Goal: Task Accomplishment & Management: Manage account settings

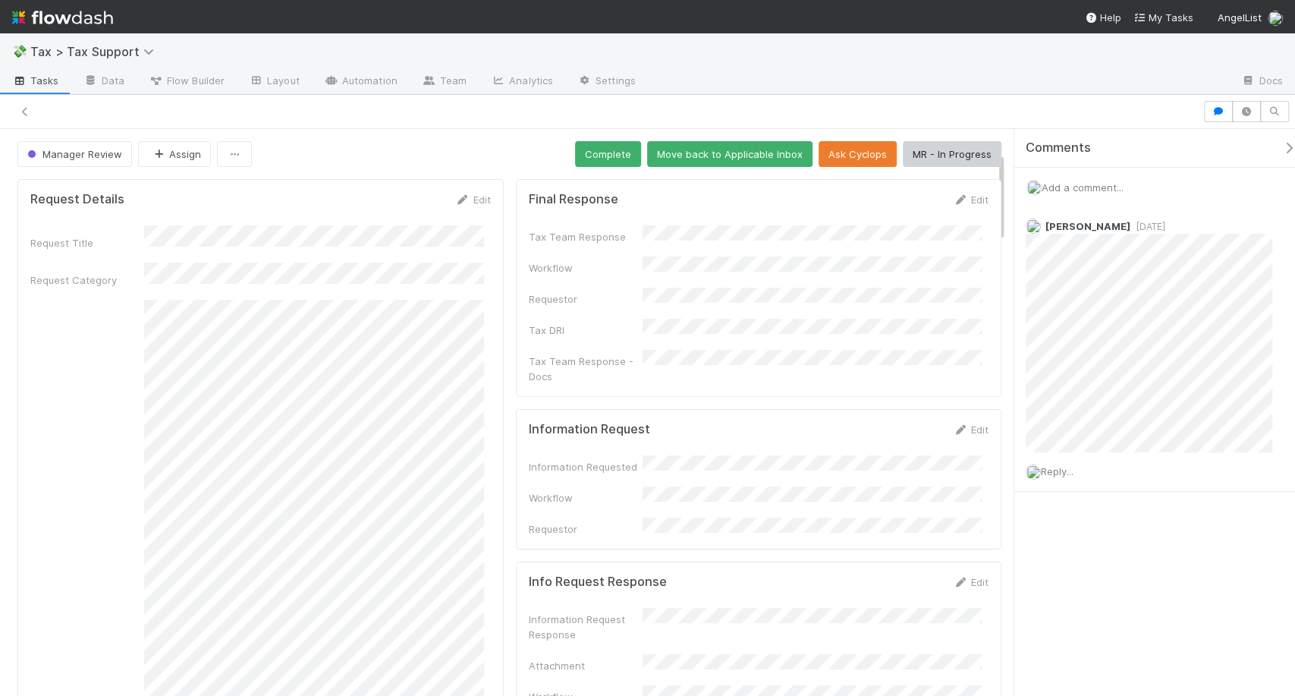
scroll to position [148, 0]
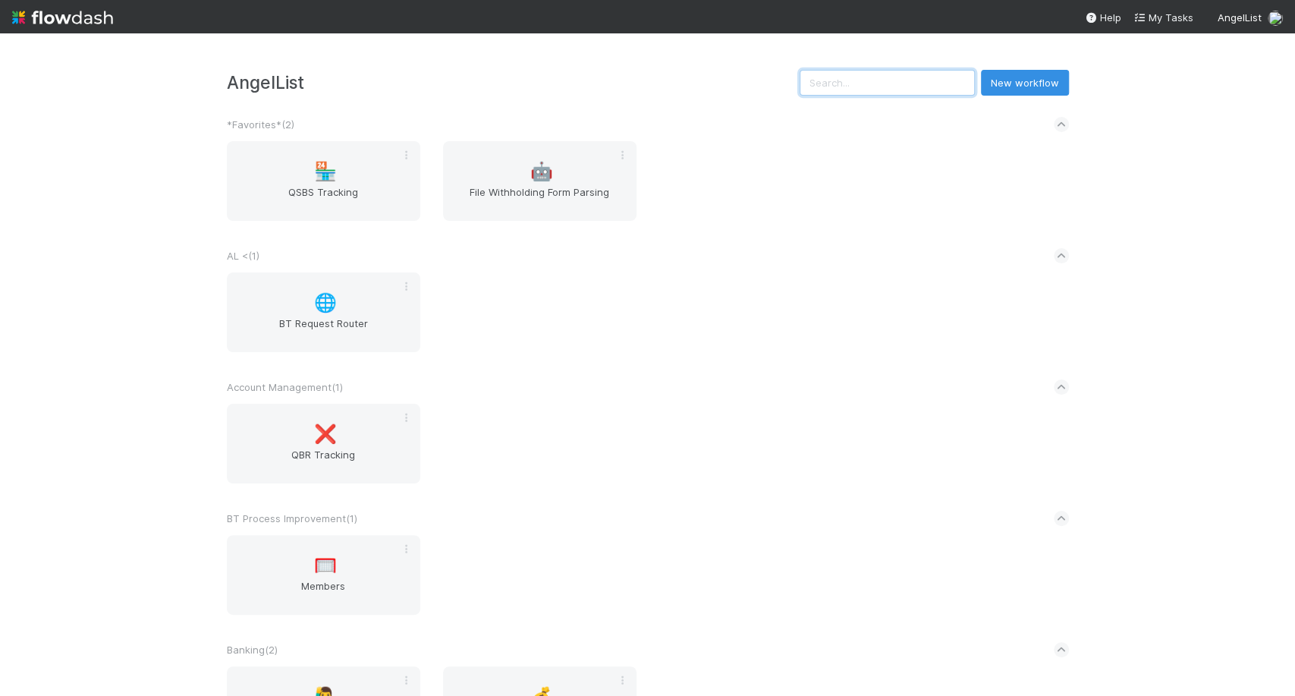
click at [874, 86] on input "text" at bounding box center [887, 83] width 175 height 26
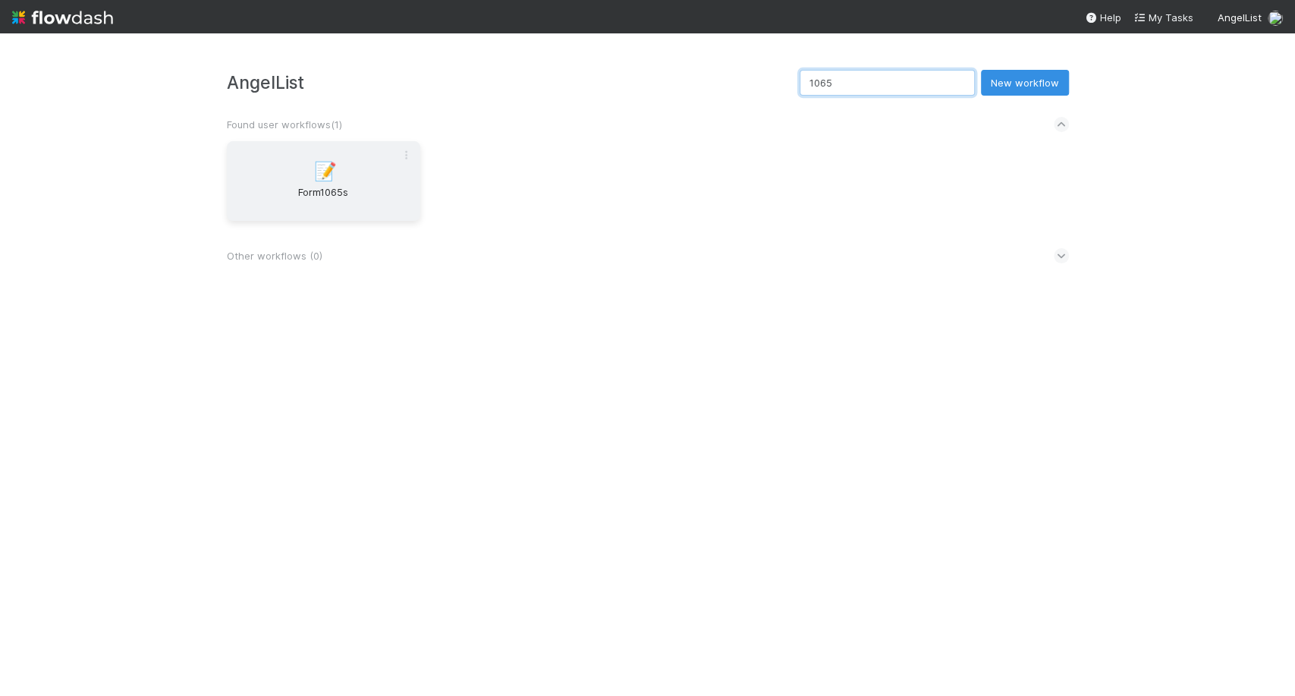
type input "1065"
click at [342, 201] on span "Form1065s" at bounding box center [323, 199] width 181 height 30
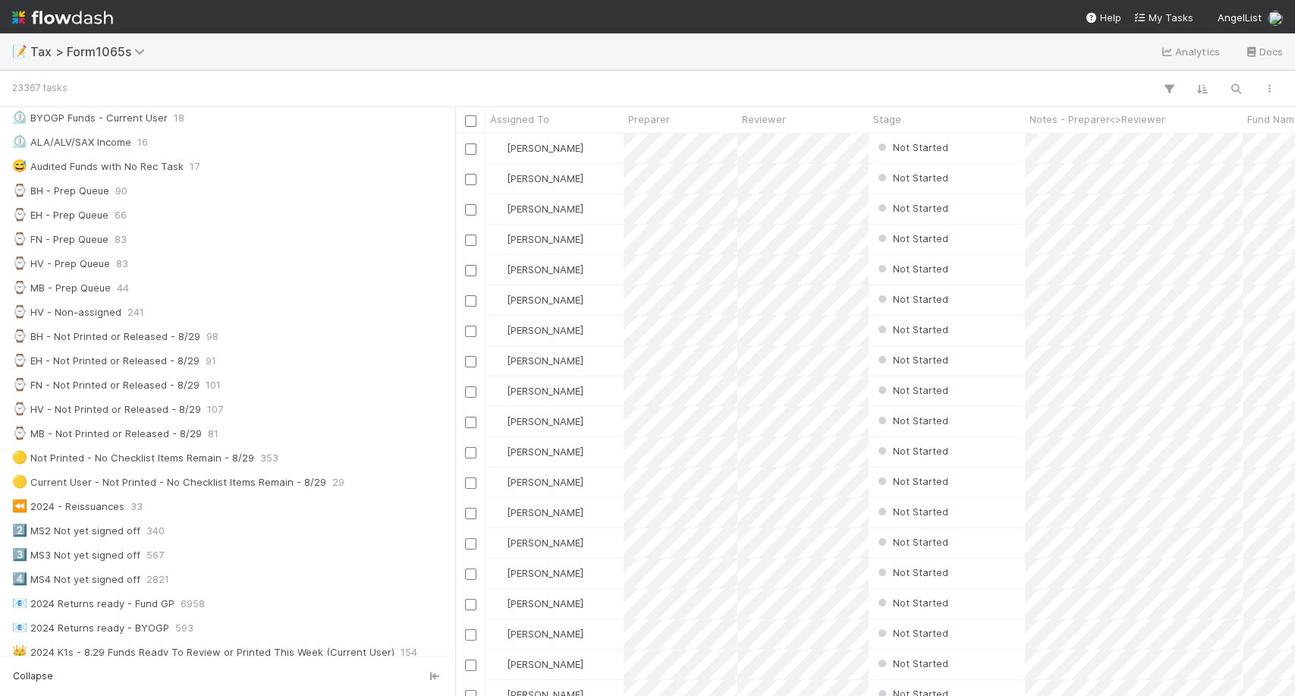
scroll to position [329, 0]
click at [177, 278] on div "⌚ MB - Prep Queue 44" at bounding box center [231, 287] width 439 height 19
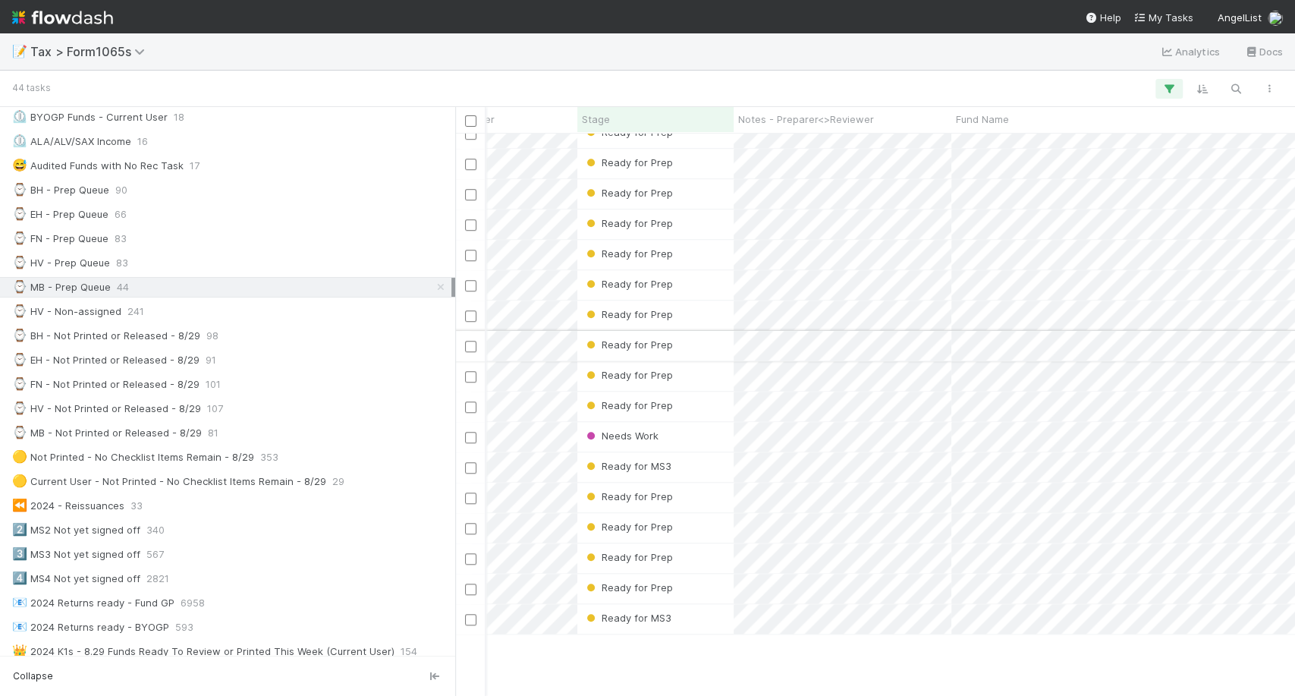
scroll to position [656, 291]
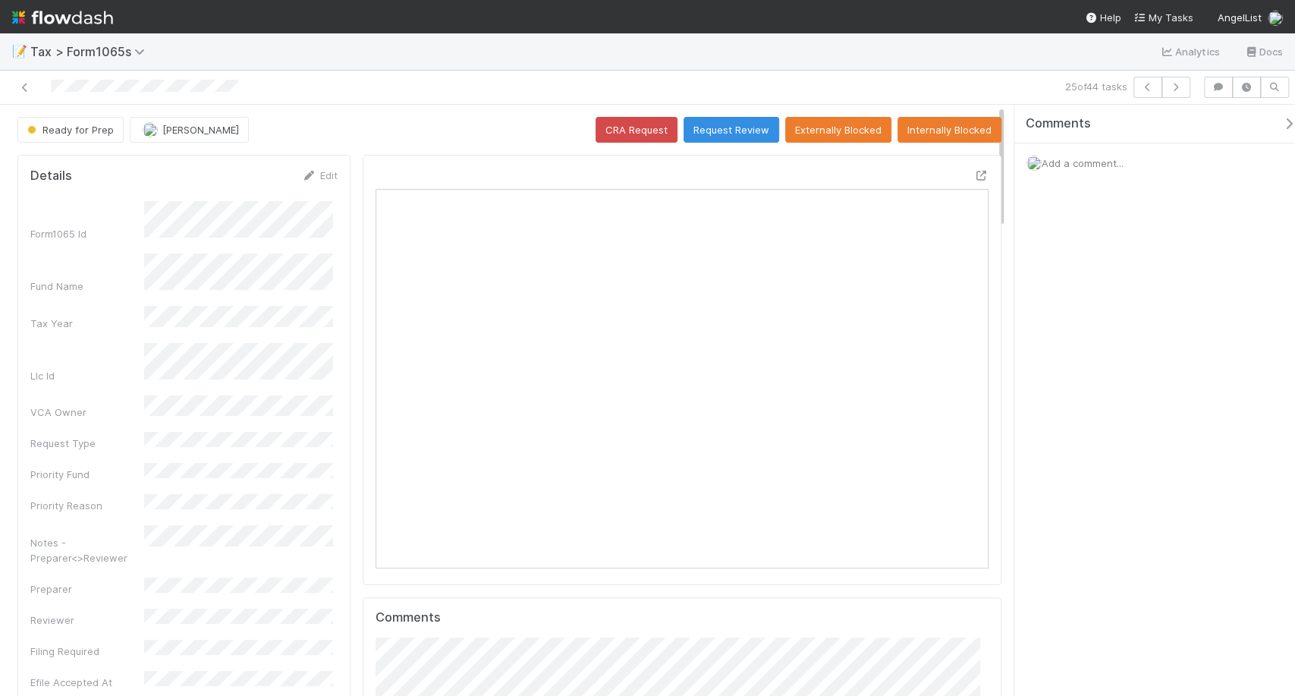
scroll to position [296, 289]
click at [322, 176] on link "Edit" at bounding box center [320, 175] width 36 height 12
click at [96, 546] on div "Notes - Preparer<>Reviewer" at bounding box center [183, 568] width 307 height 45
click at [259, 188] on button "Save" at bounding box center [256, 181] width 43 height 26
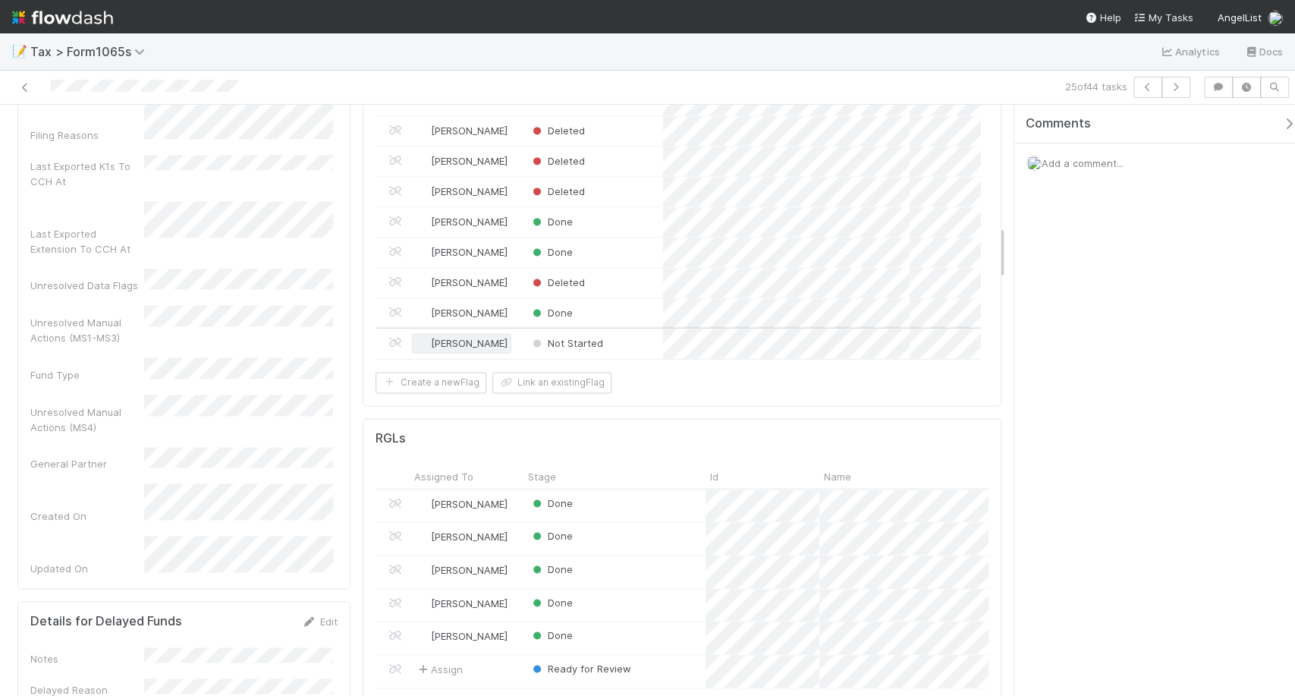
scroll to position [1312, 0]
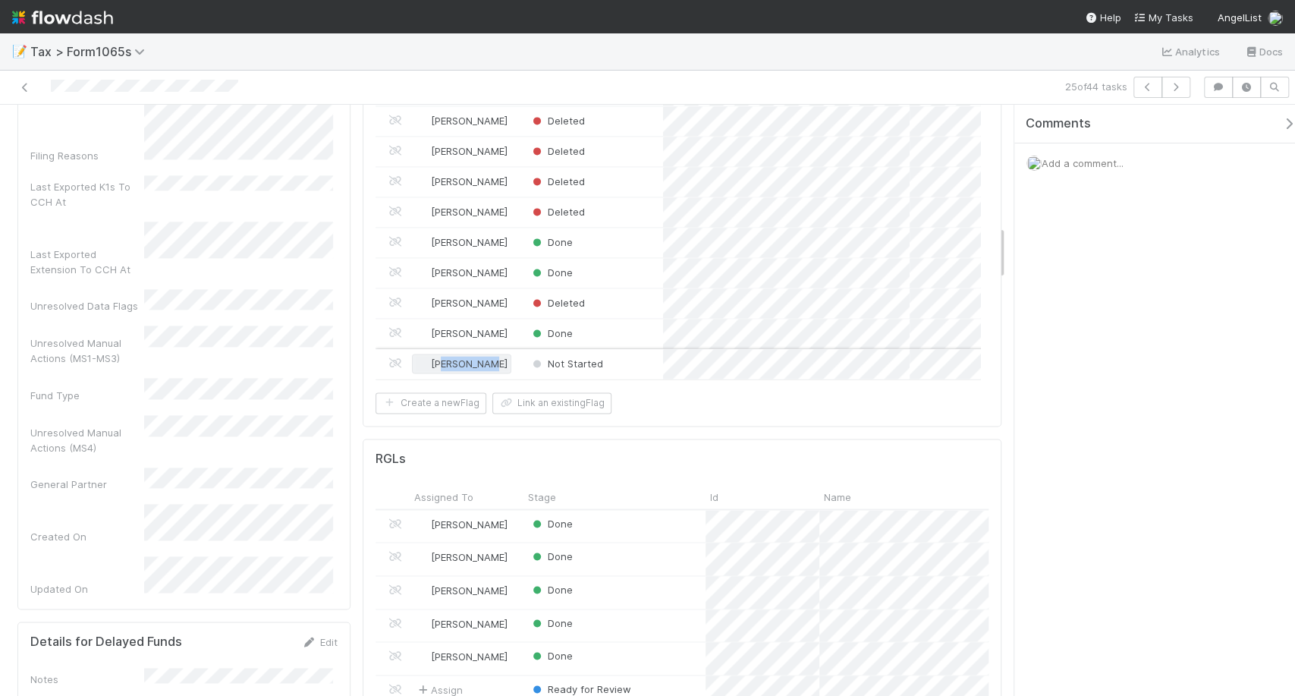
drag, startPoint x: 437, startPoint y: 351, endPoint x: 481, endPoint y: 347, distance: 44.2
click at [481, 357] on span "[PERSON_NAME]" at bounding box center [469, 363] width 77 height 12
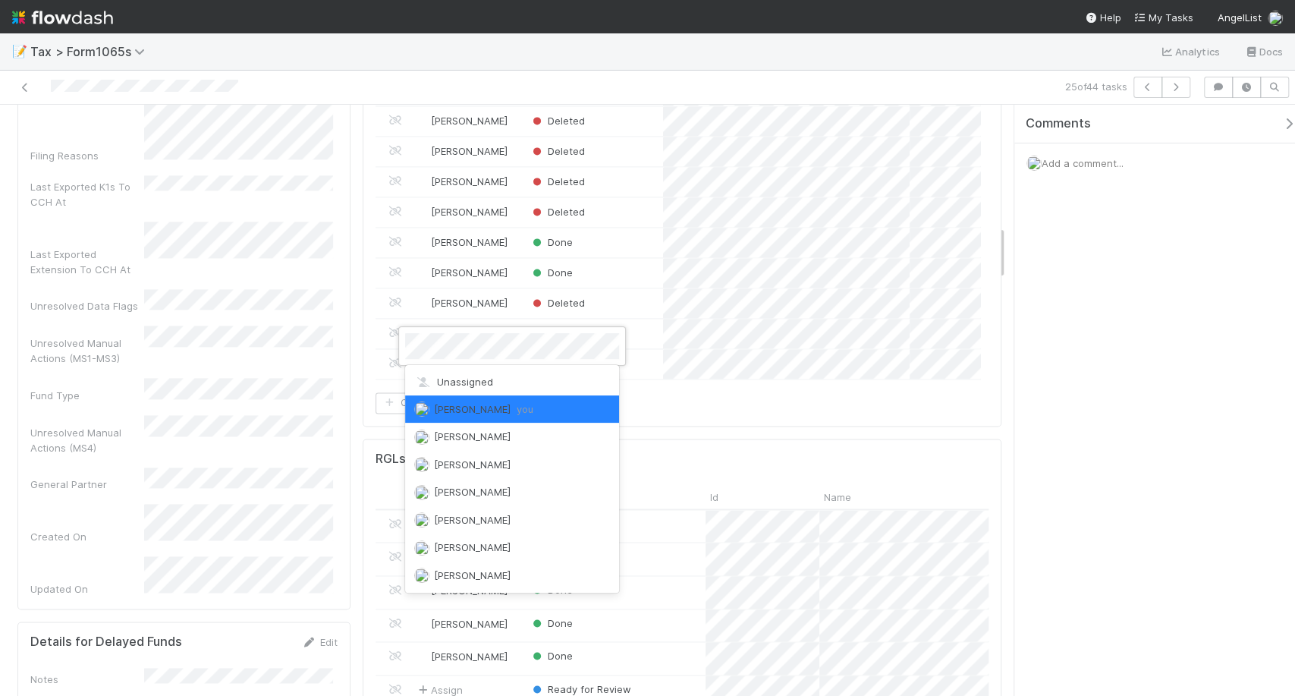
click at [627, 352] on div at bounding box center [647, 348] width 1295 height 696
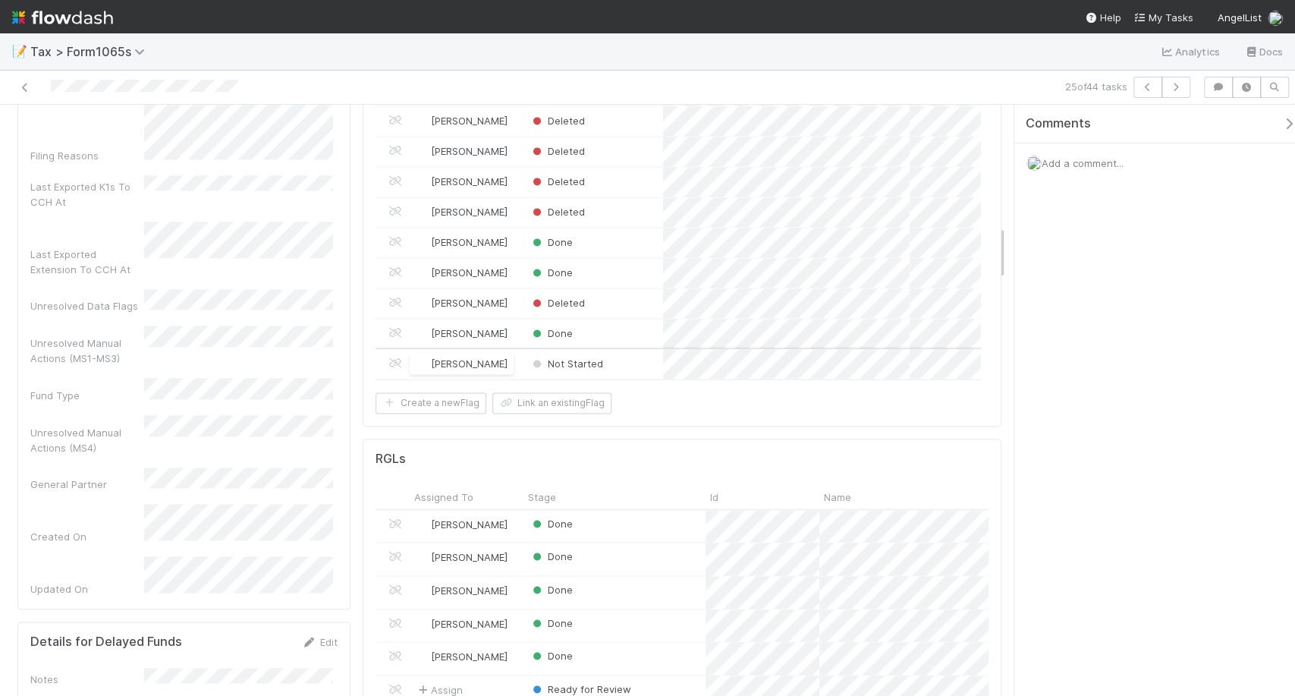
click at [637, 354] on div "Not Started" at bounding box center [594, 364] width 140 height 30
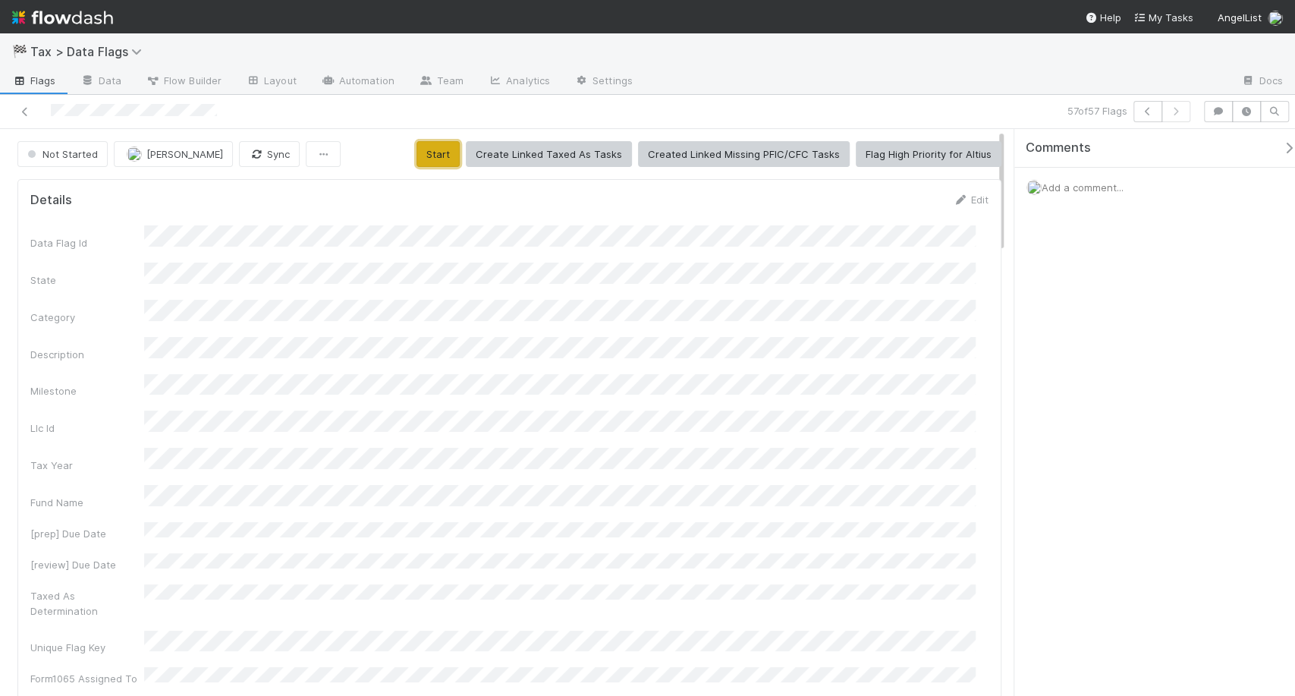
click at [451, 141] on button "Start" at bounding box center [438, 154] width 43 height 26
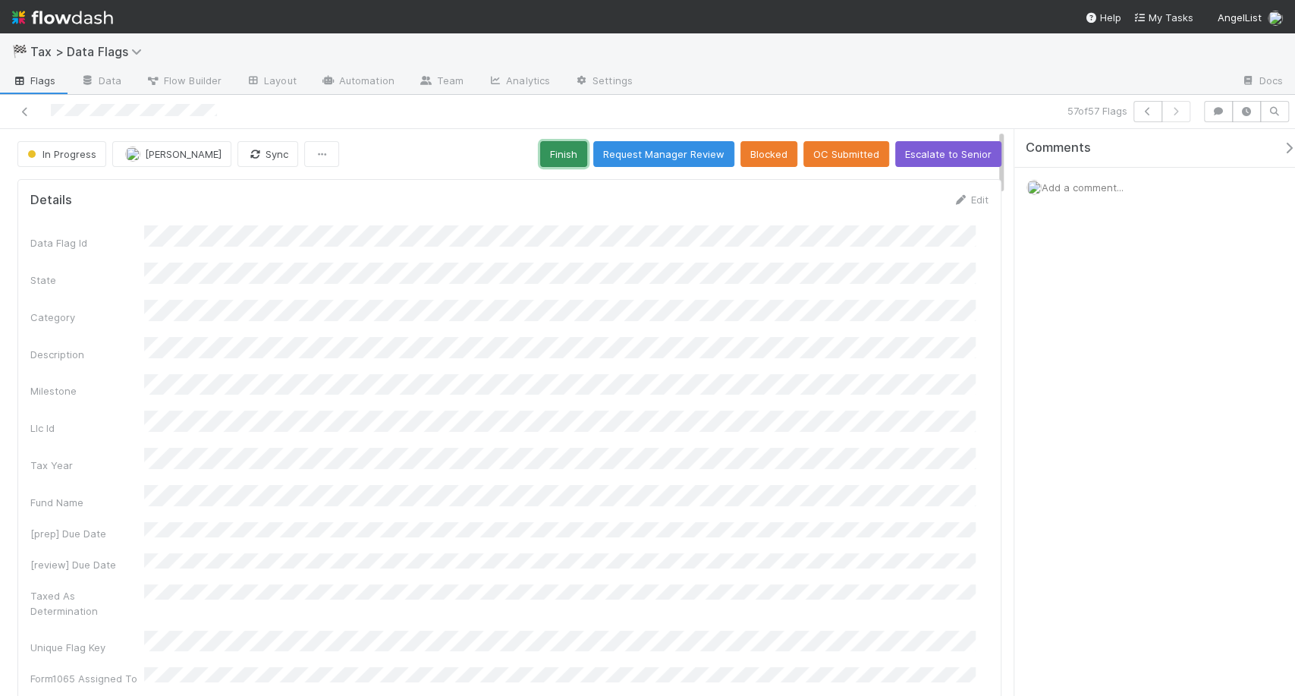
click at [562, 153] on button "Finish" at bounding box center [563, 154] width 47 height 26
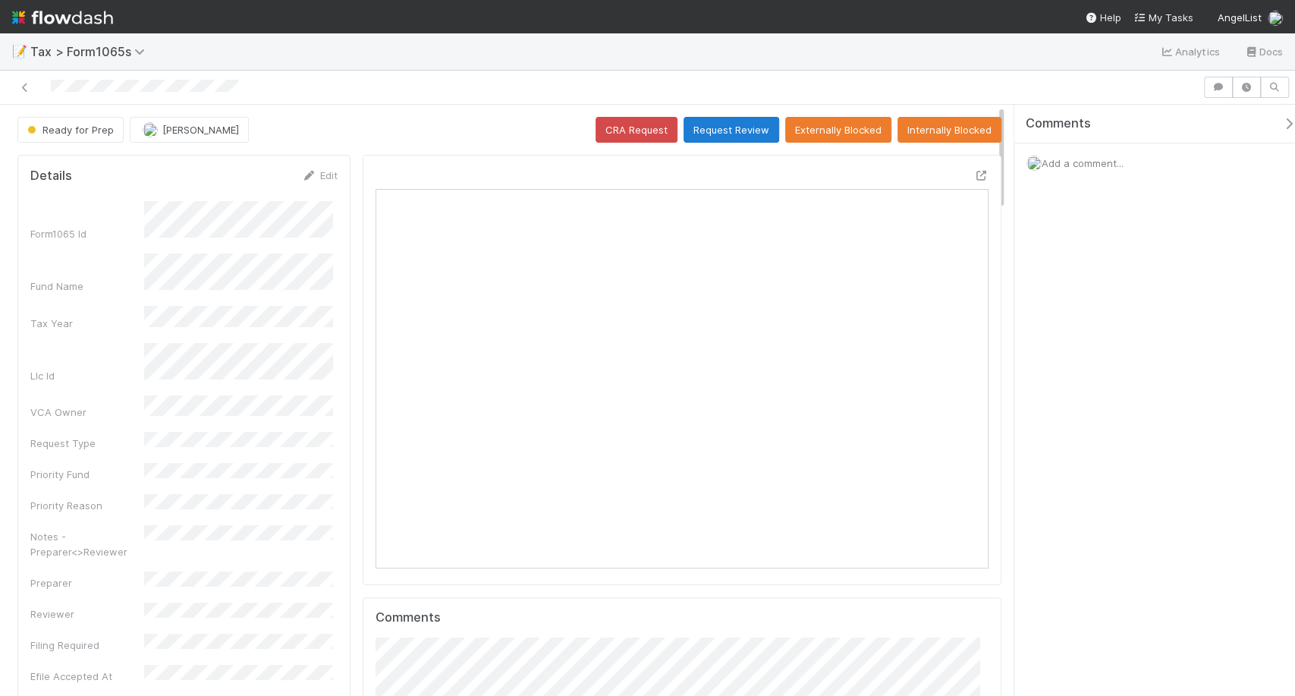
scroll to position [296, 592]
click at [719, 127] on button "Request Review" at bounding box center [732, 130] width 96 height 26
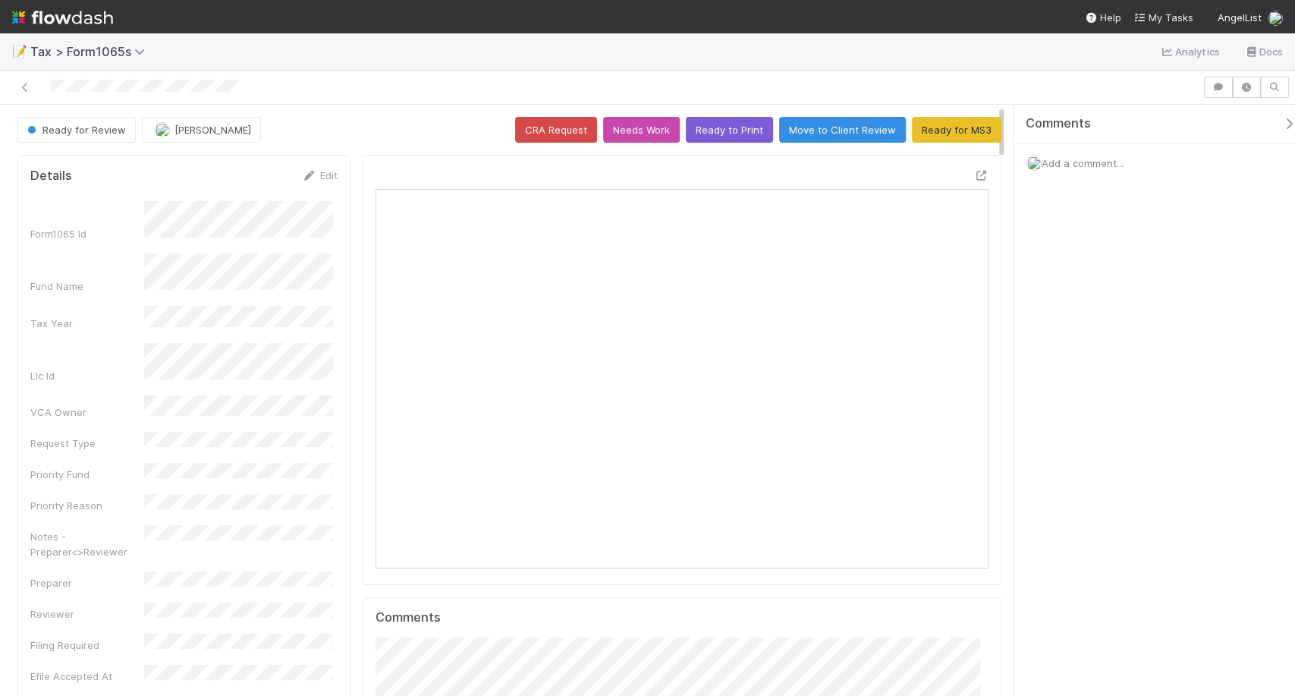
click at [90, 10] on img at bounding box center [62, 18] width 101 height 26
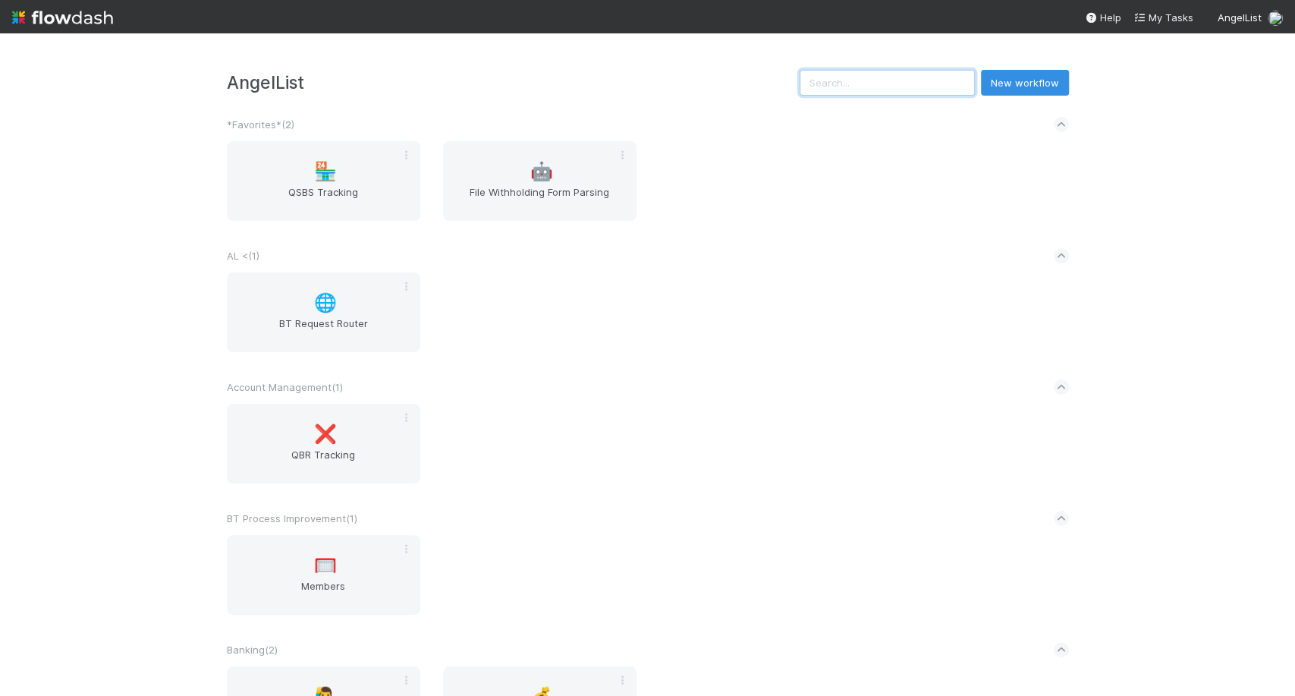
click at [822, 82] on input "text" at bounding box center [887, 83] width 175 height 26
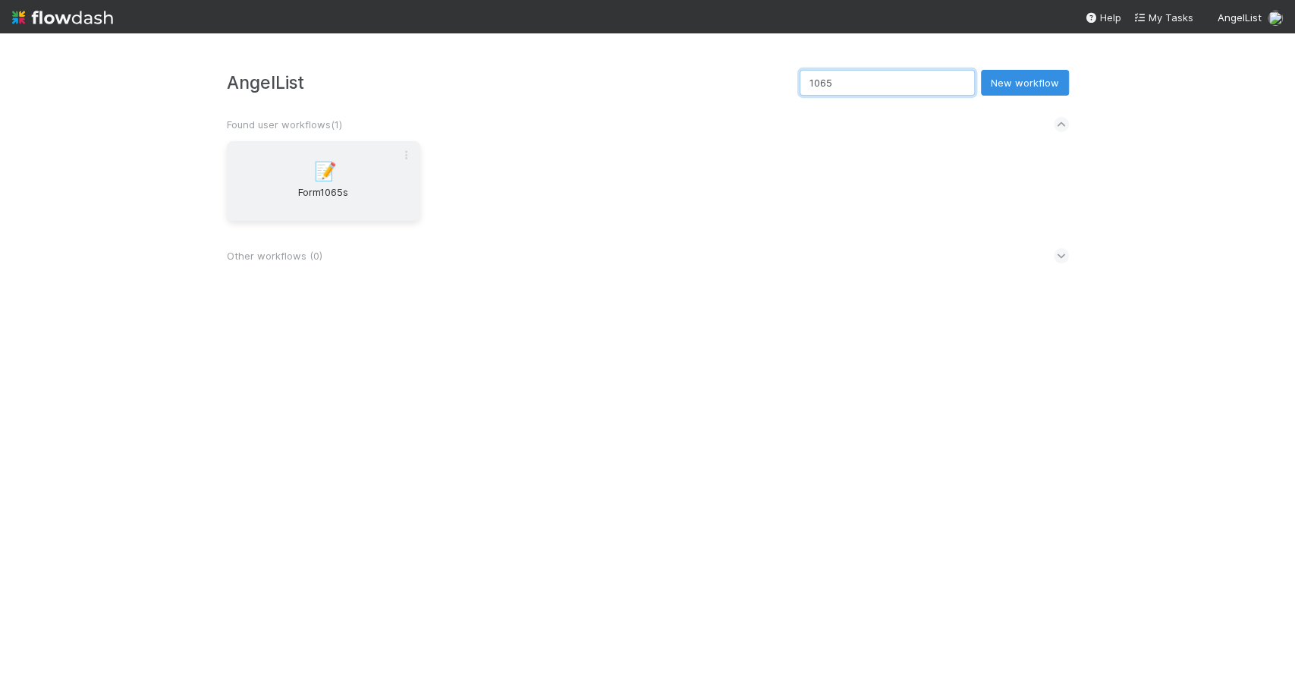
type input "1065"
click at [310, 196] on span "Form1065s" at bounding box center [323, 199] width 181 height 30
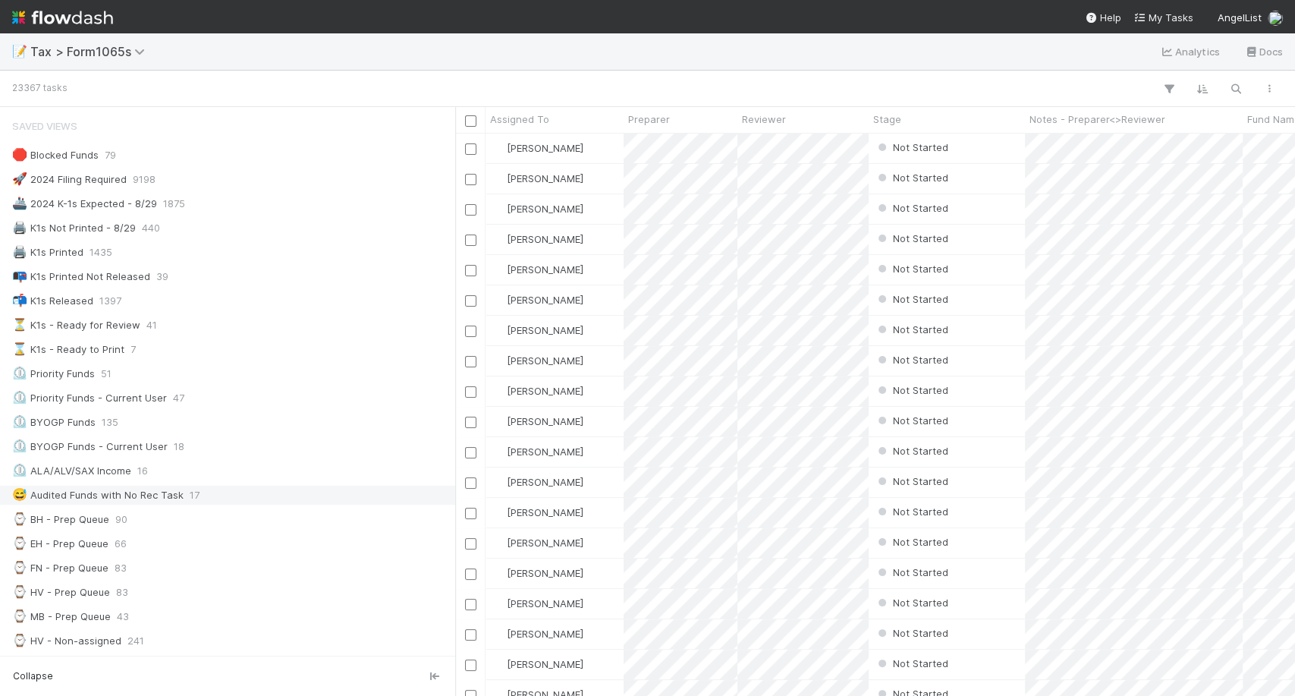
scroll to position [78, 0]
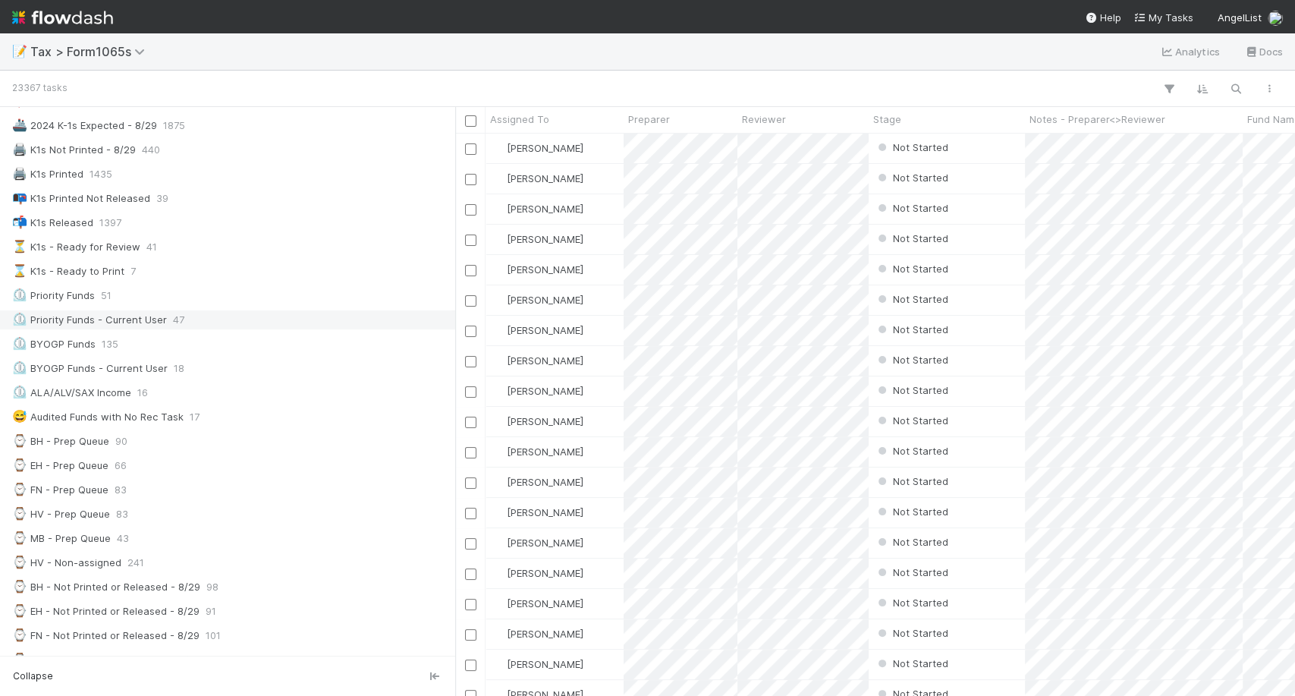
click at [191, 312] on div "⏲️ Priority Funds - Current User 47" at bounding box center [231, 319] width 439 height 19
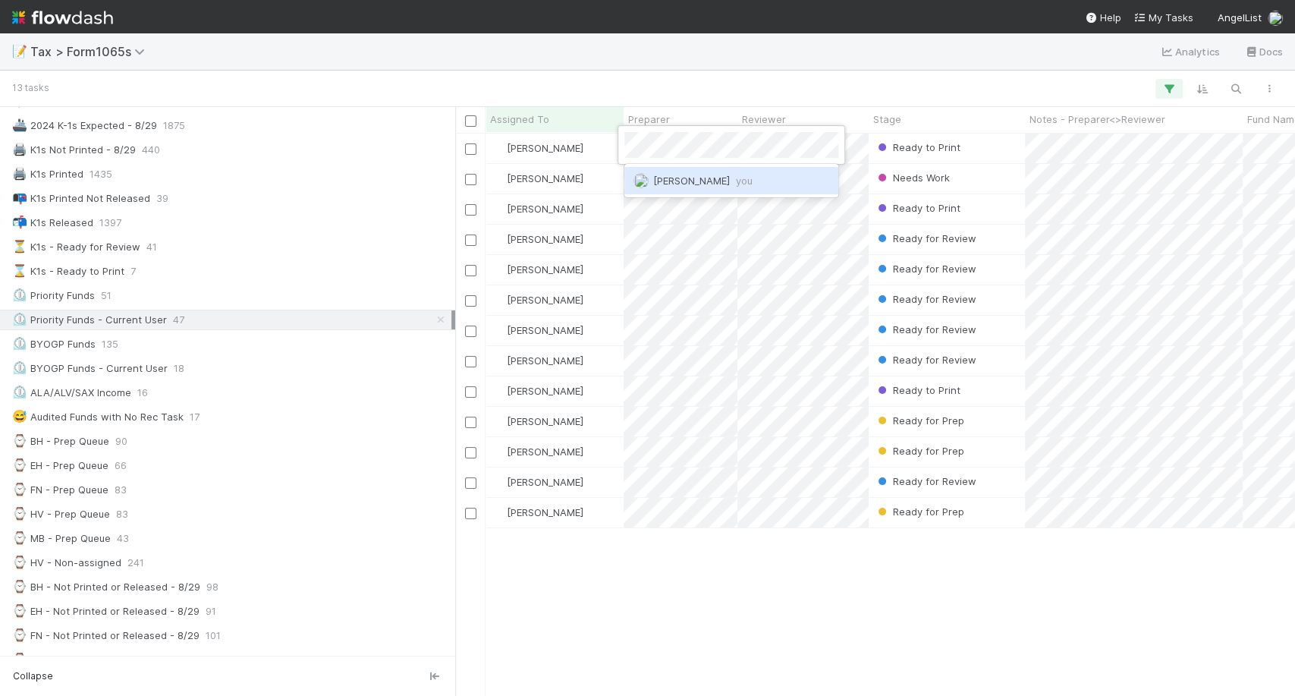
click at [674, 184] on span "Michael Binck you" at bounding box center [702, 181] width 99 height 12
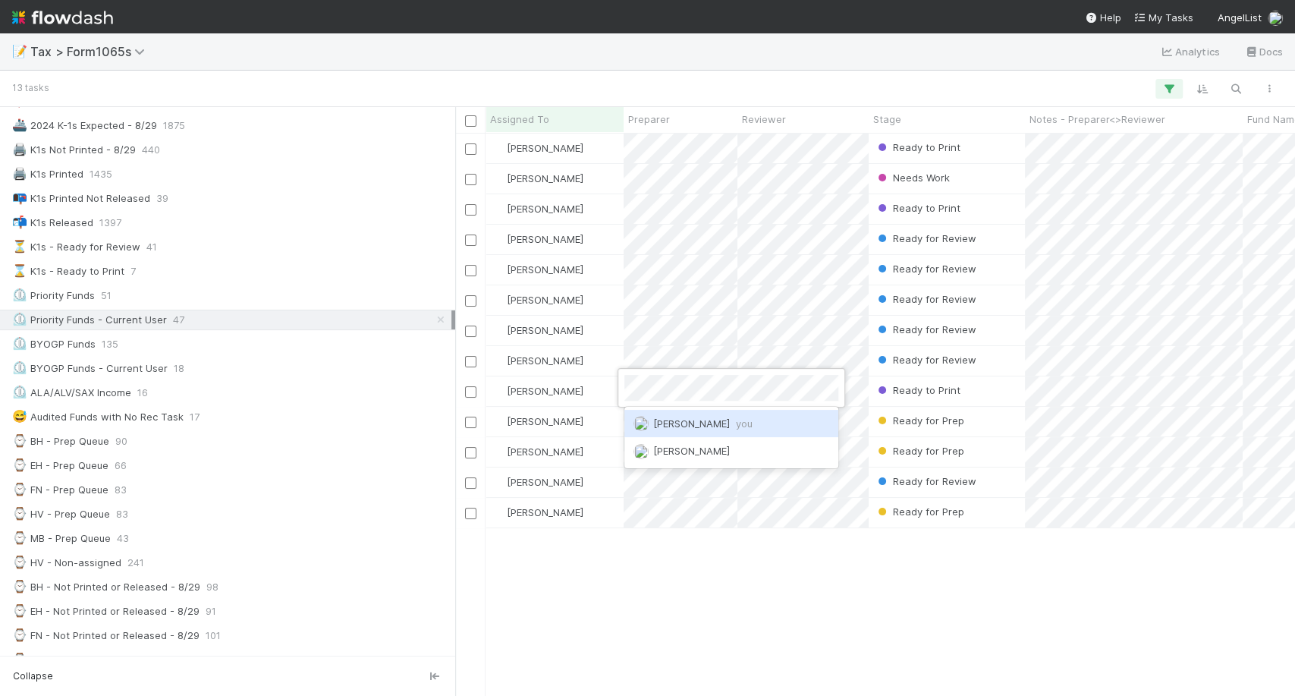
click at [698, 428] on span "Michael Binck you" at bounding box center [702, 423] width 99 height 12
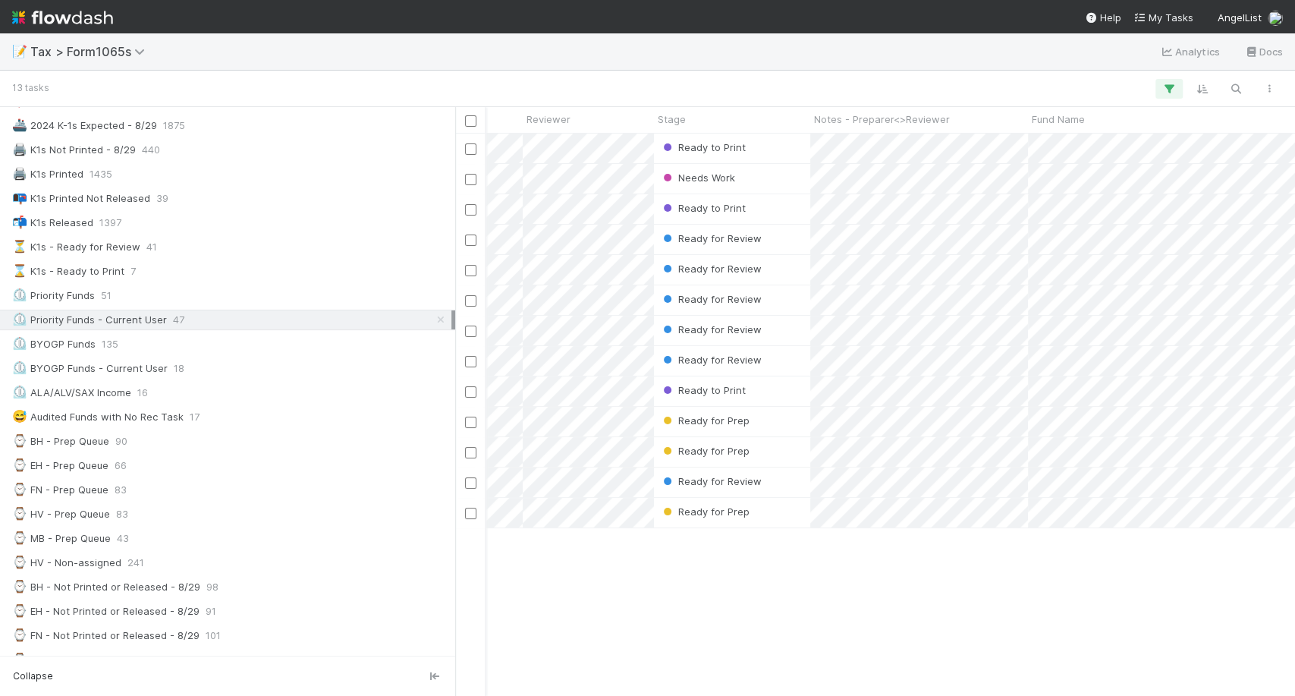
scroll to position [0, 215]
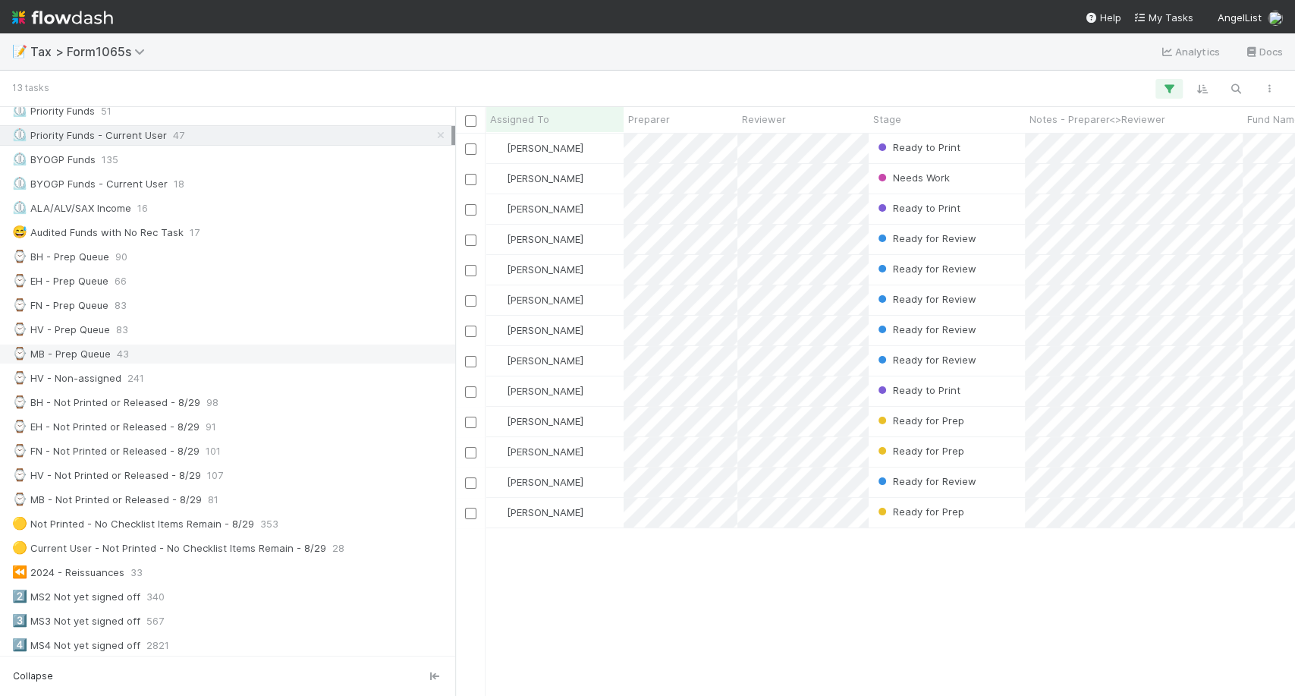
click at [165, 357] on div "⌚ MB - Prep Queue 43" at bounding box center [231, 353] width 439 height 19
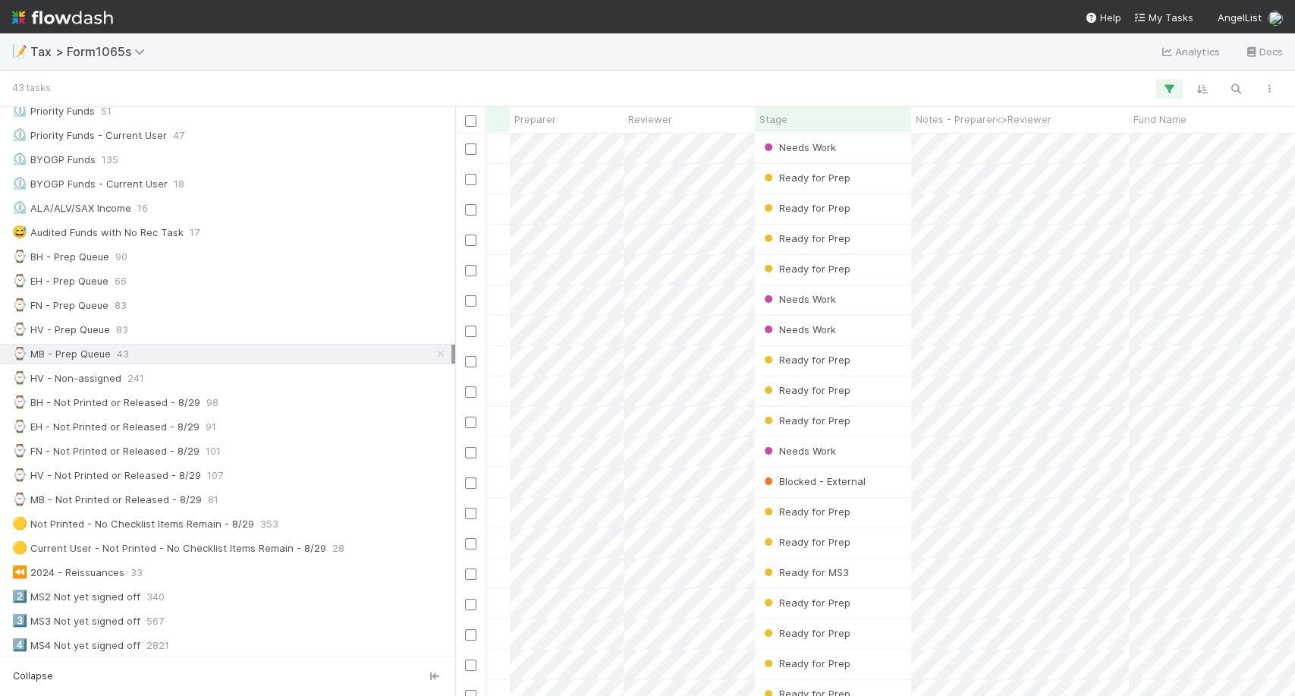
scroll to position [0, 115]
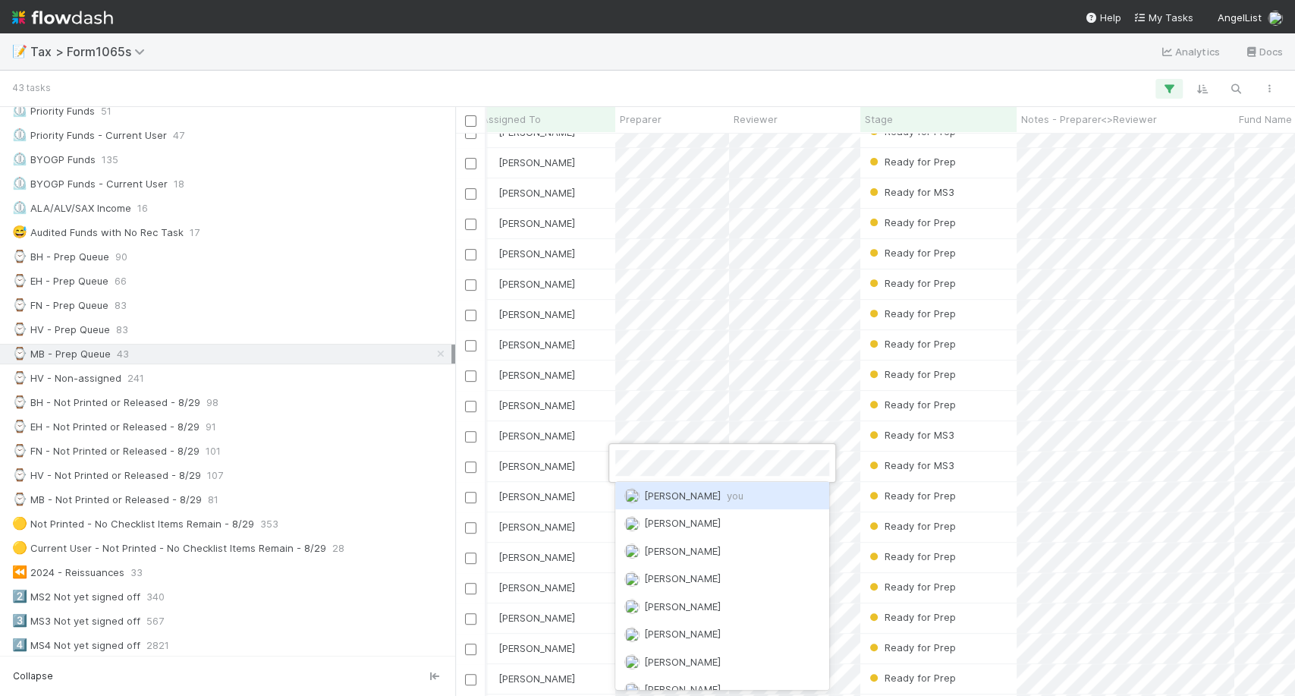
click at [672, 499] on span "Michael Binck you" at bounding box center [693, 495] width 99 height 12
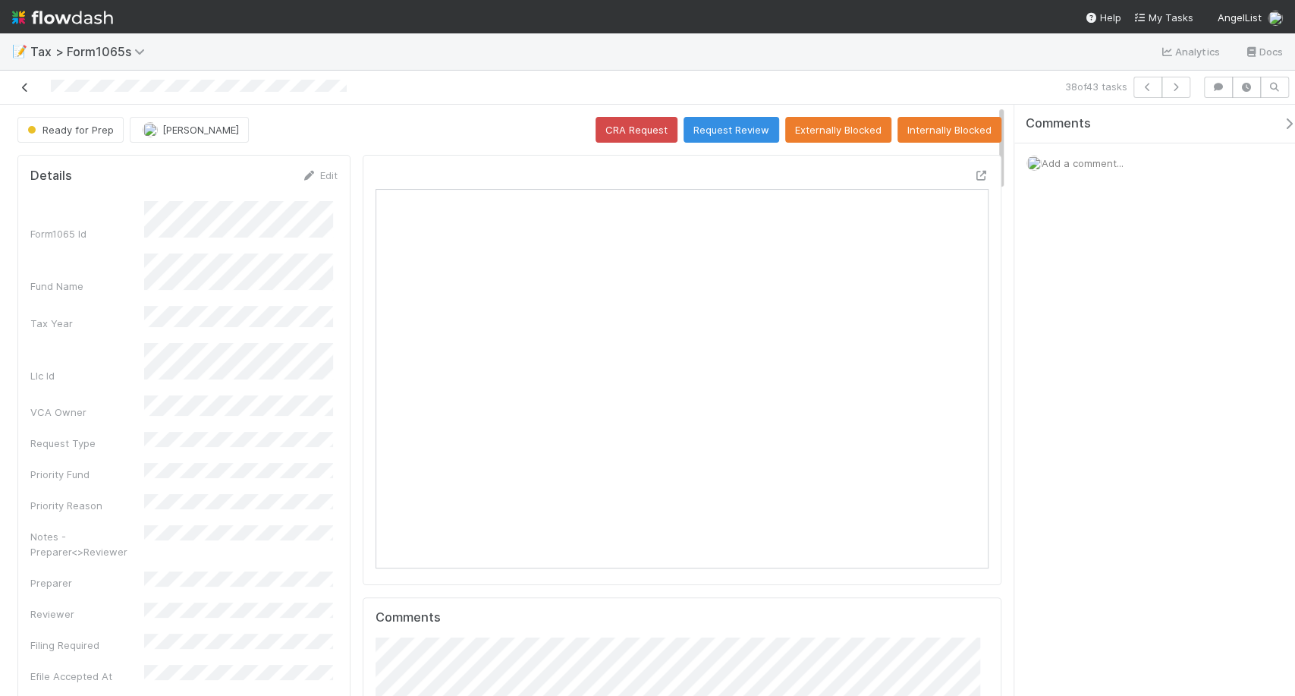
click at [20, 80] on link at bounding box center [24, 87] width 15 height 15
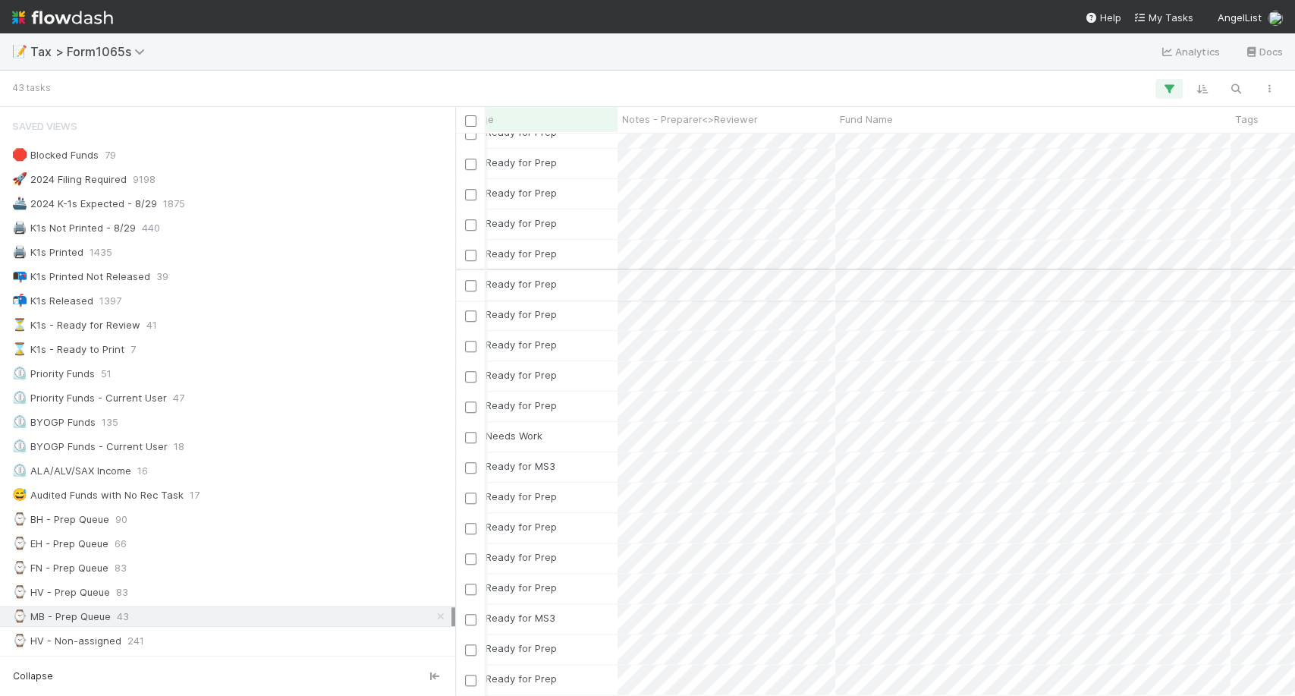
scroll to position [0, 395]
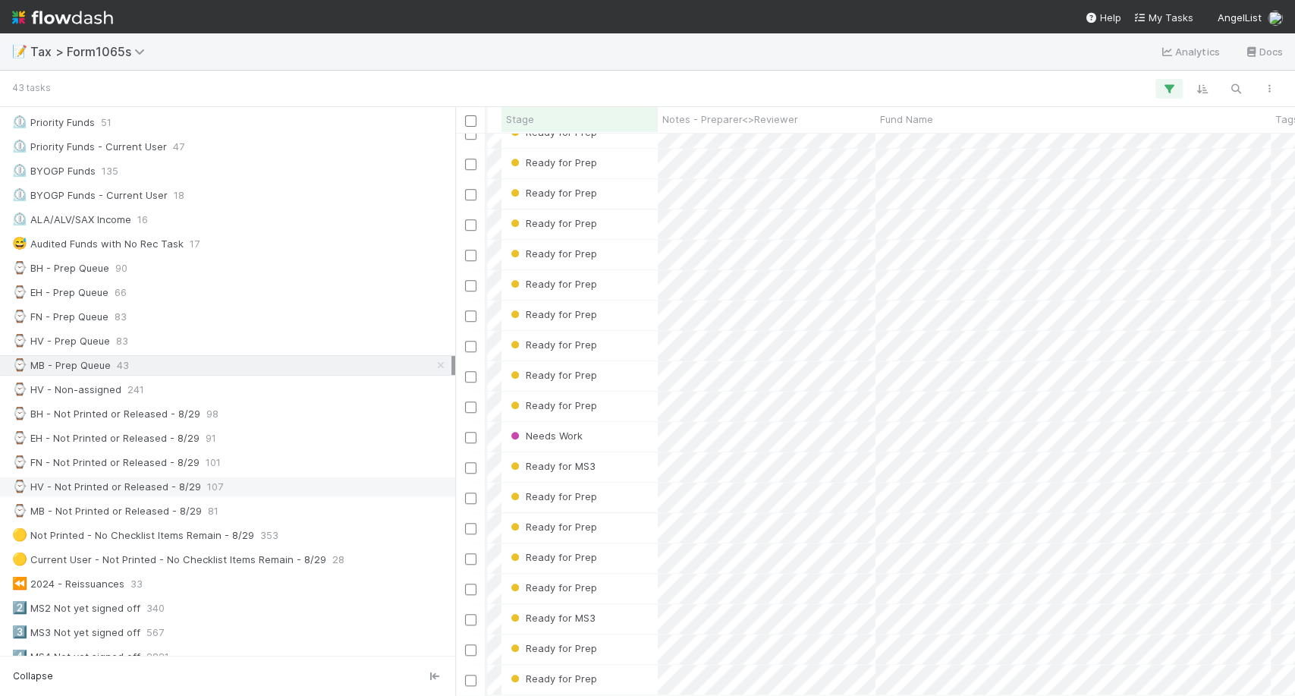
click at [227, 477] on div "⌚ HV - Not Printed or Released - 8/29 107" at bounding box center [231, 486] width 439 height 19
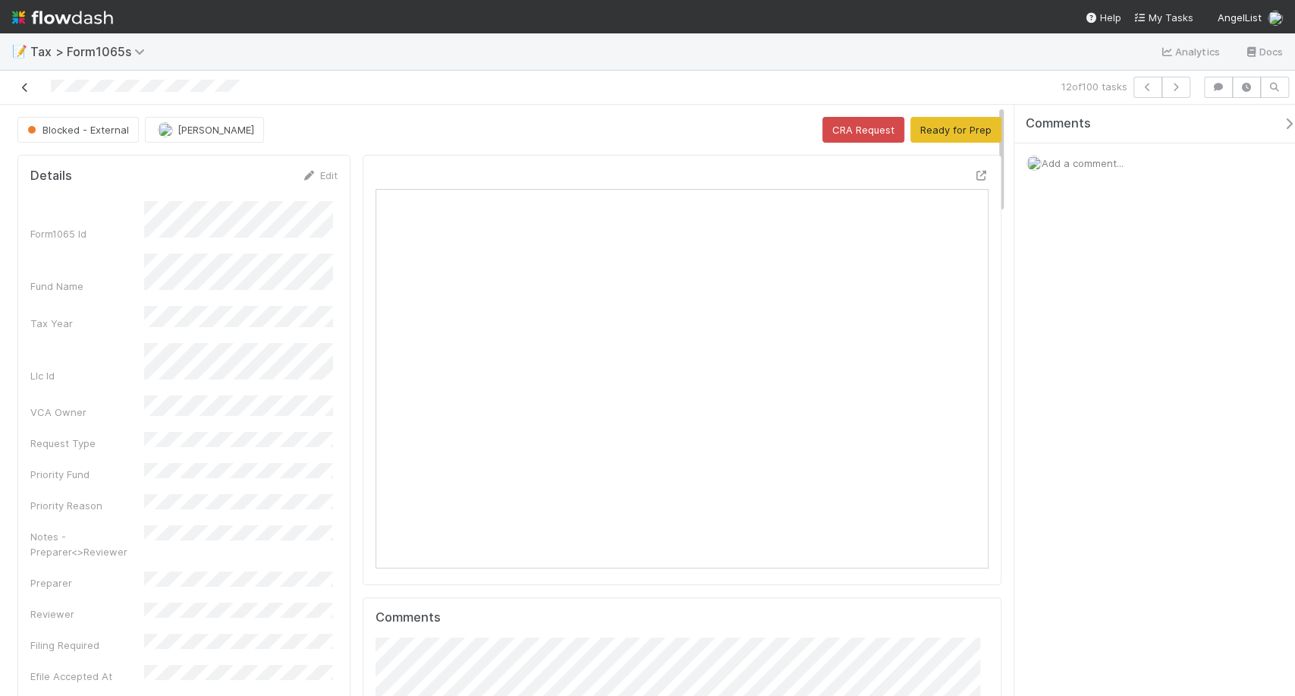
click at [30, 88] on icon at bounding box center [24, 88] width 15 height 10
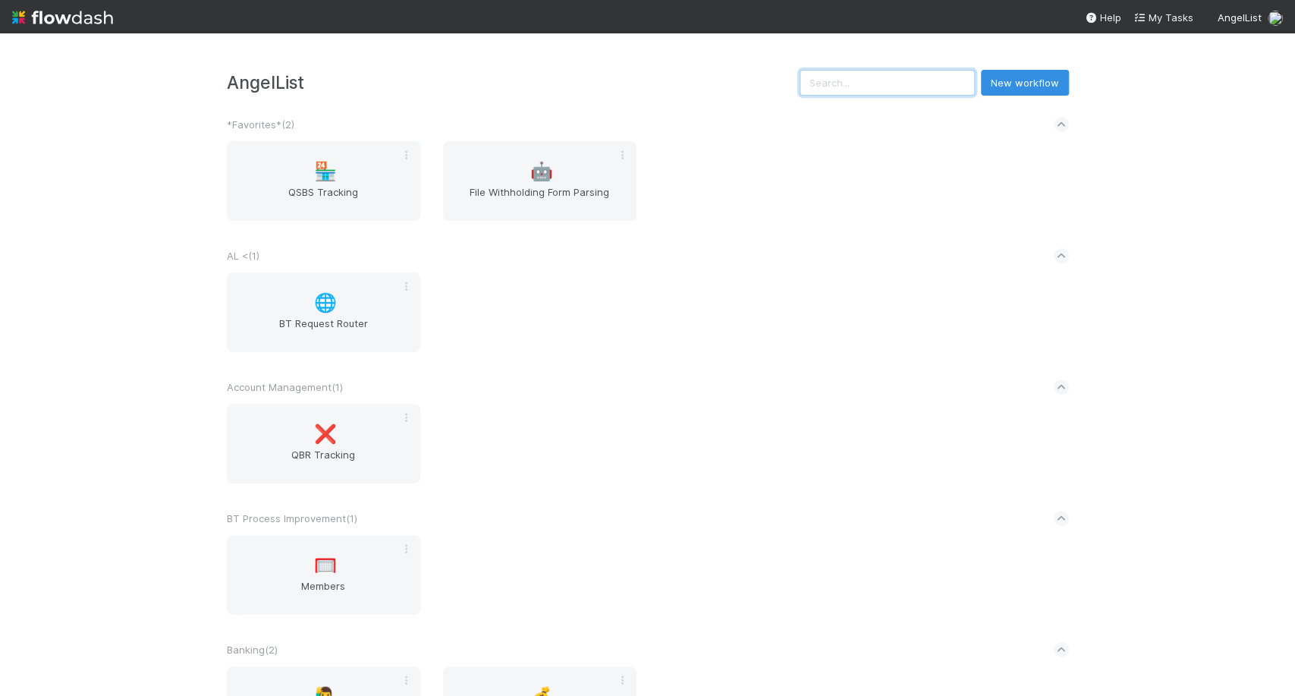
click at [904, 80] on input "text" at bounding box center [887, 83] width 175 height 26
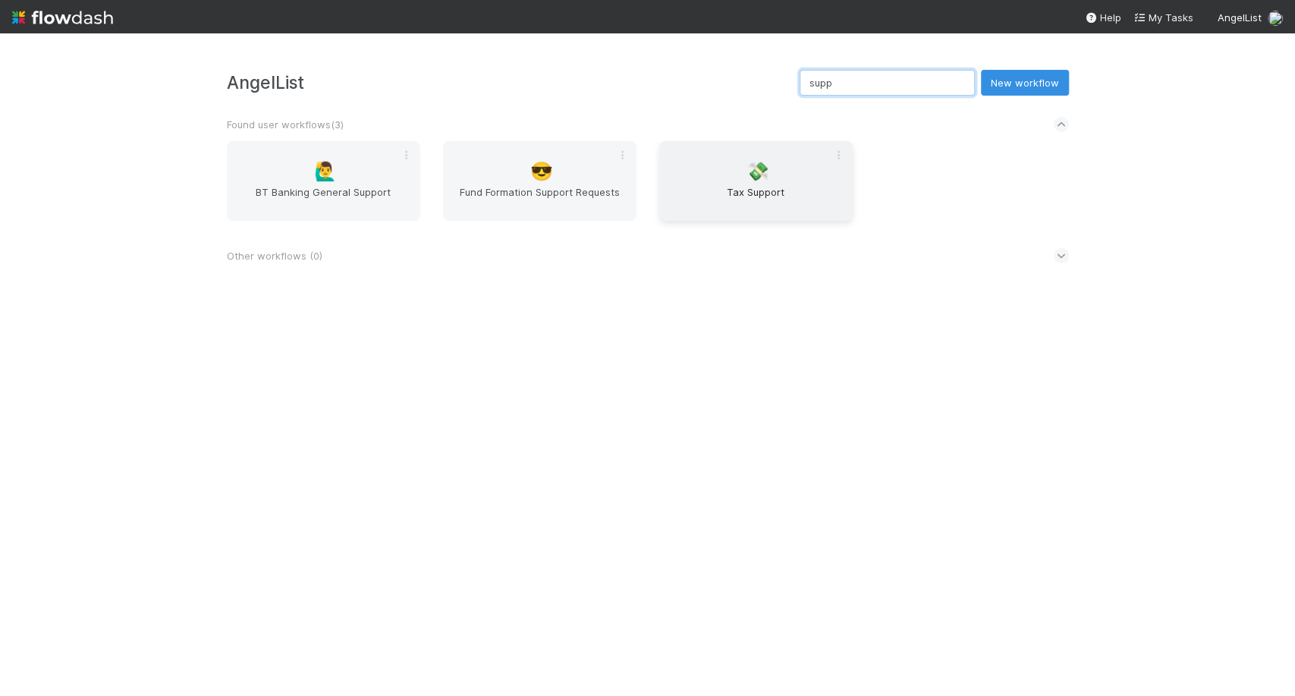
type input "supp"
click at [703, 211] on span "Tax Support" at bounding box center [755, 199] width 181 height 30
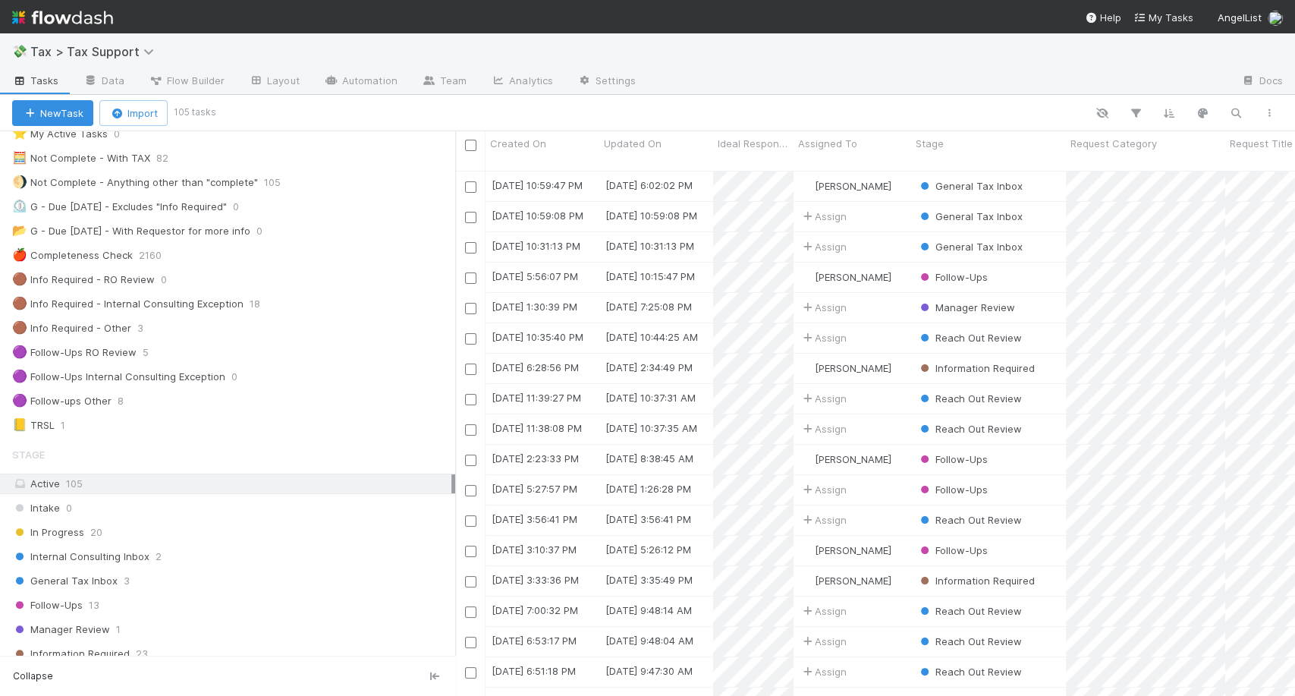
scroll to position [49, 0]
click at [107, 571] on span "General Tax Inbox" at bounding box center [64, 577] width 105 height 19
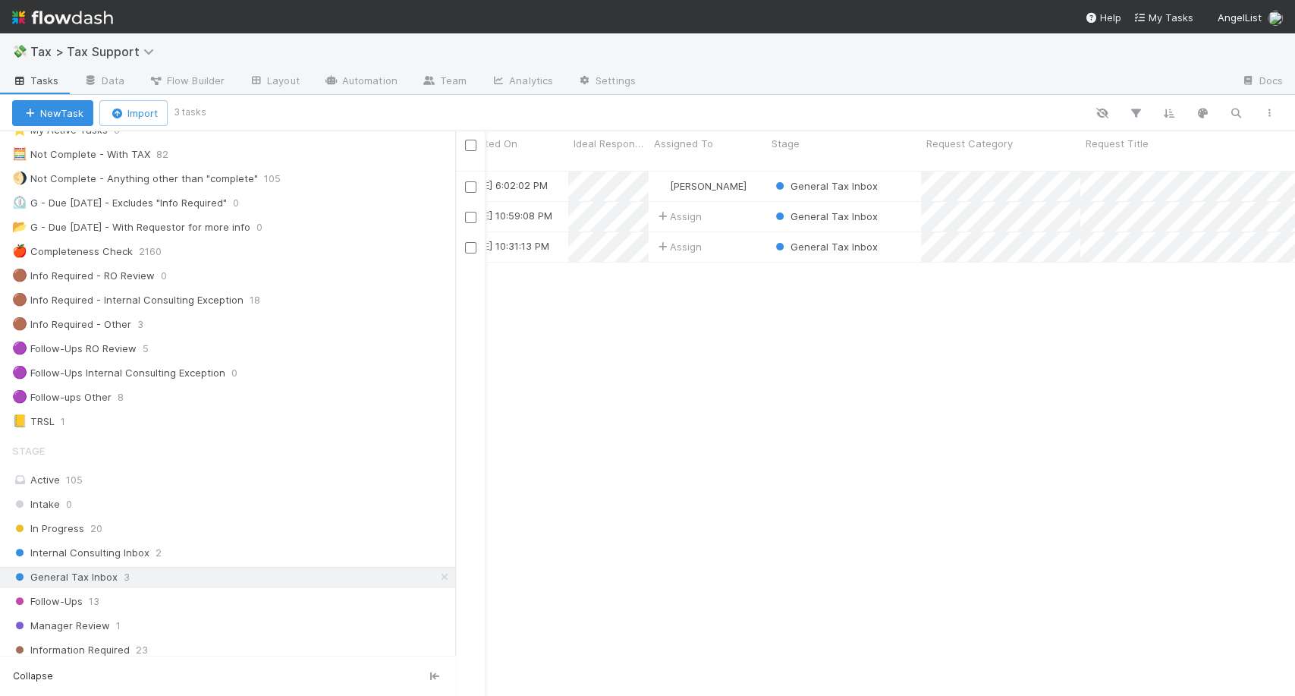
scroll to position [0, 145]
click at [193, 595] on div "Follow-Ups 13" at bounding box center [233, 601] width 443 height 19
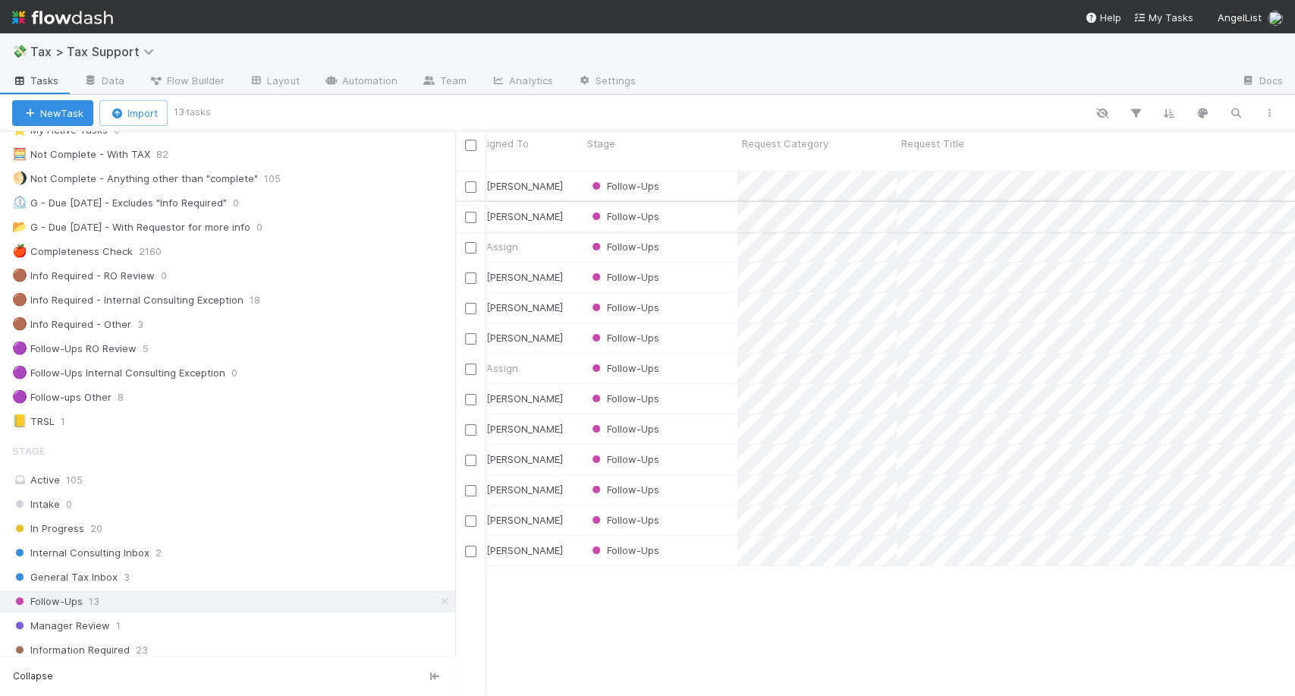
scroll to position [0, 344]
click at [679, 174] on div "Follow-Ups" at bounding box center [645, 186] width 155 height 30
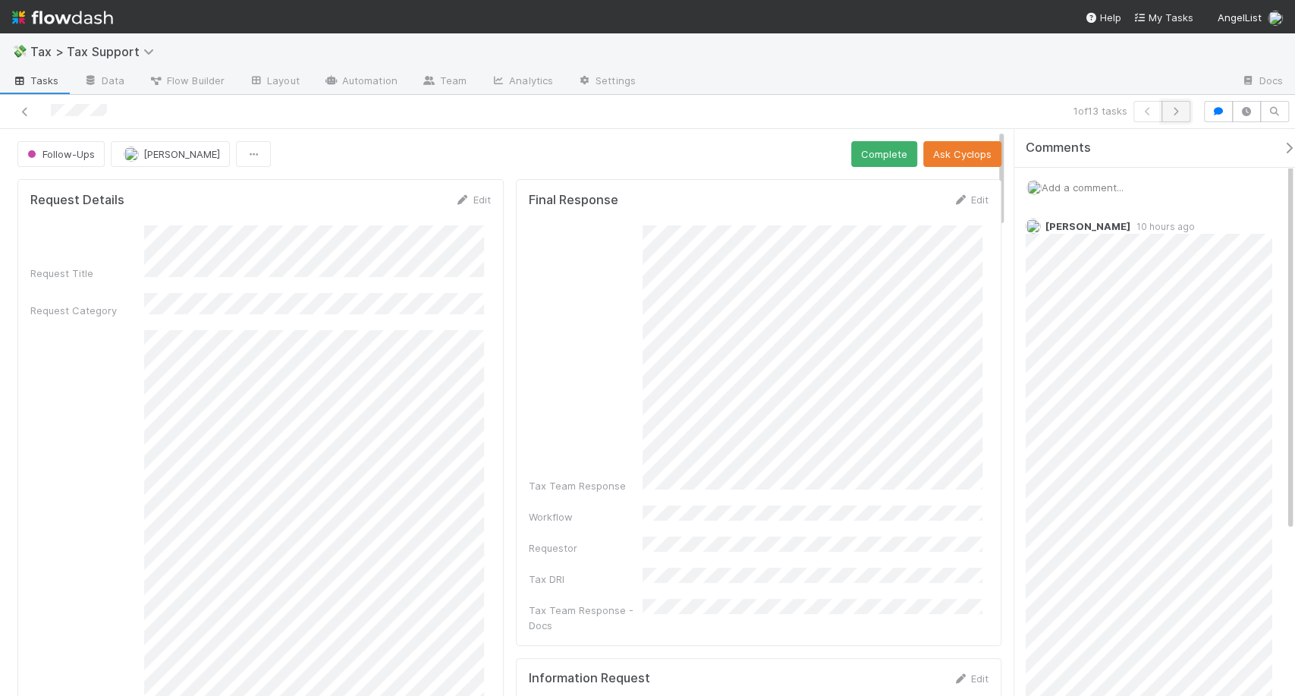
click at [1175, 111] on icon "button" at bounding box center [1175, 111] width 15 height 9
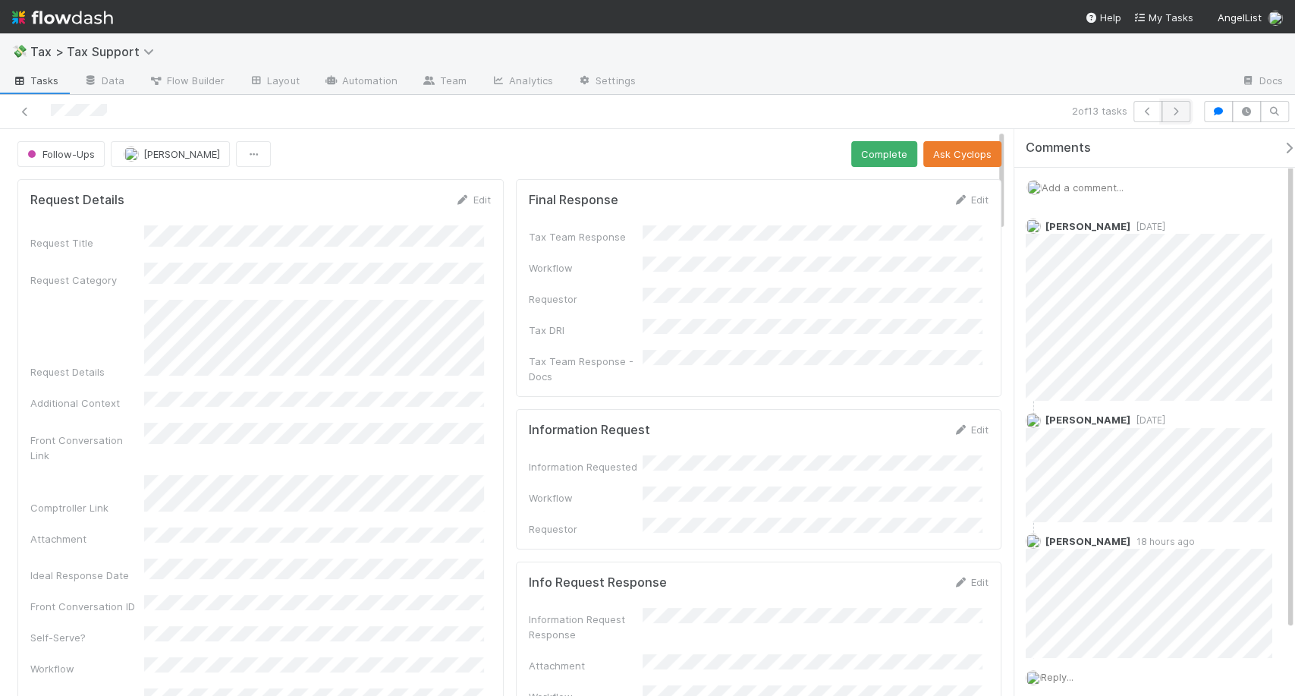
click at [1181, 107] on icon "button" at bounding box center [1175, 111] width 15 height 9
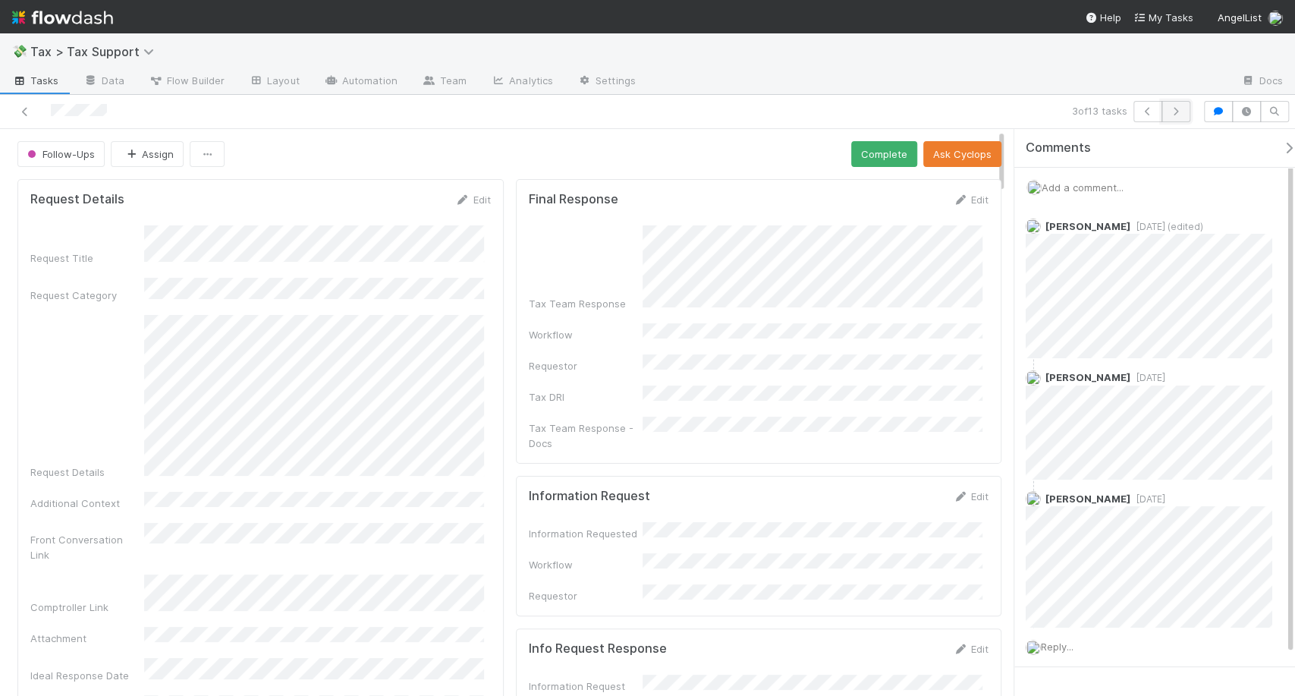
click at [1175, 117] on button "button" at bounding box center [1176, 111] width 29 height 21
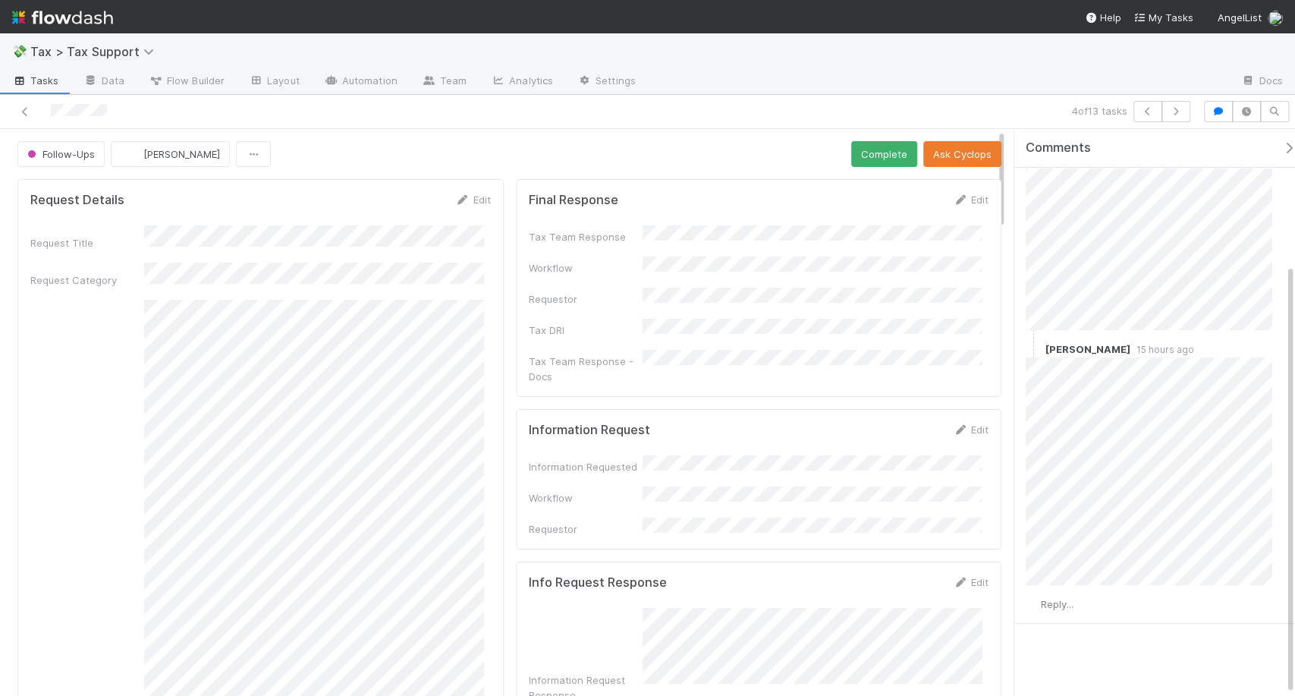
scroll to position [176, 0]
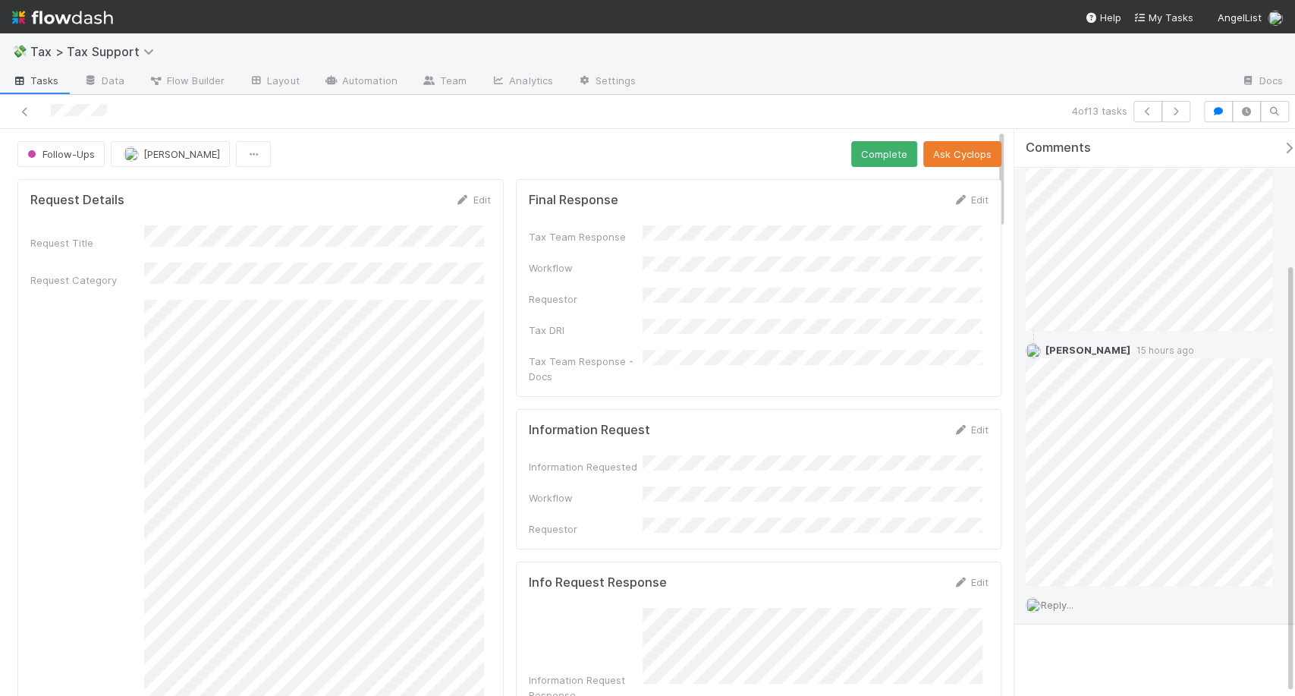
click at [1074, 603] on span "Reply..." at bounding box center [1057, 605] width 33 height 12
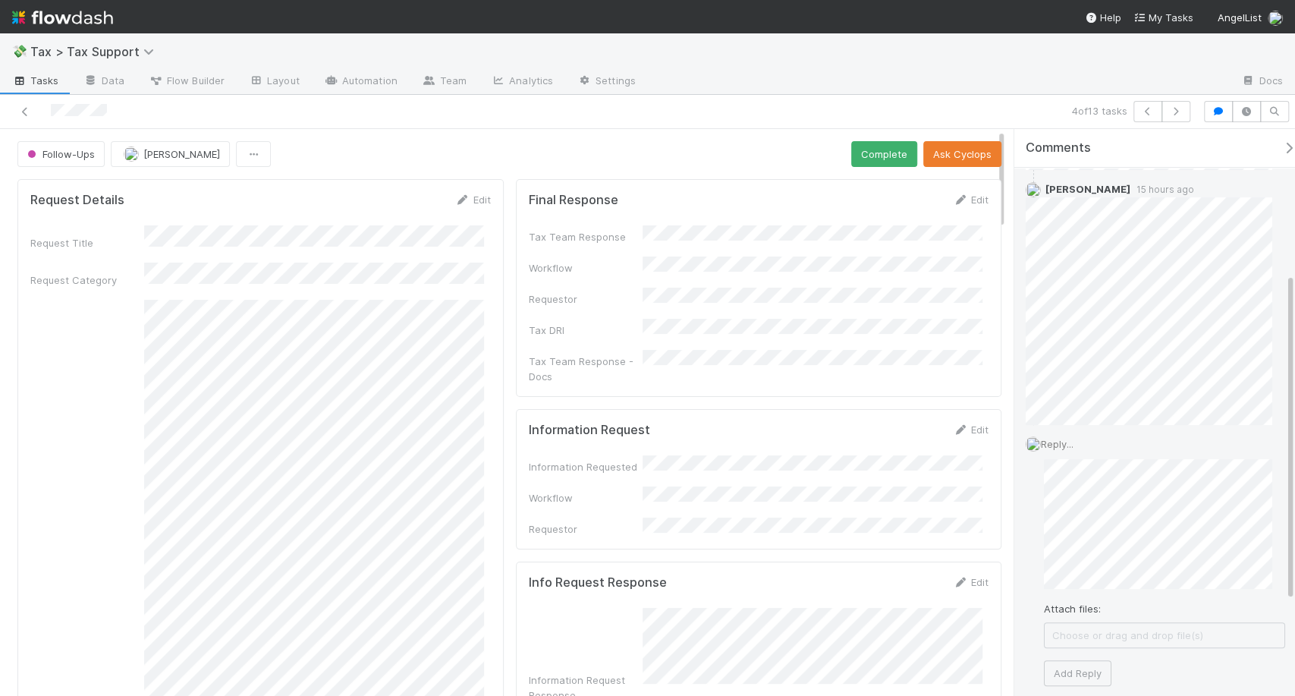
scroll to position [342, 0]
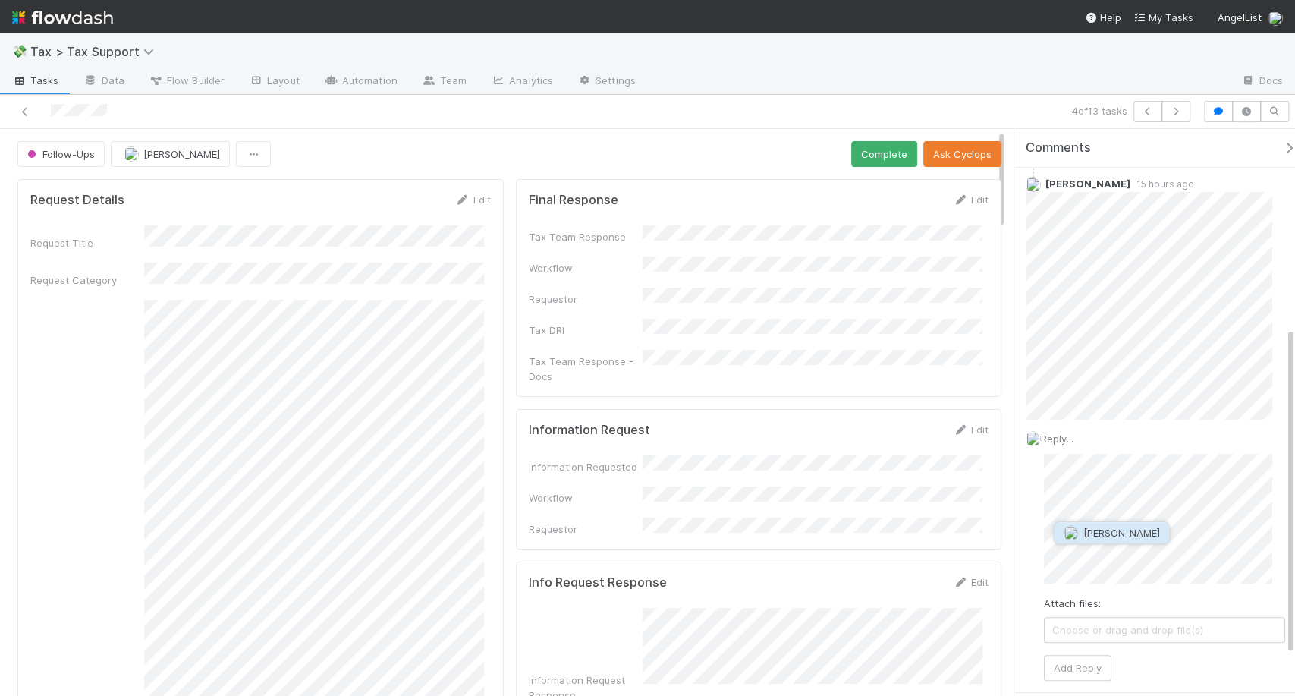
click at [1118, 536] on span "[PERSON_NAME]" at bounding box center [1121, 533] width 77 height 12
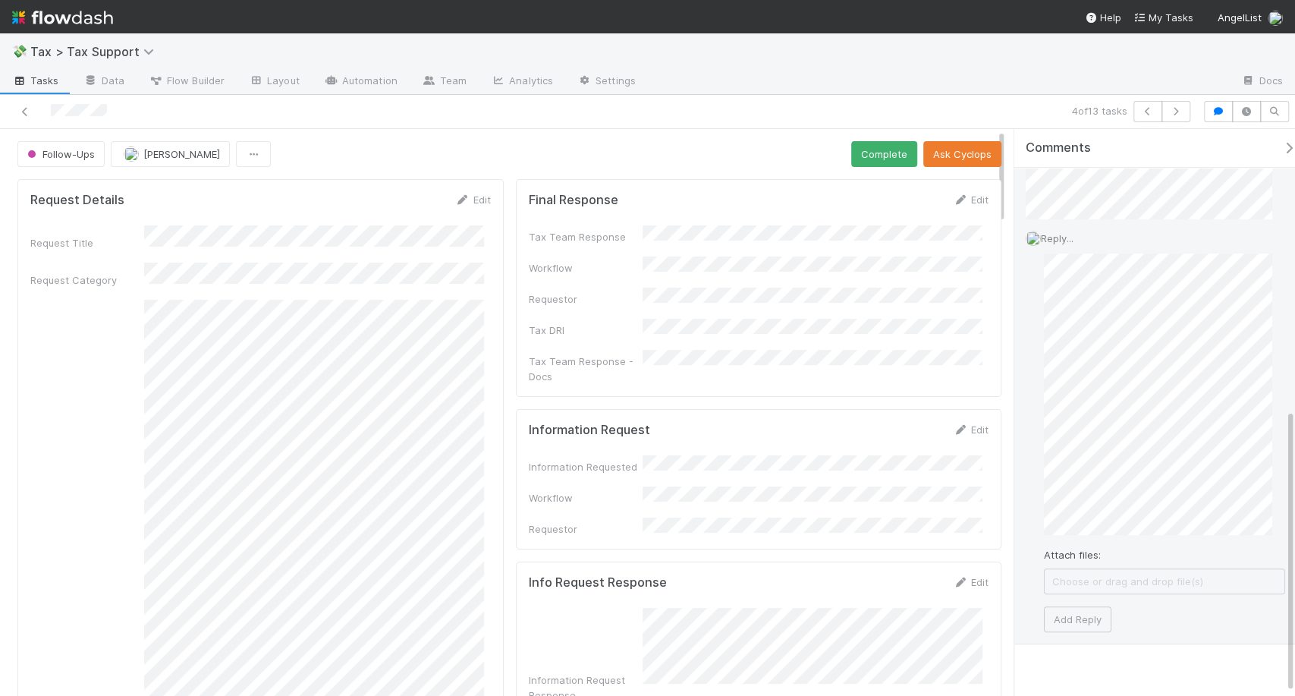
scroll to position [559, 0]
click at [1092, 606] on button "Add Reply" at bounding box center [1078, 603] width 68 height 26
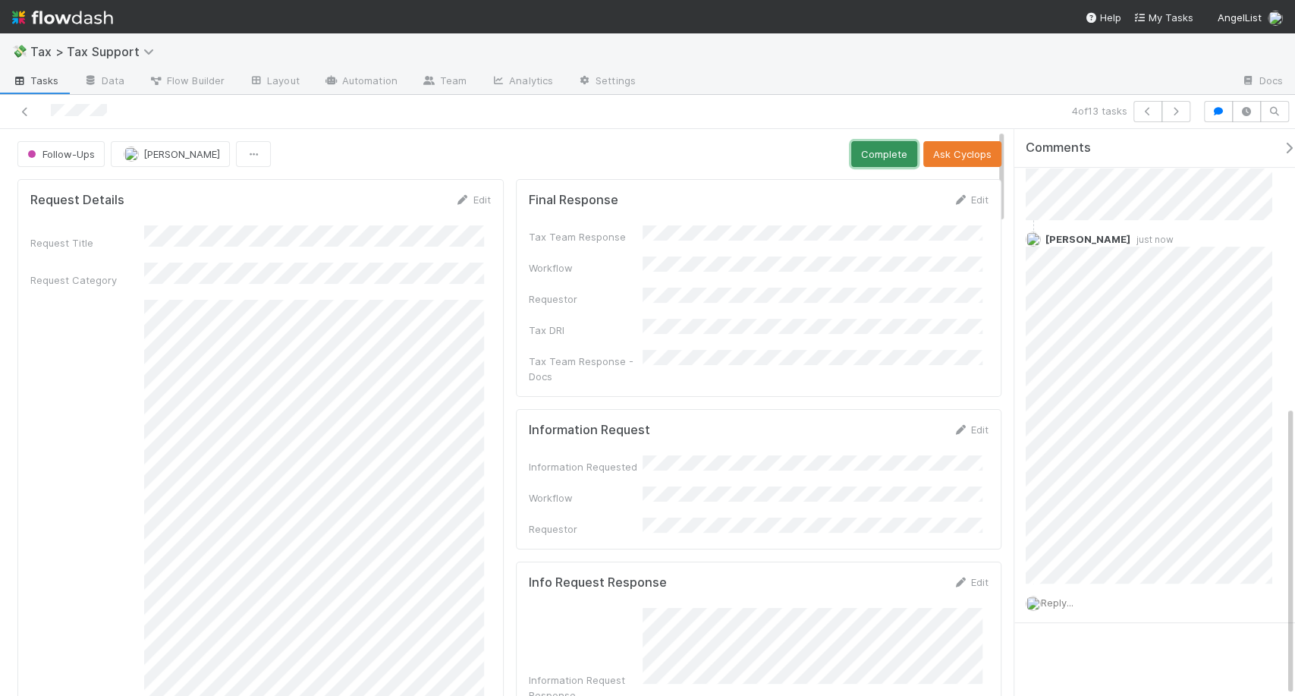
click at [874, 158] on button "Complete" at bounding box center [884, 154] width 66 height 26
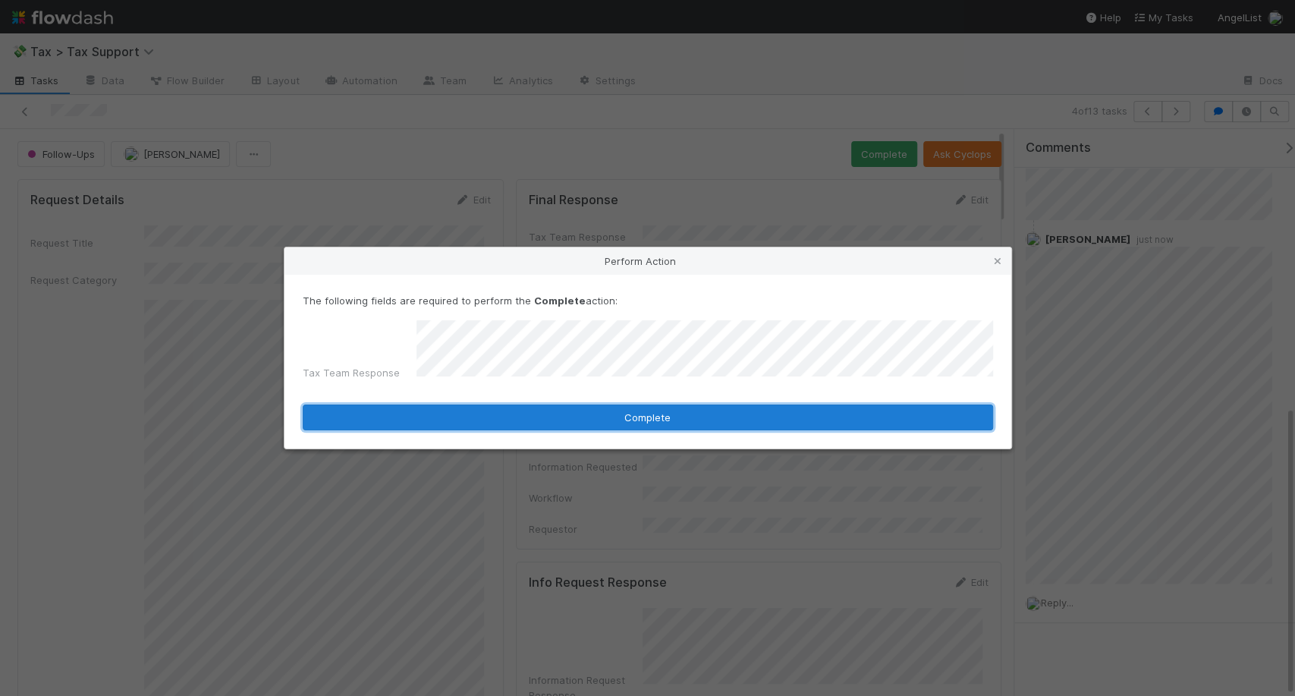
click at [801, 404] on button "Complete" at bounding box center [648, 417] width 690 height 26
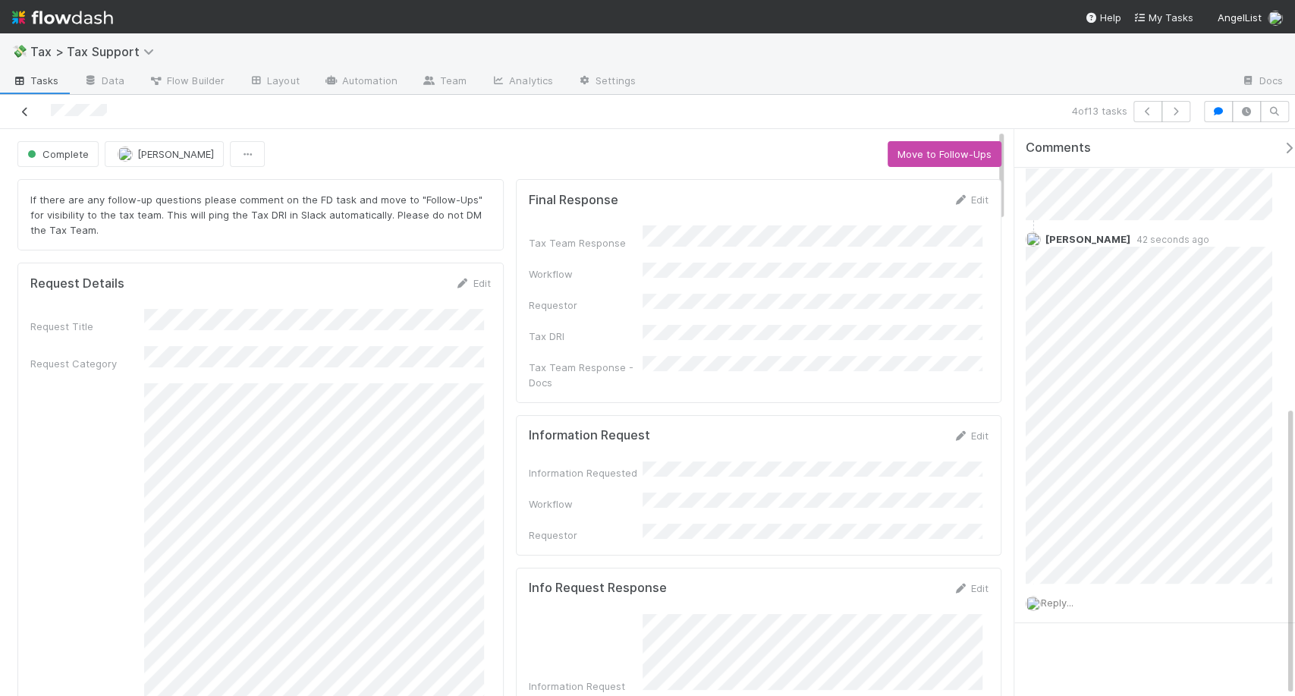
click at [24, 115] on icon at bounding box center [24, 112] width 15 height 10
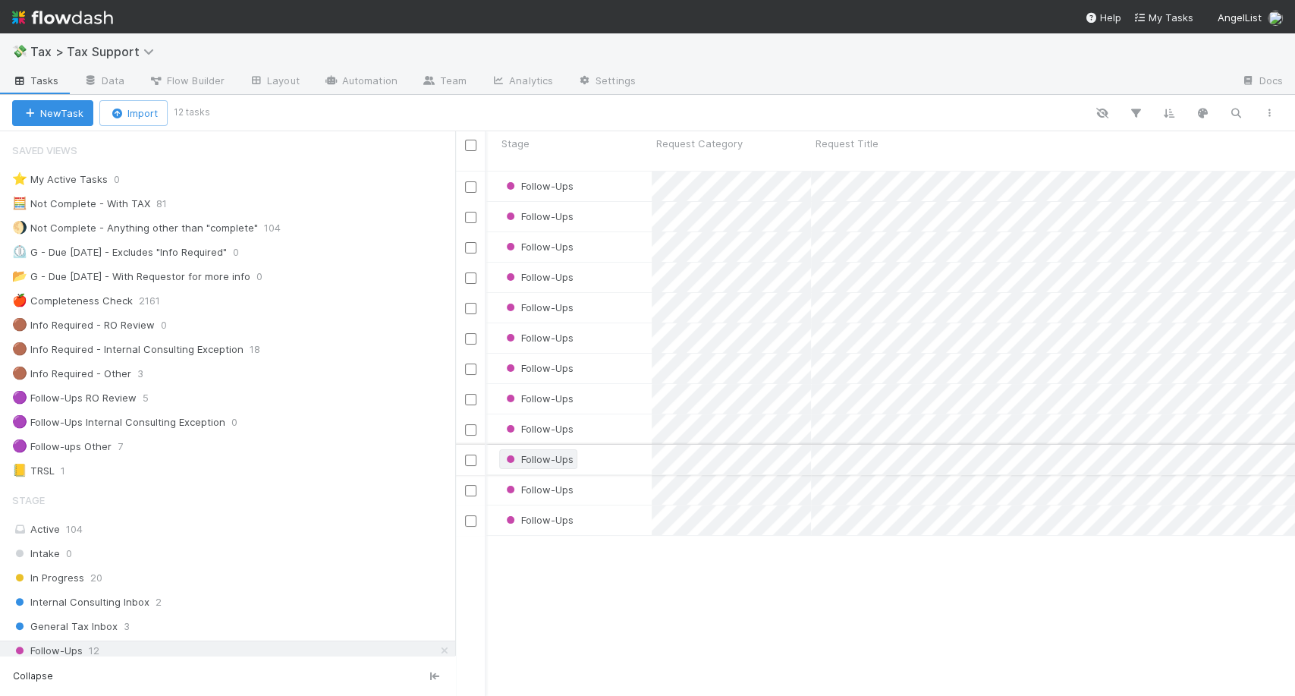
scroll to position [0, 414]
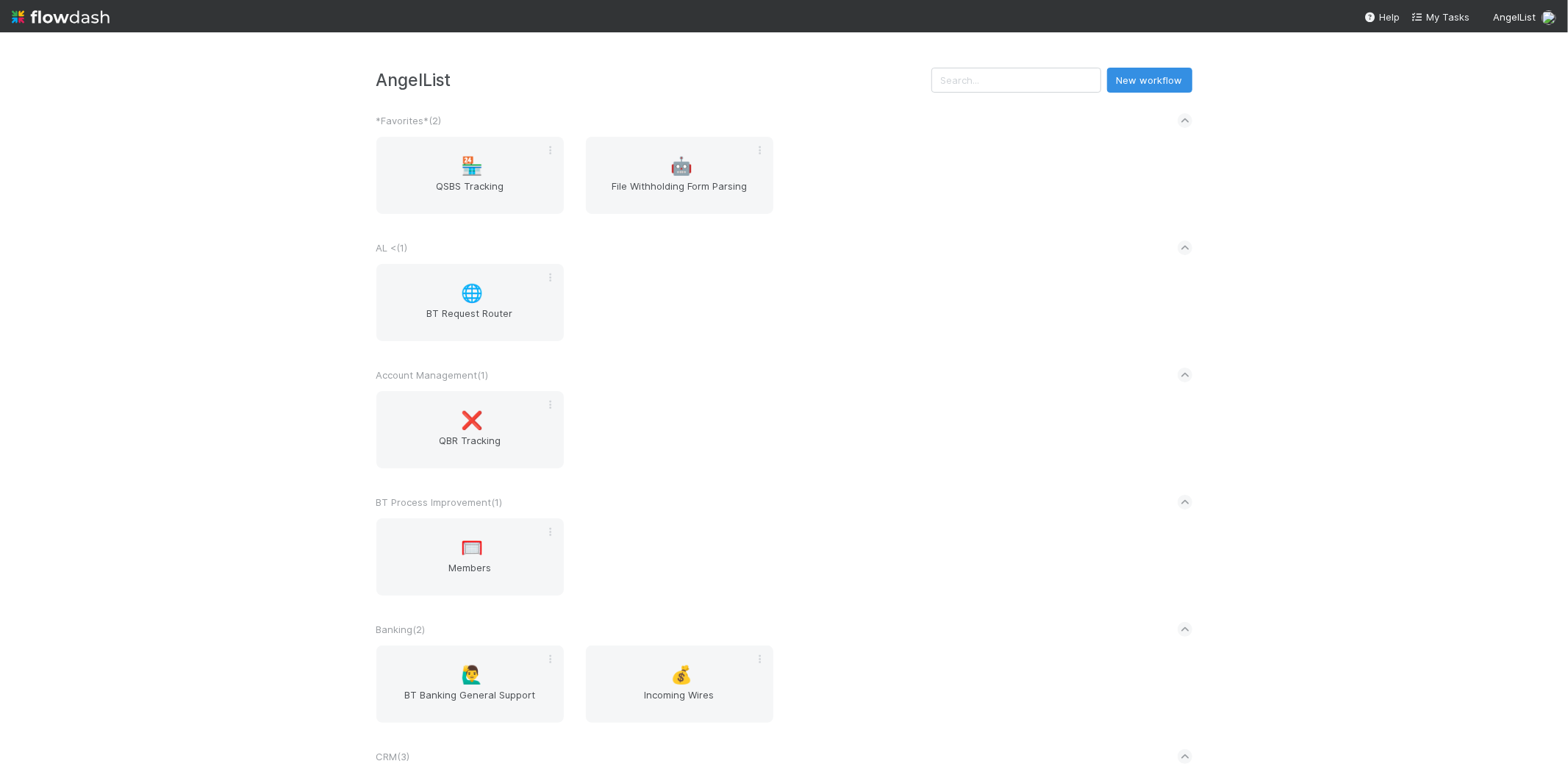
click at [1012, 83] on input "text" at bounding box center [1016, 80] width 170 height 25
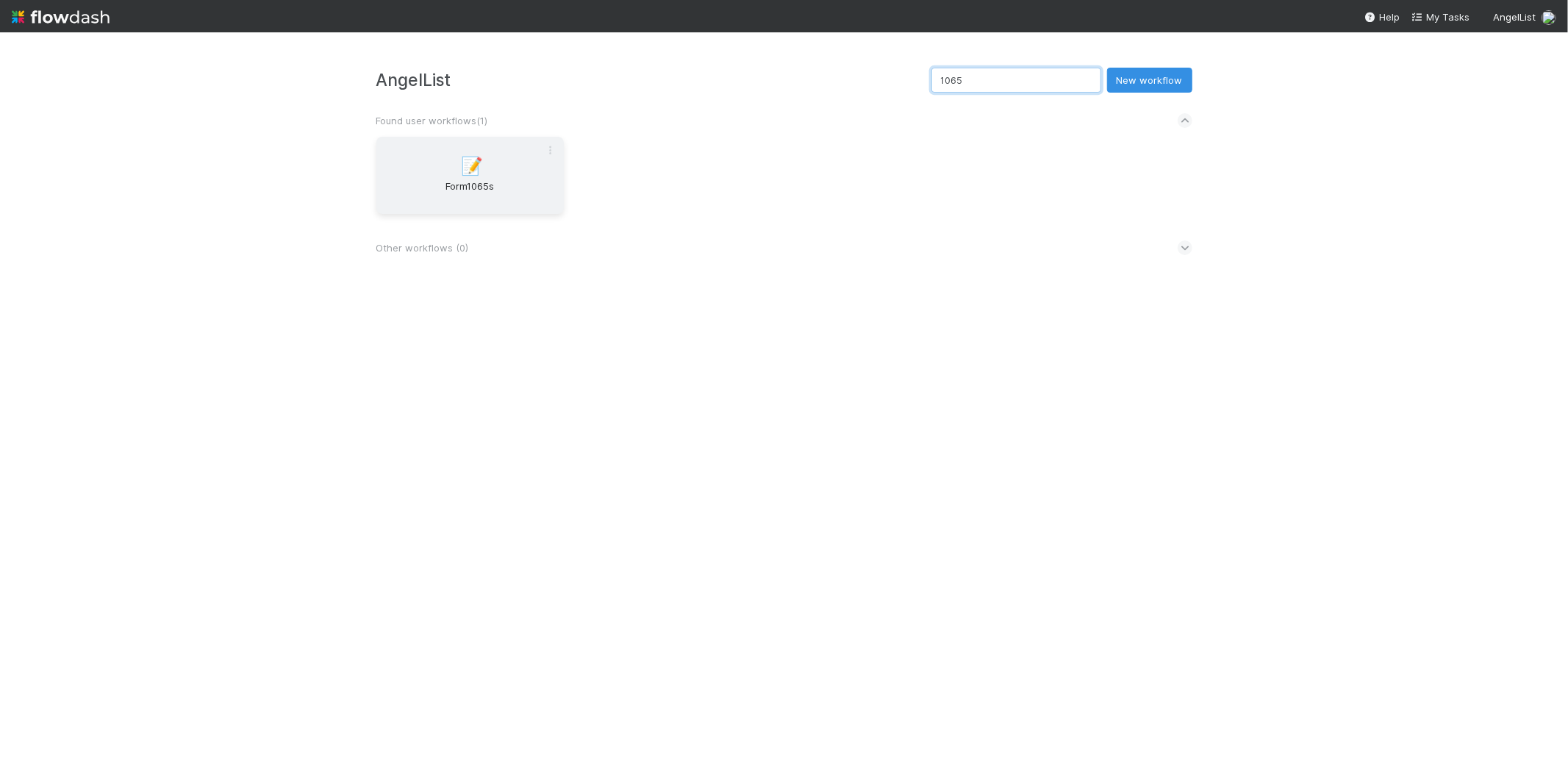
type input "1065"
click at [423, 181] on span "Form1065s" at bounding box center [470, 193] width 175 height 29
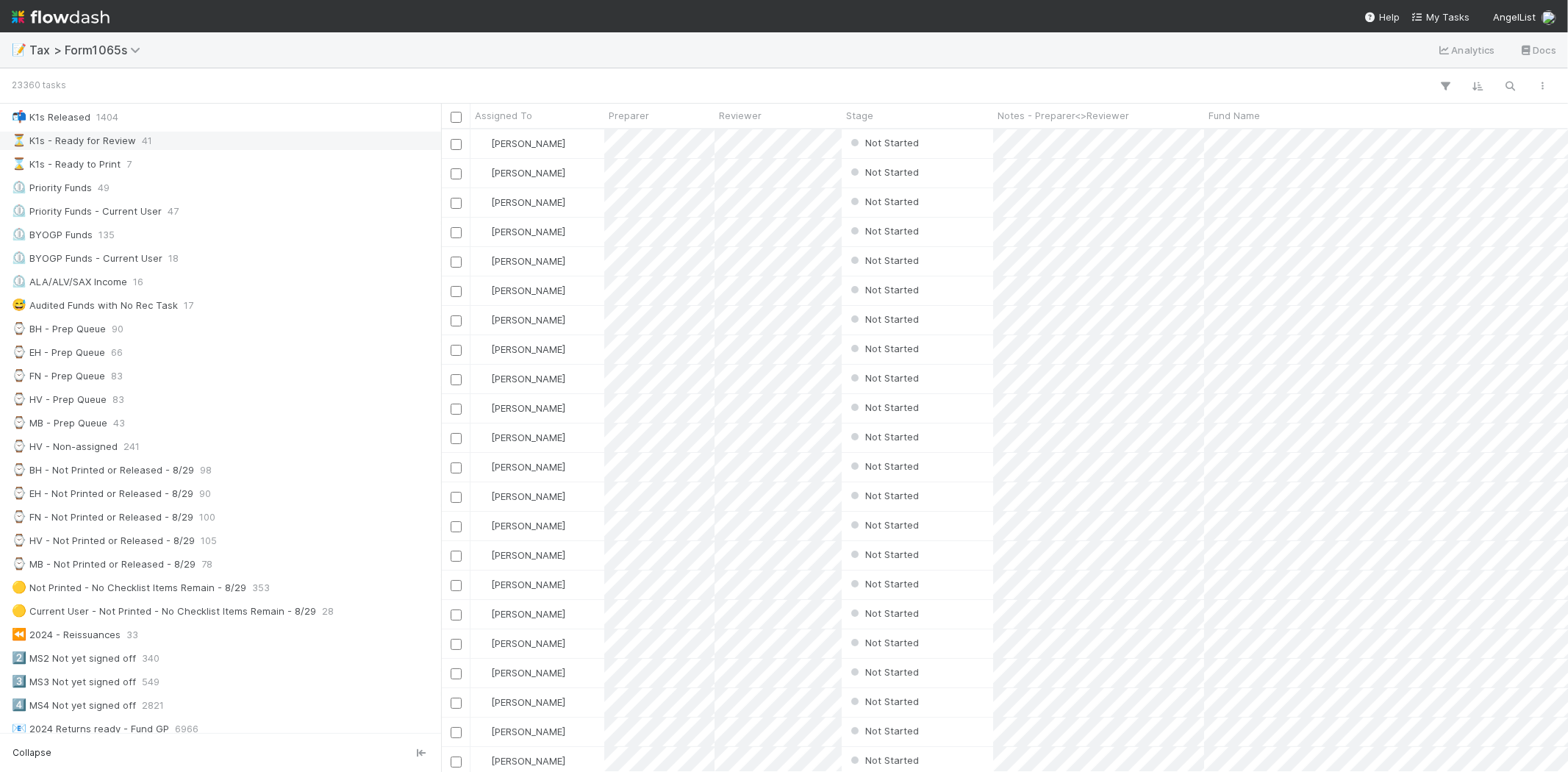
scroll to position [326, 0]
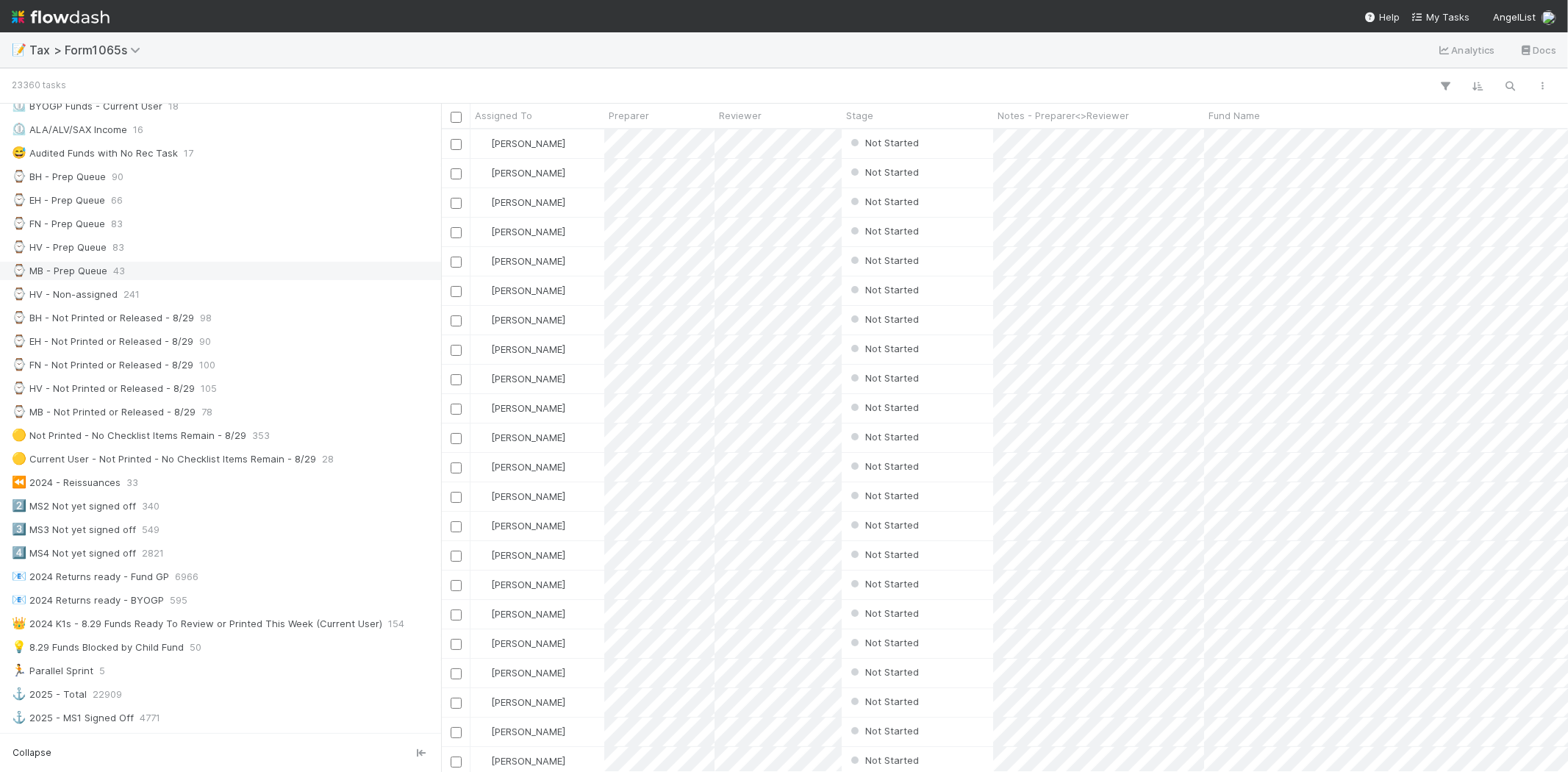
click at [133, 276] on div "⌚ MB - Prep Queue 43" at bounding box center [224, 270] width 425 height 18
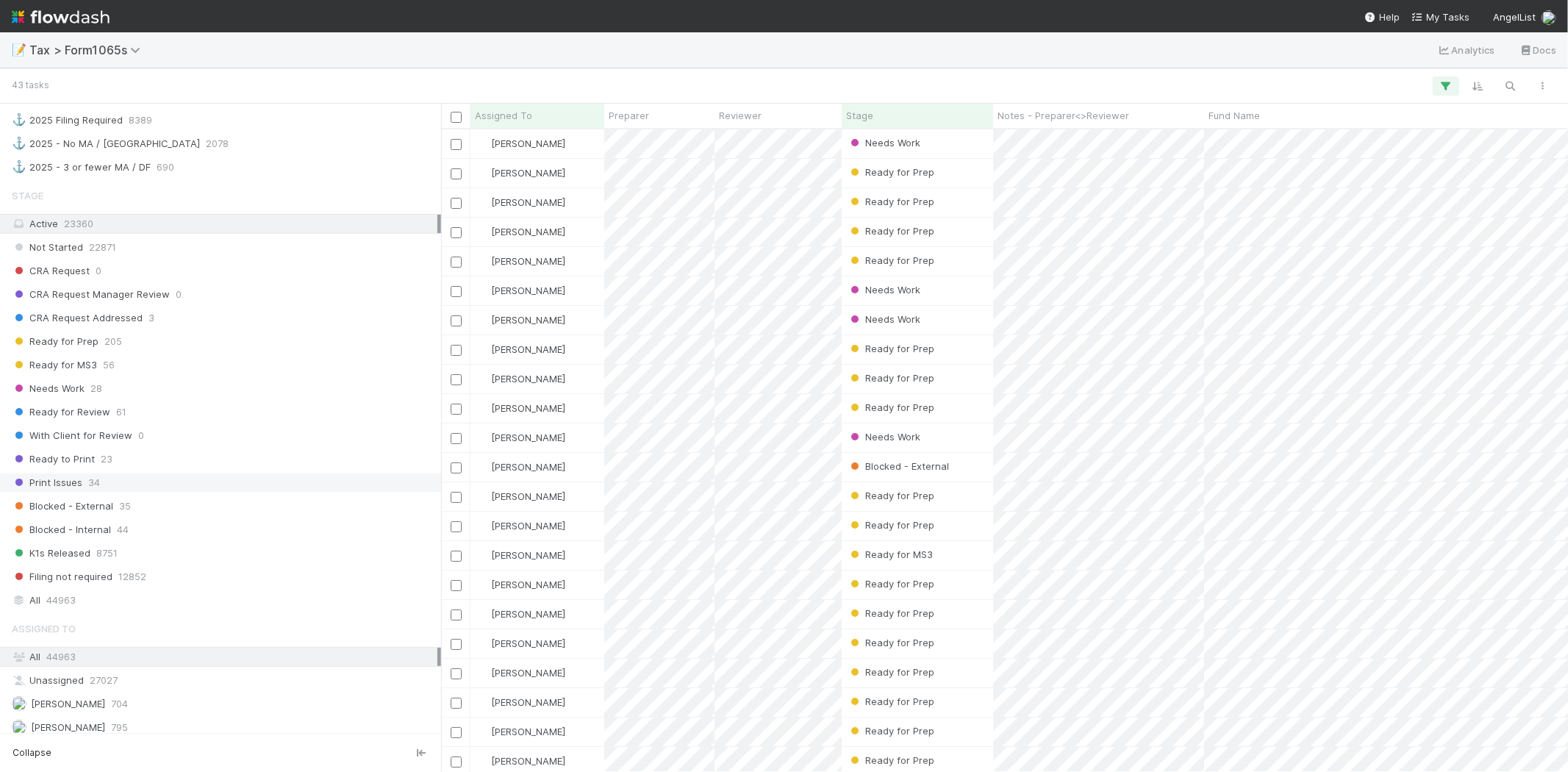
scroll to position [979, 0]
click at [182, 474] on div "Print Issues 34" at bounding box center [224, 474] width 425 height 18
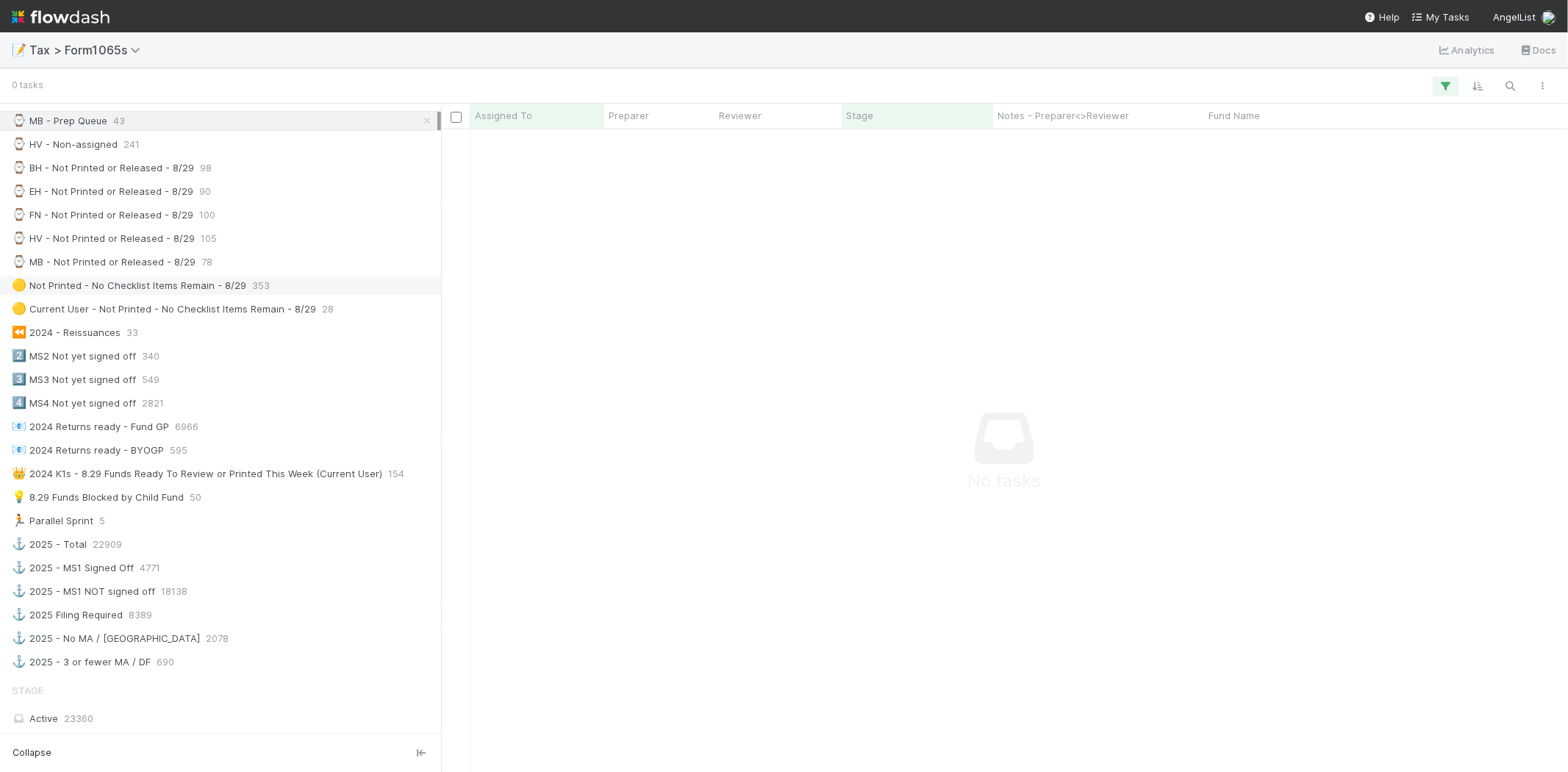
scroll to position [326, 0]
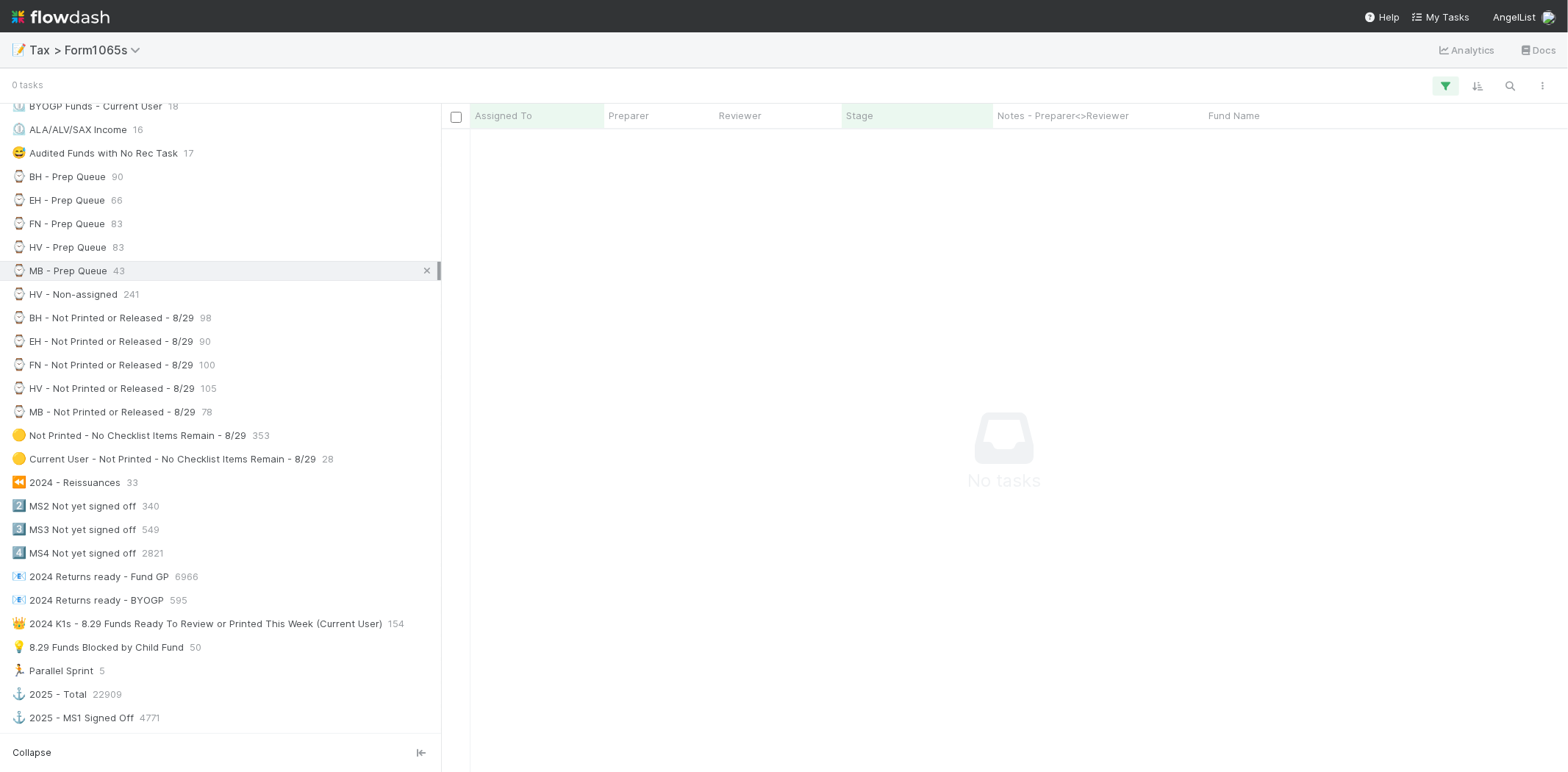
click at [420, 272] on icon at bounding box center [426, 271] width 15 height 10
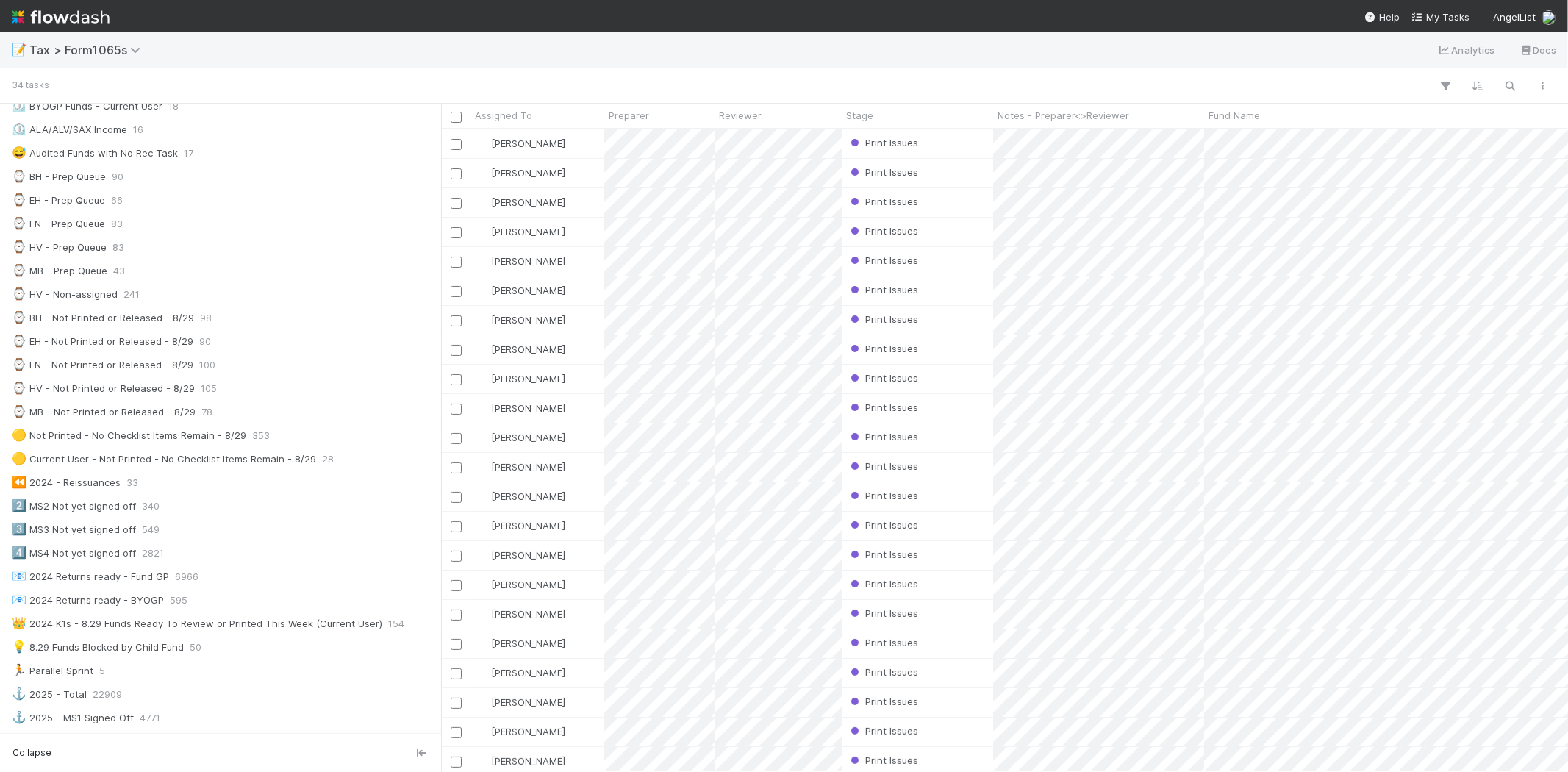
scroll to position [630, 1114]
click at [103, 184] on div "⌚ BH - Prep Queue" at bounding box center [58, 176] width 94 height 18
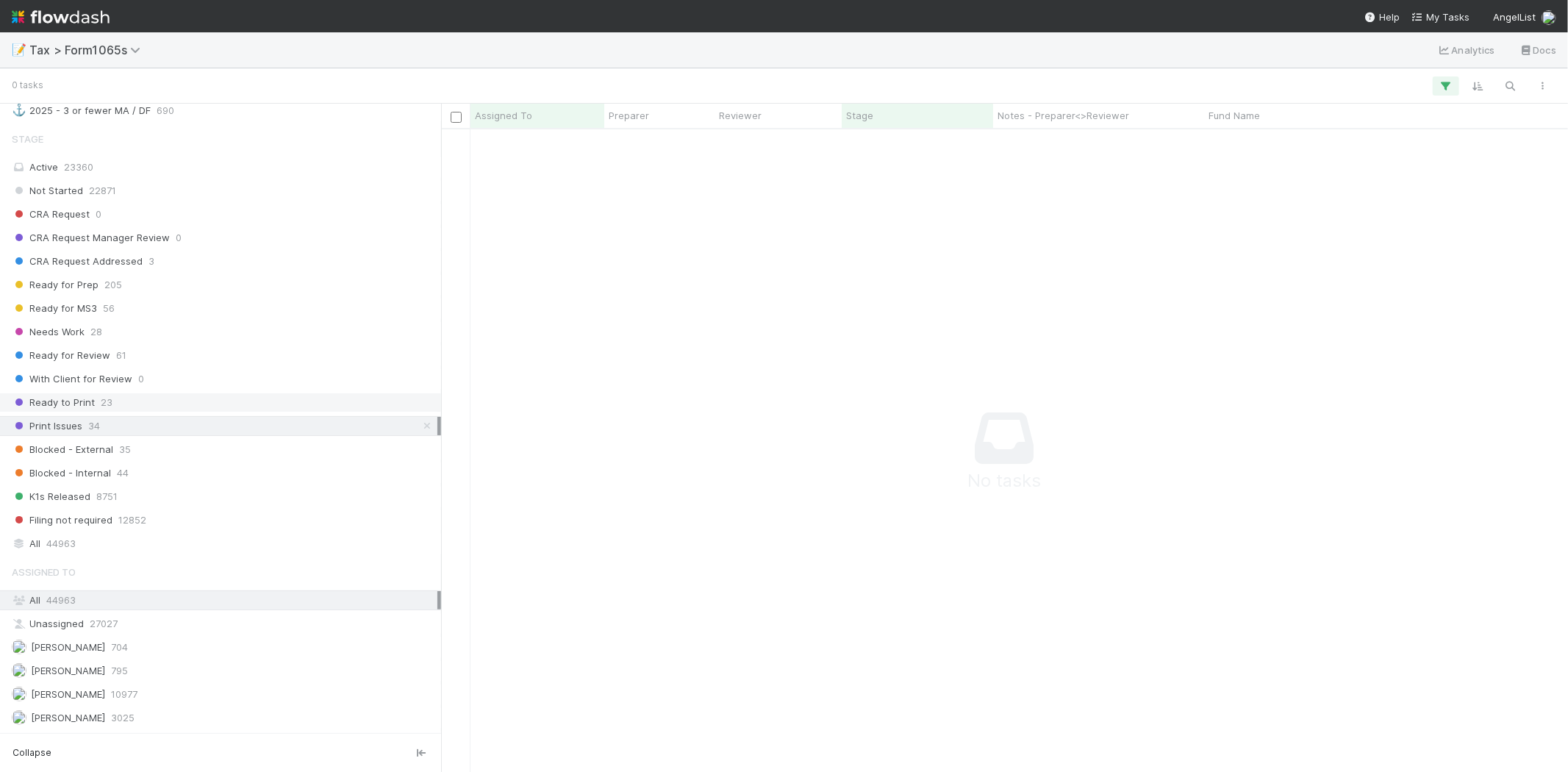
scroll to position [1003, 0]
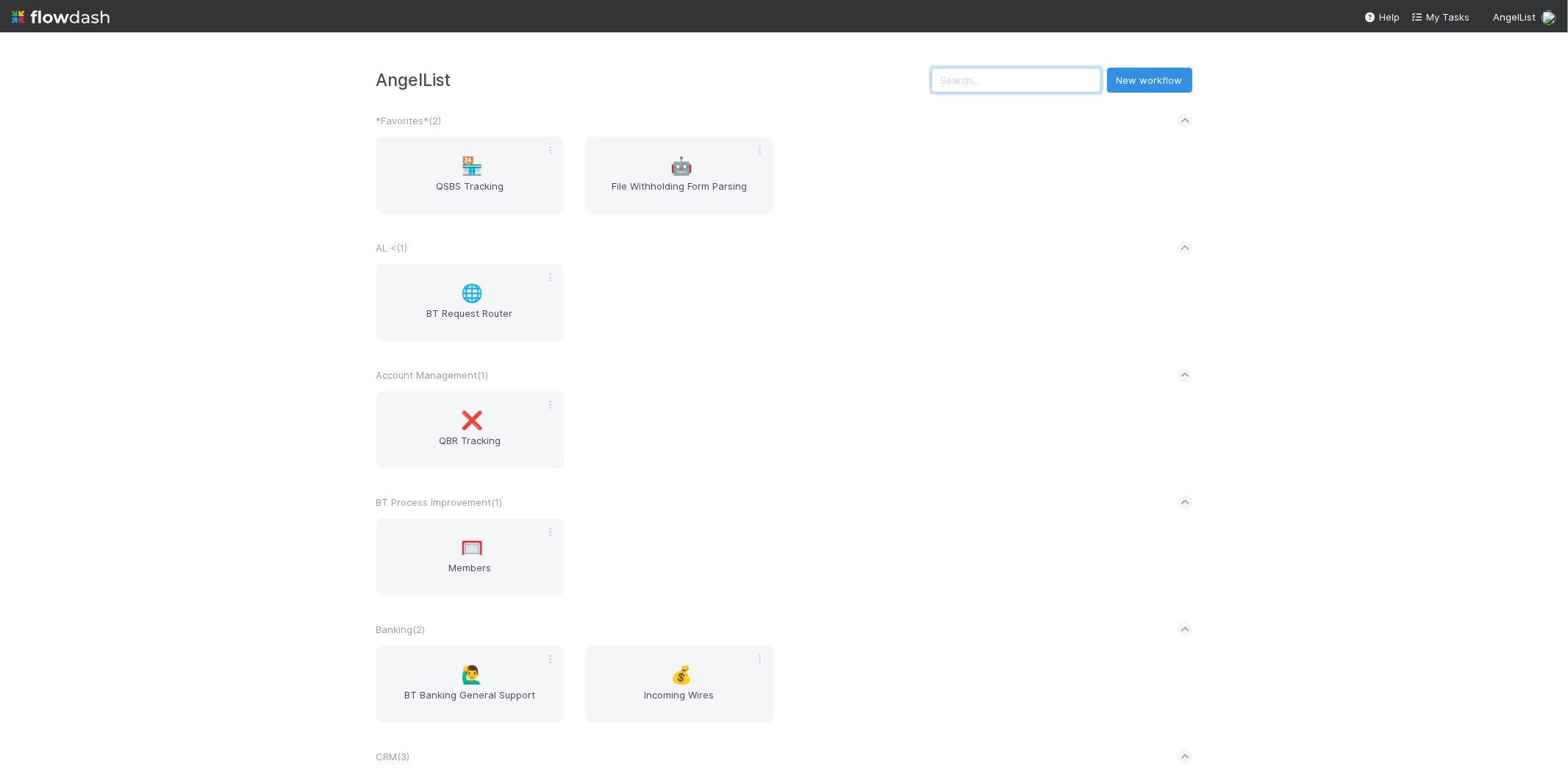
click at [1029, 71] on input "text" at bounding box center [1016, 80] width 170 height 25
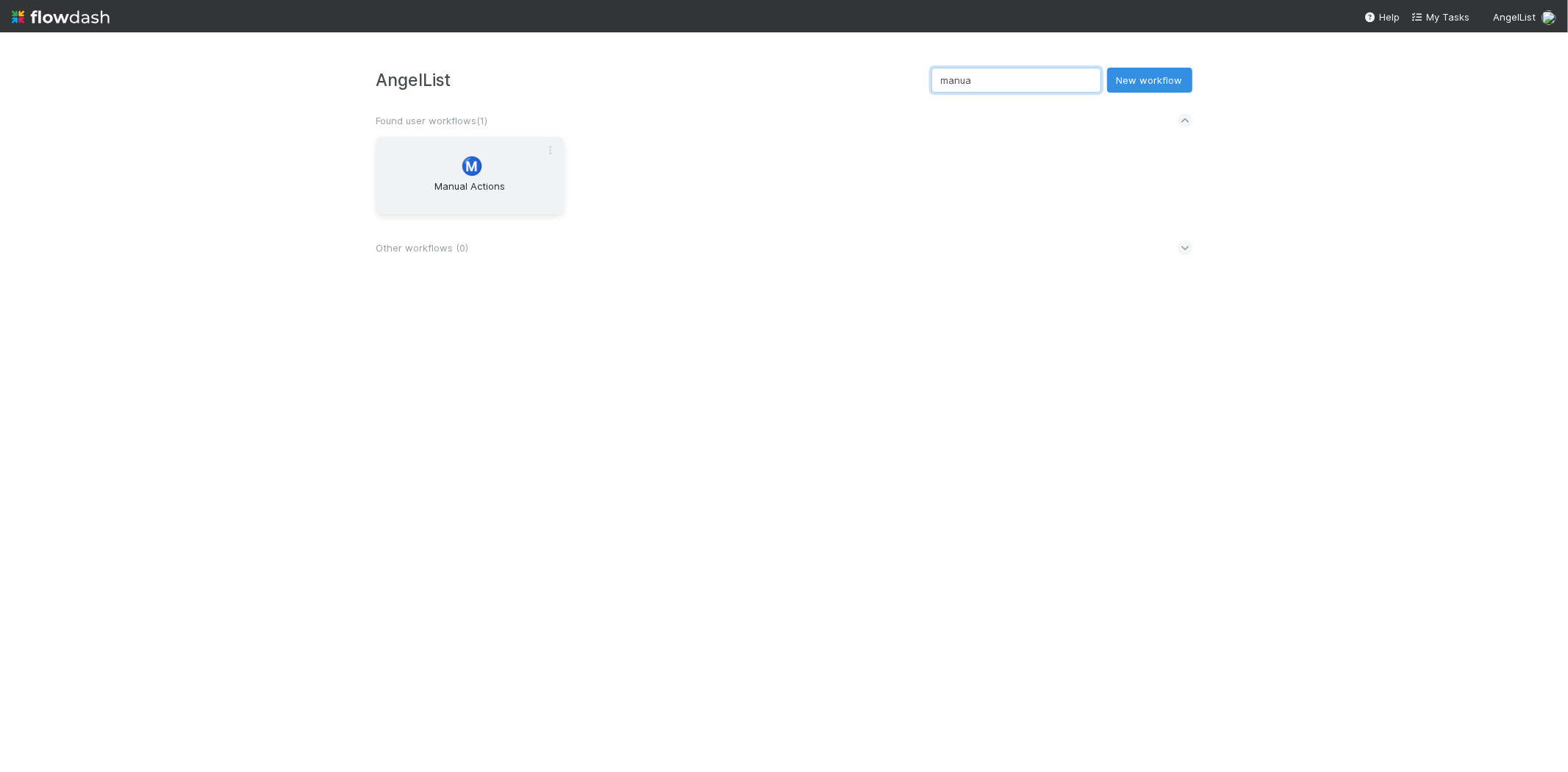
type input "manua"
click at [517, 150] on div "Ⓜ️ Manual Actions" at bounding box center [469, 175] width 187 height 77
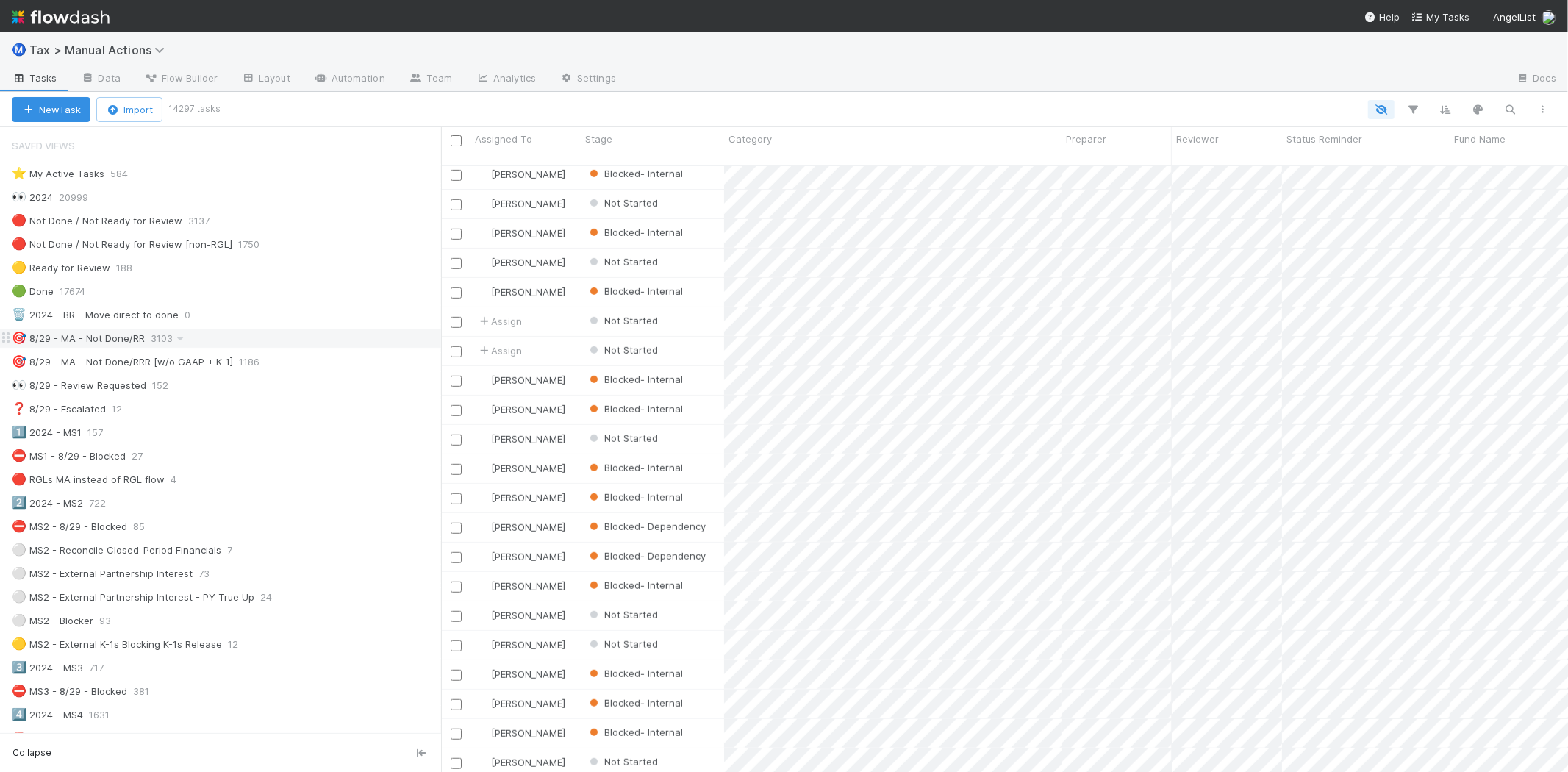
click at [111, 343] on div "🎯 8/29 - MA - Not Done/RR" at bounding box center [78, 338] width 133 height 18
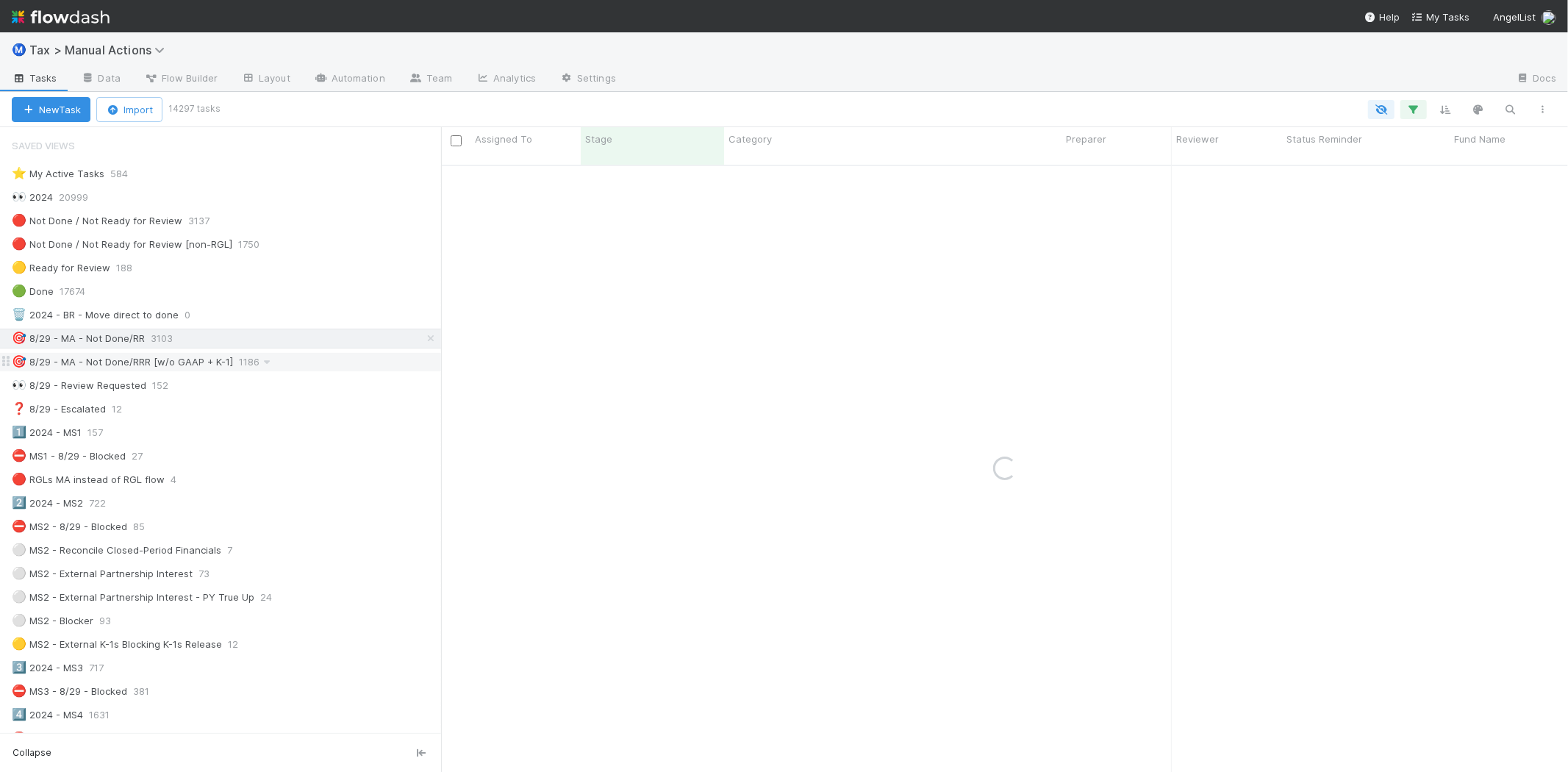
click at [135, 360] on div "🎯 8/29 - MA - Not Done/RRR [w/o GAAP + K-1]" at bounding box center [122, 361] width 221 height 18
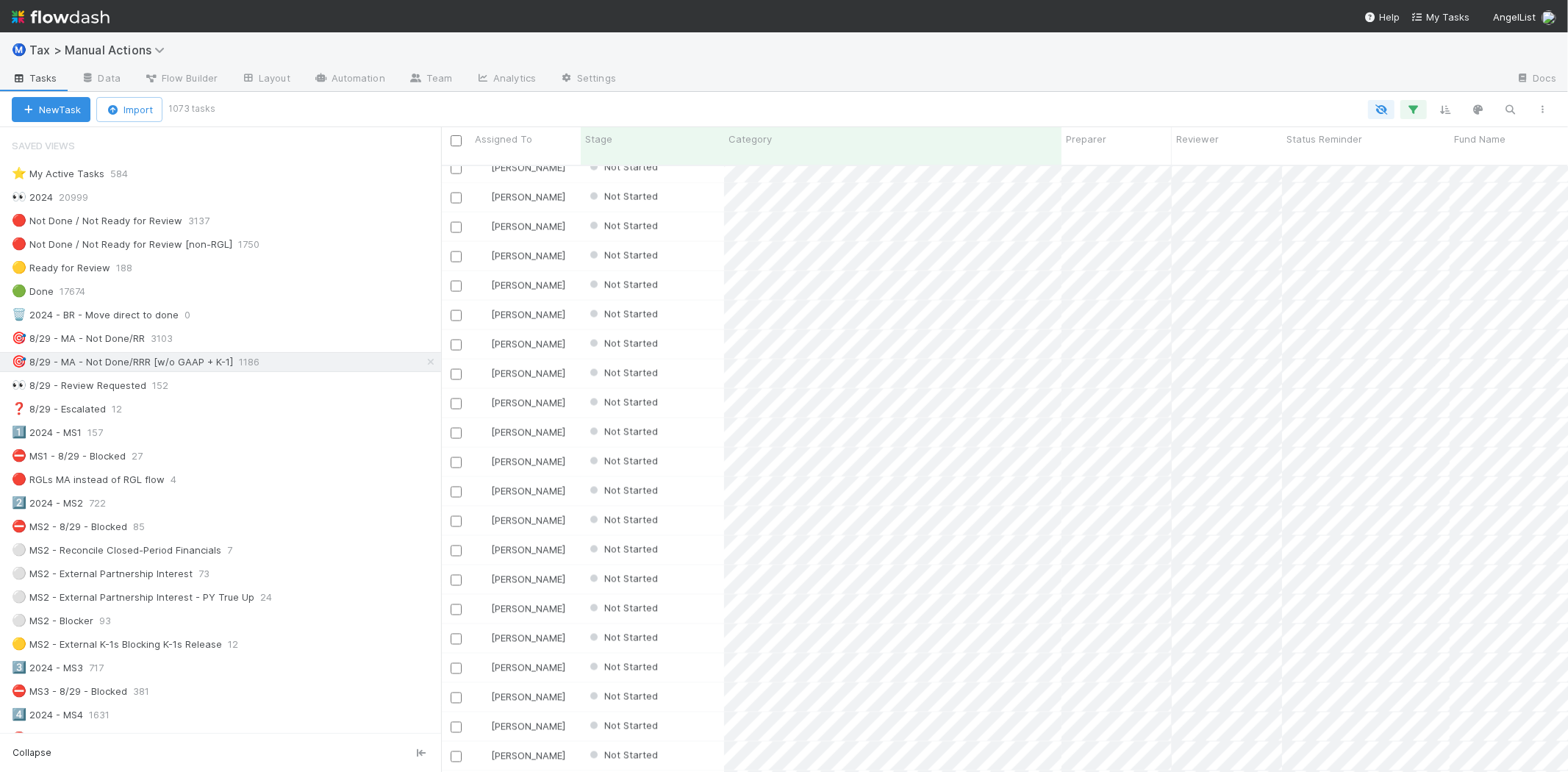
click at [26, 10] on img at bounding box center [60, 17] width 98 height 25
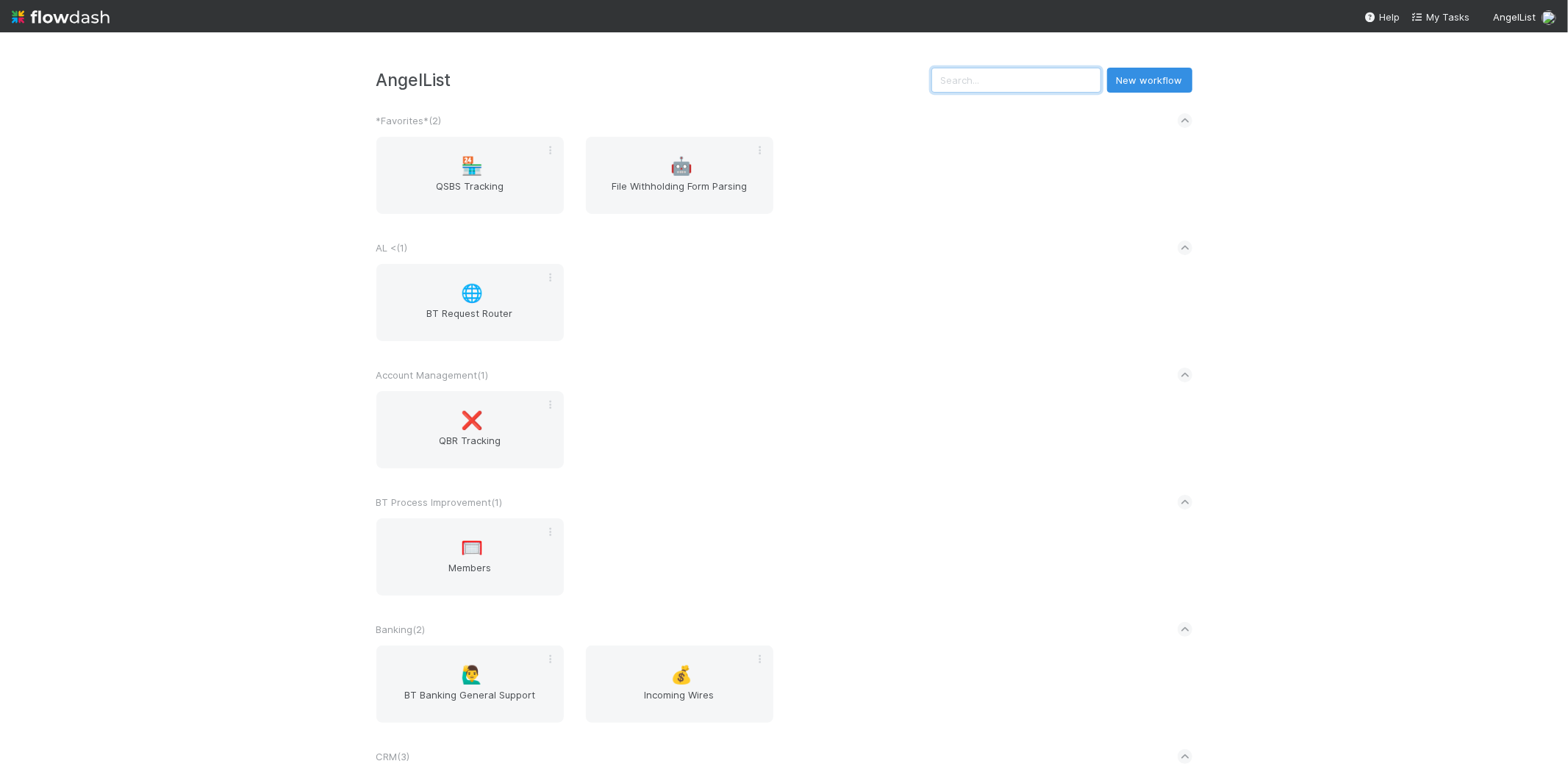
click at [1041, 82] on input "text" at bounding box center [1016, 80] width 170 height 25
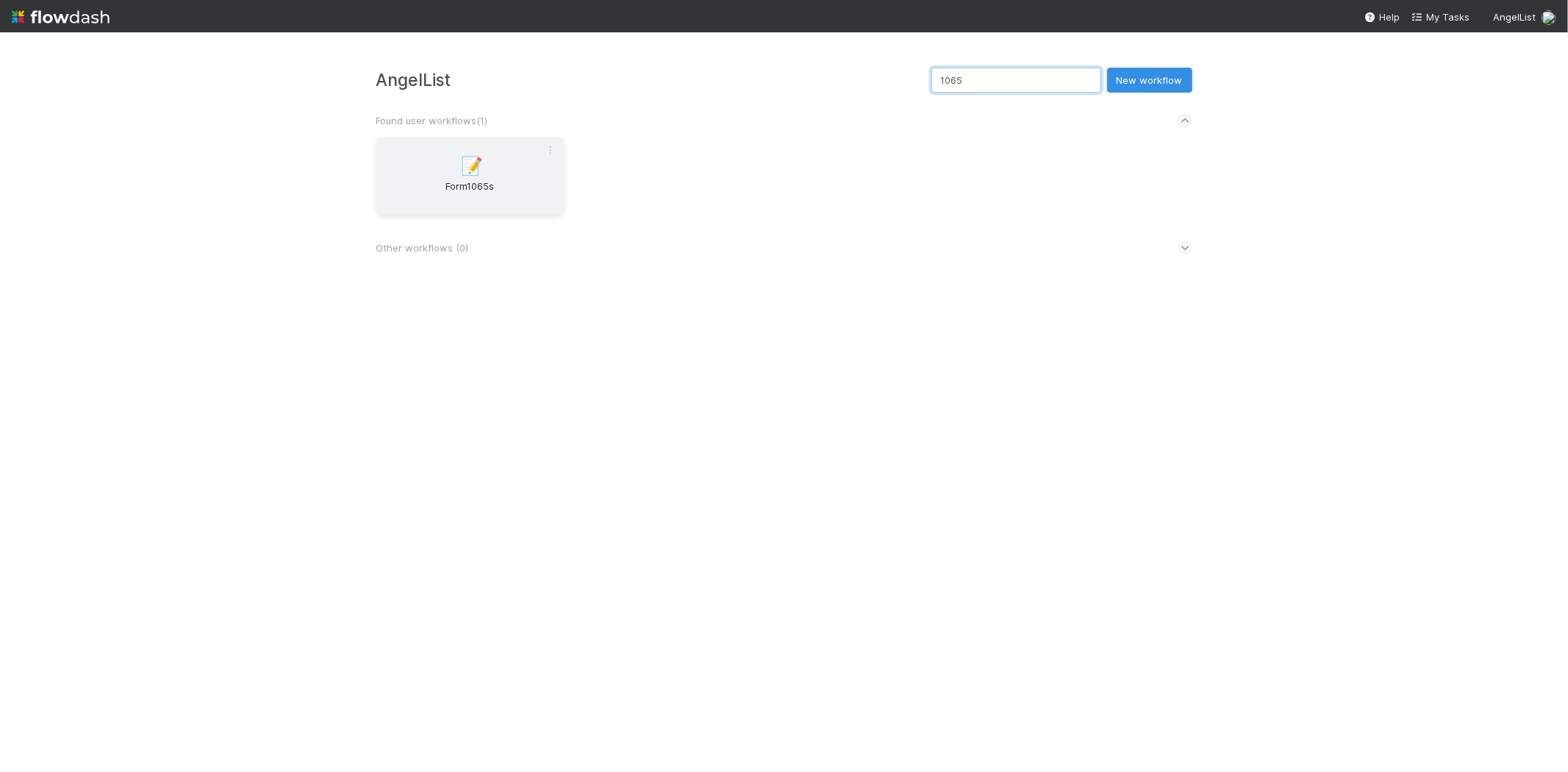
type input "1065"
click at [492, 140] on div "📝 Form1065s" at bounding box center [469, 175] width 187 height 77
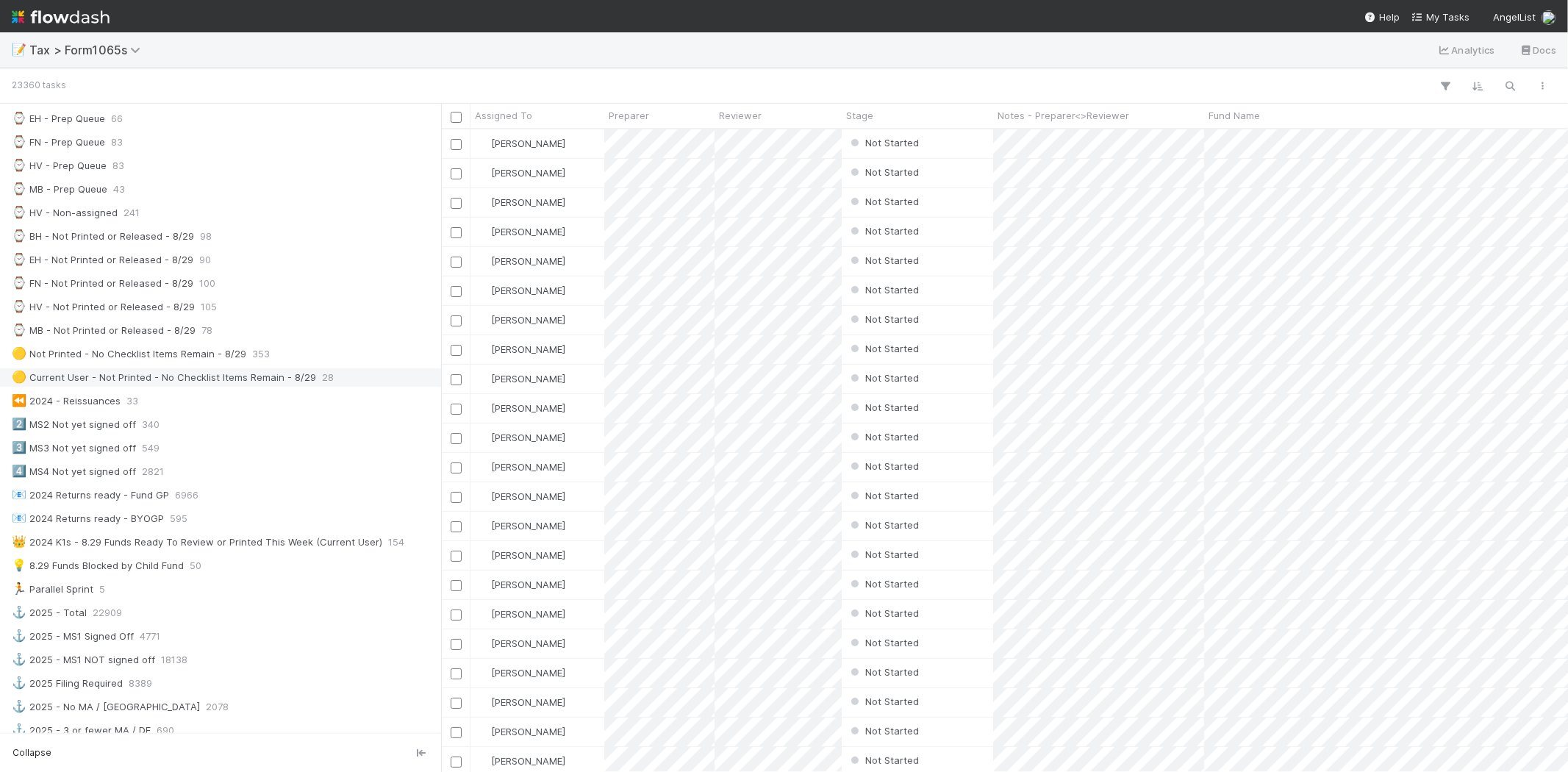
click at [213, 384] on div "🟡 Current User - Not Printed - No Checklist Items Remain - 8/29" at bounding box center [164, 377] width 304 height 18
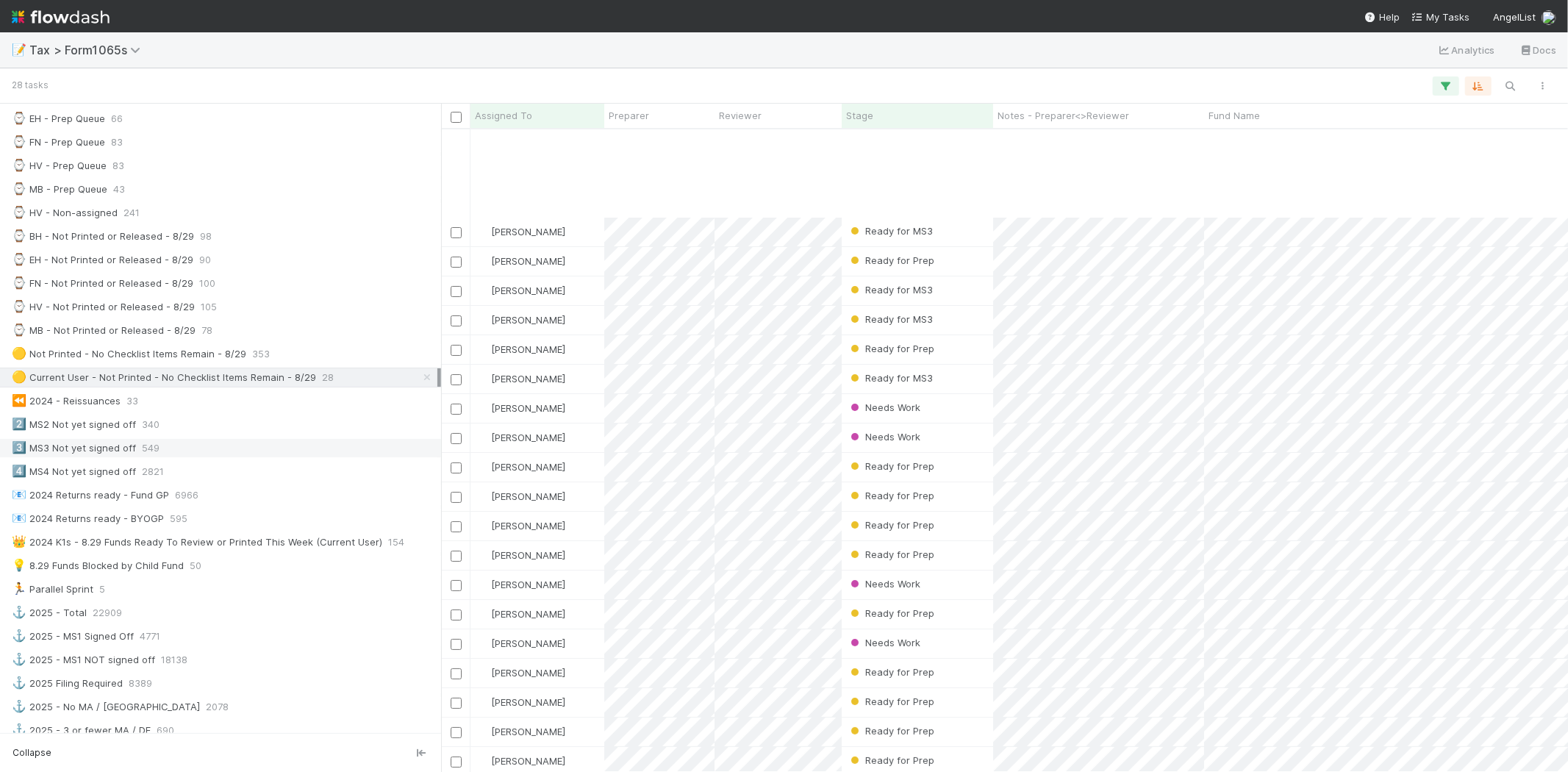
scroll to position [163, 0]
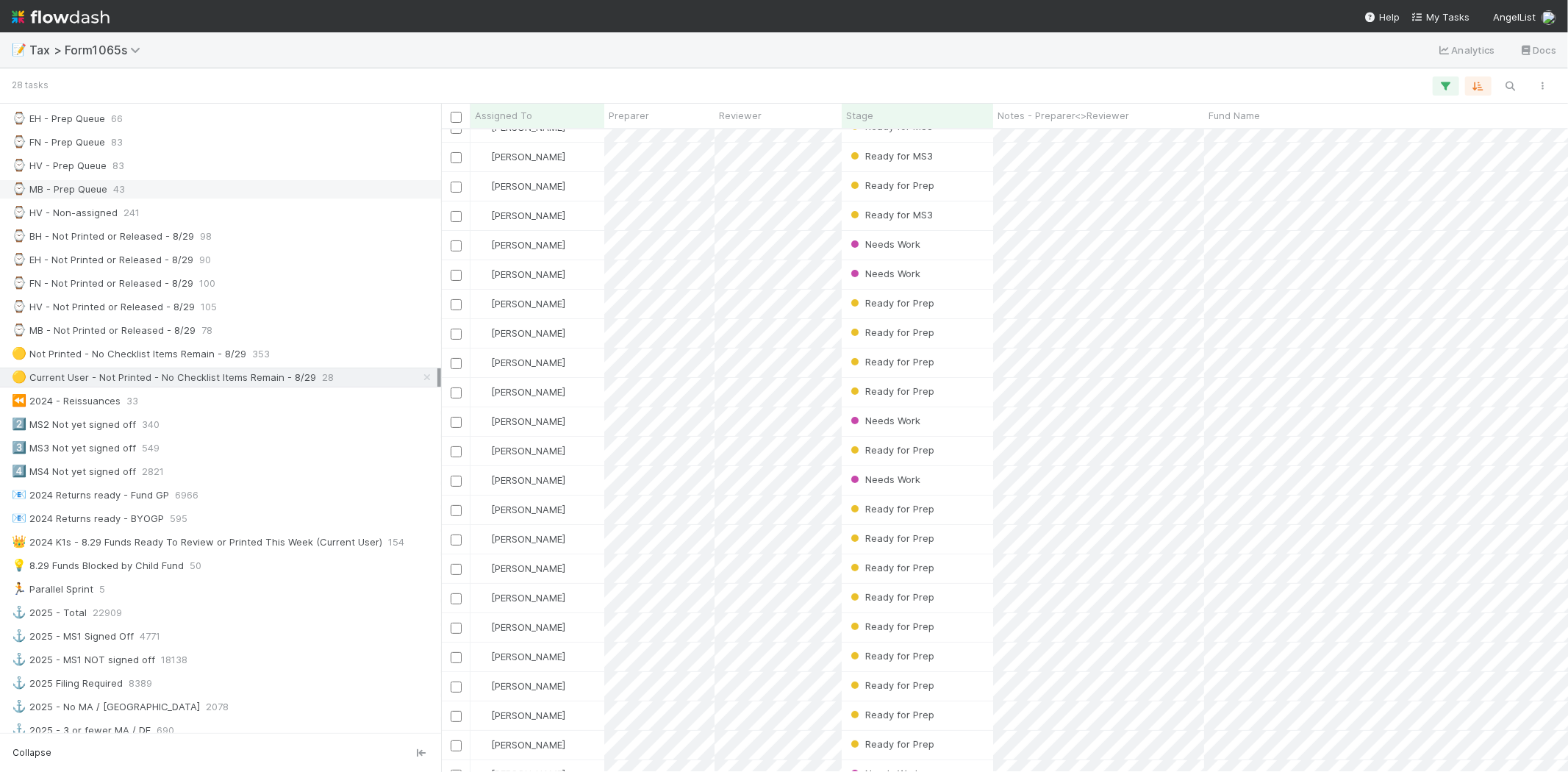
click at [156, 194] on div "⌚ MB - Prep Queue 43" at bounding box center [224, 189] width 425 height 18
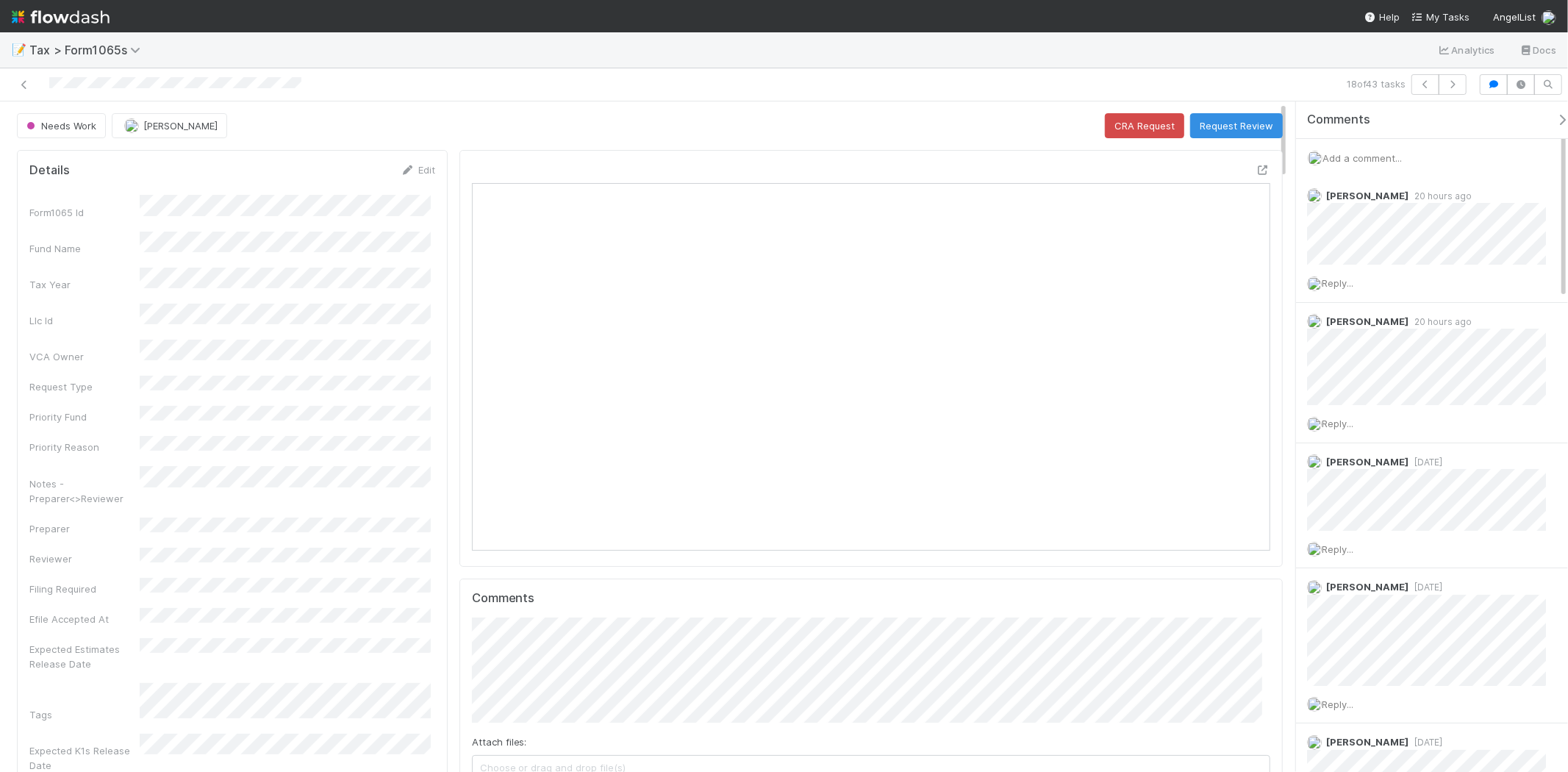
scroll to position [287, 778]
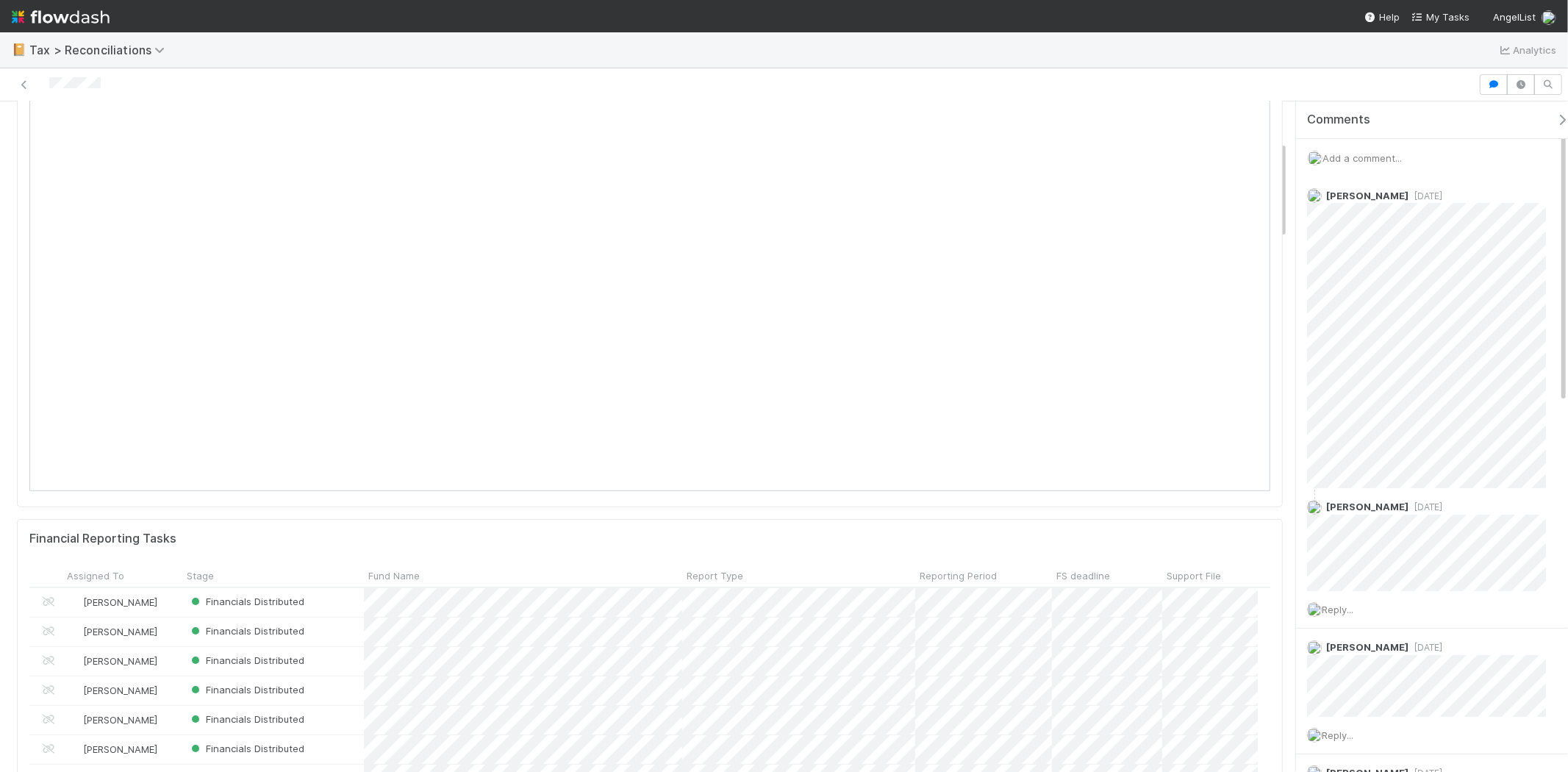
scroll to position [245, 0]
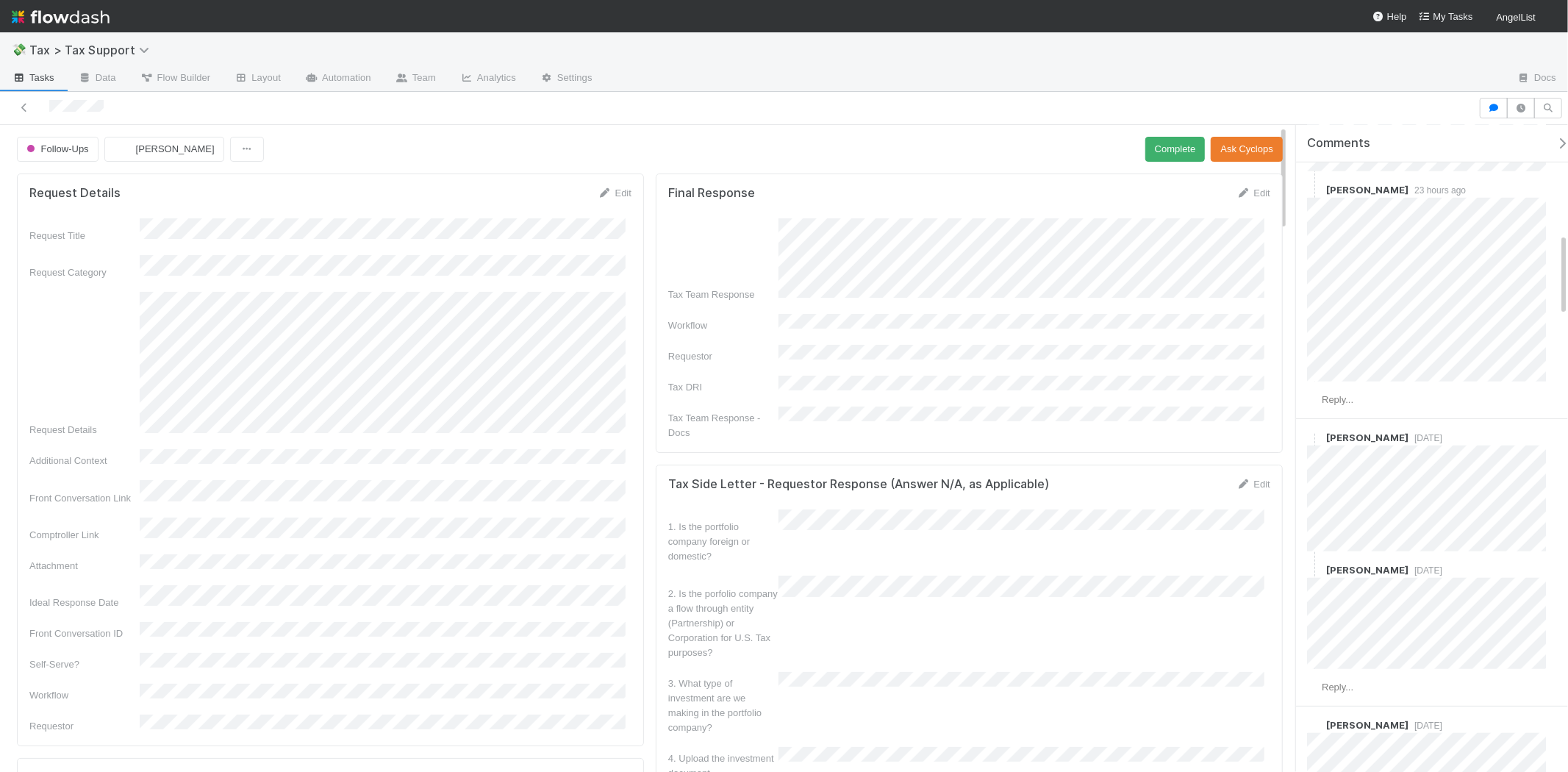
scroll to position [979, 0]
click at [1362, 397] on div "Reply..." at bounding box center [1433, 395] width 273 height 37
click at [1354, 400] on span "Reply..." at bounding box center [1337, 394] width 32 height 11
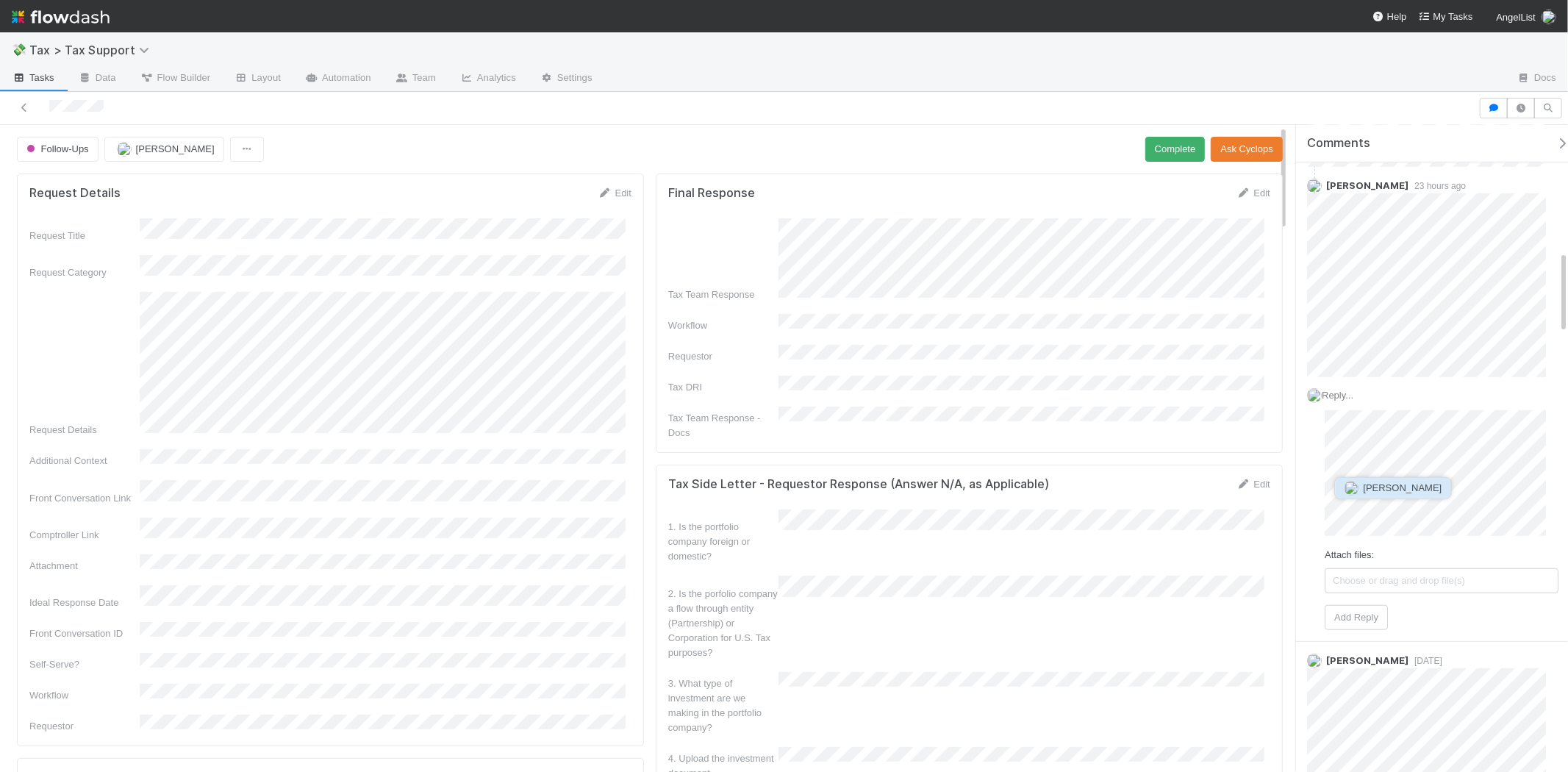
click at [1394, 487] on span "[PERSON_NAME]" at bounding box center [1402, 487] width 78 height 11
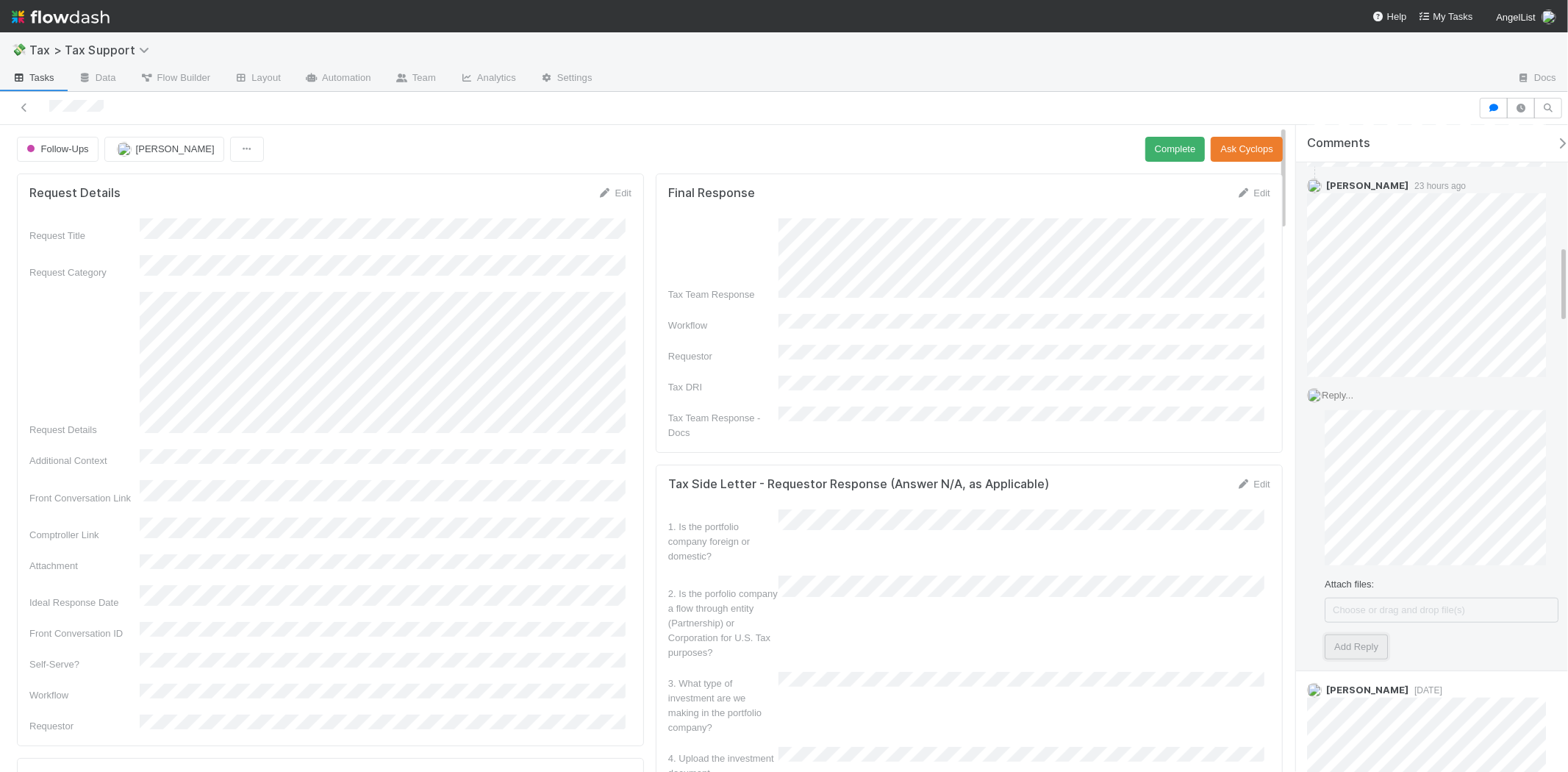
click at [1364, 644] on button "Add Reply" at bounding box center [1356, 647] width 63 height 25
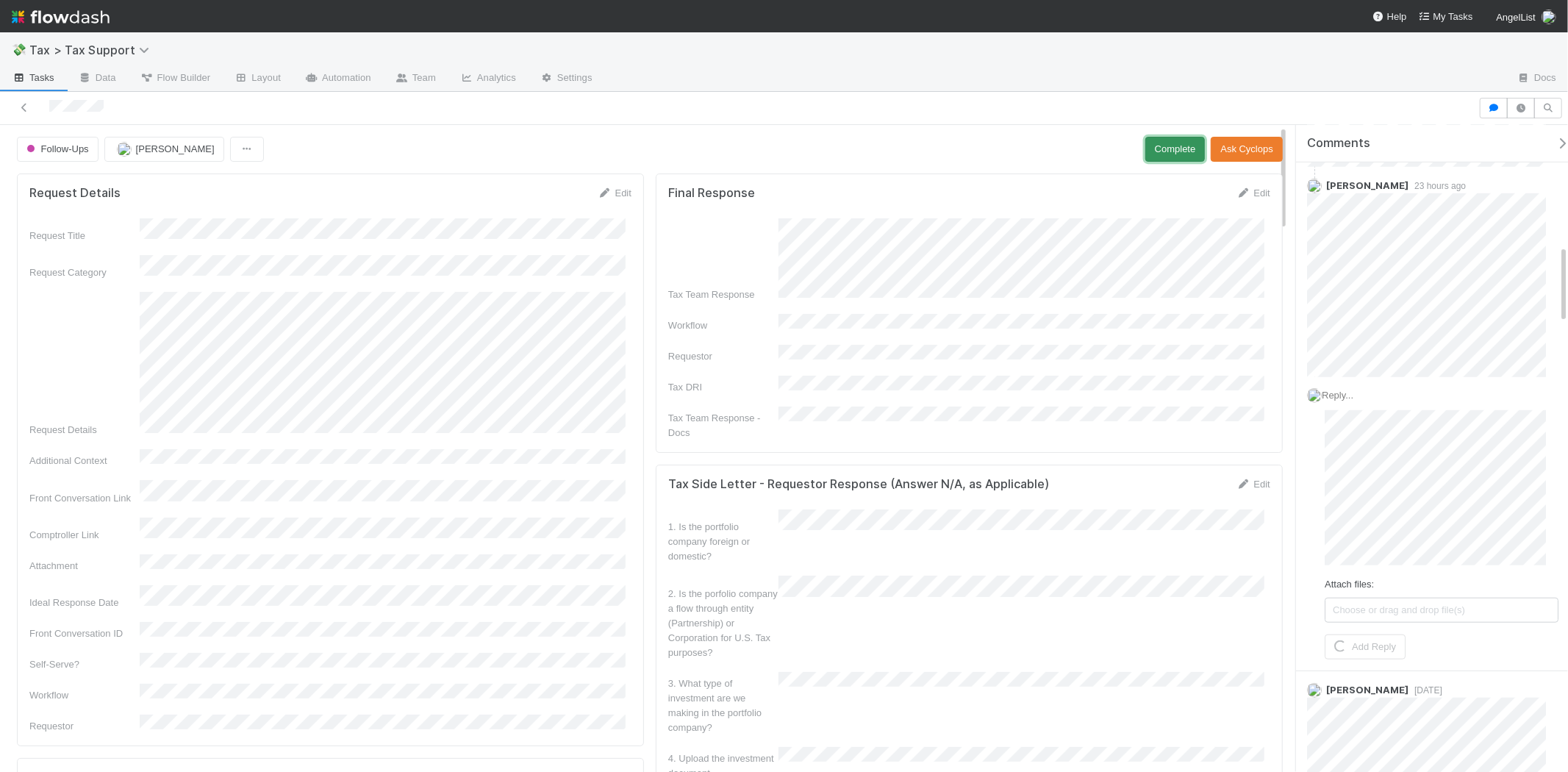
click at [1159, 147] on button "Complete" at bounding box center [1176, 149] width 60 height 25
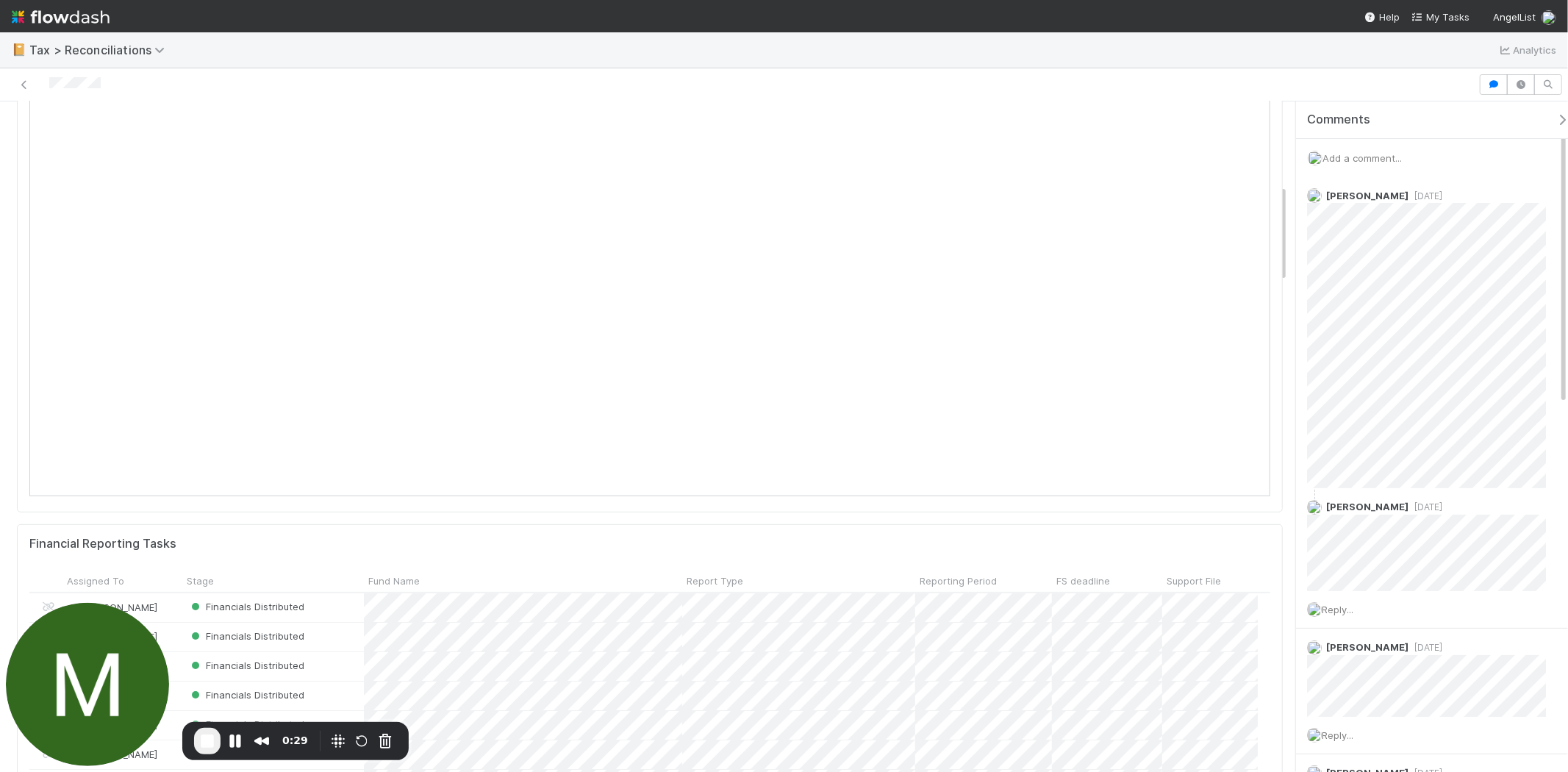
scroll to position [163, 0]
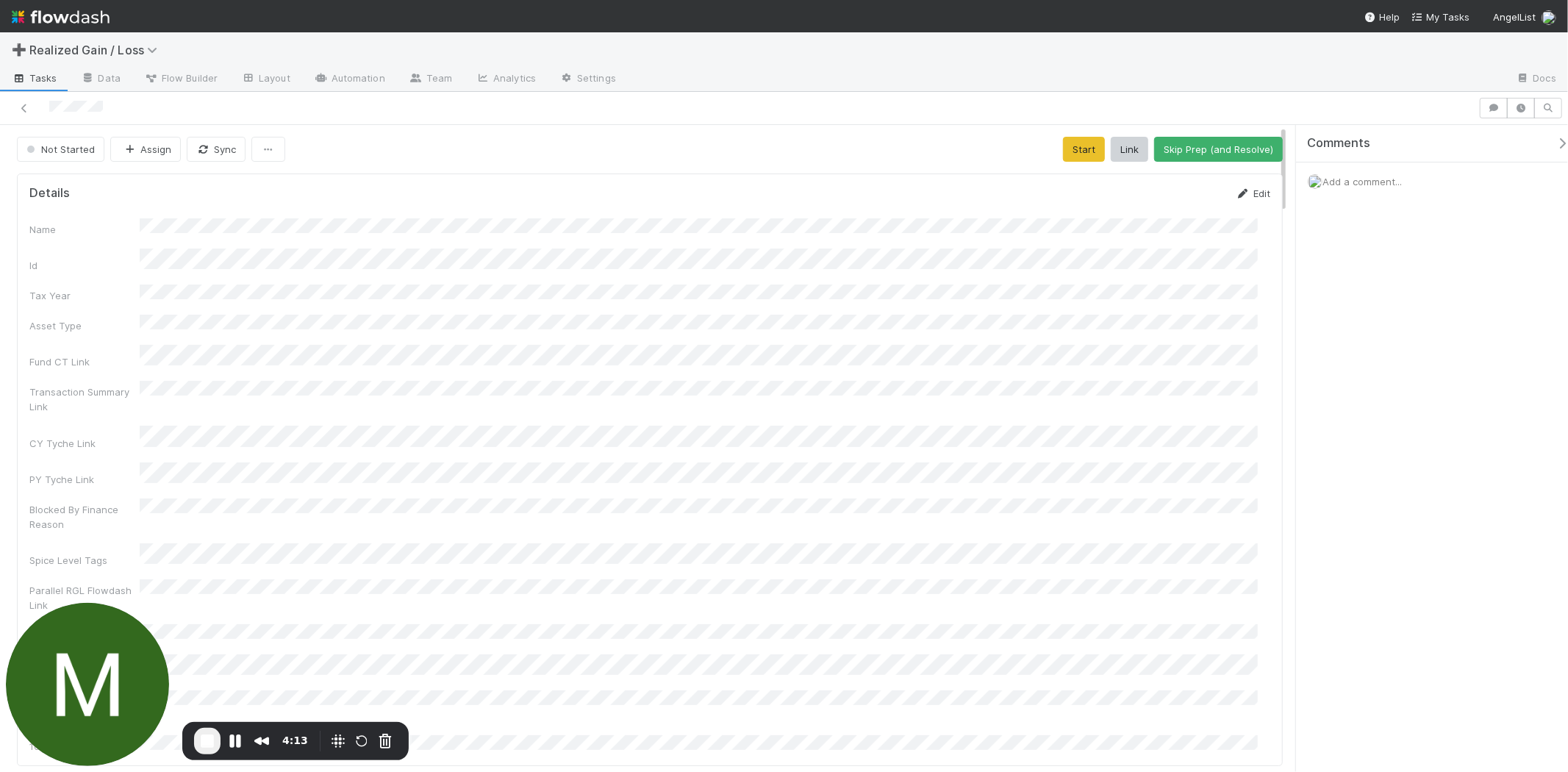
click at [1251, 193] on link "Edit" at bounding box center [1253, 193] width 35 height 12
click at [1248, 196] on button "Cancel" at bounding box center [1244, 199] width 51 height 25
click at [1075, 151] on button "Start" at bounding box center [1083, 149] width 42 height 25
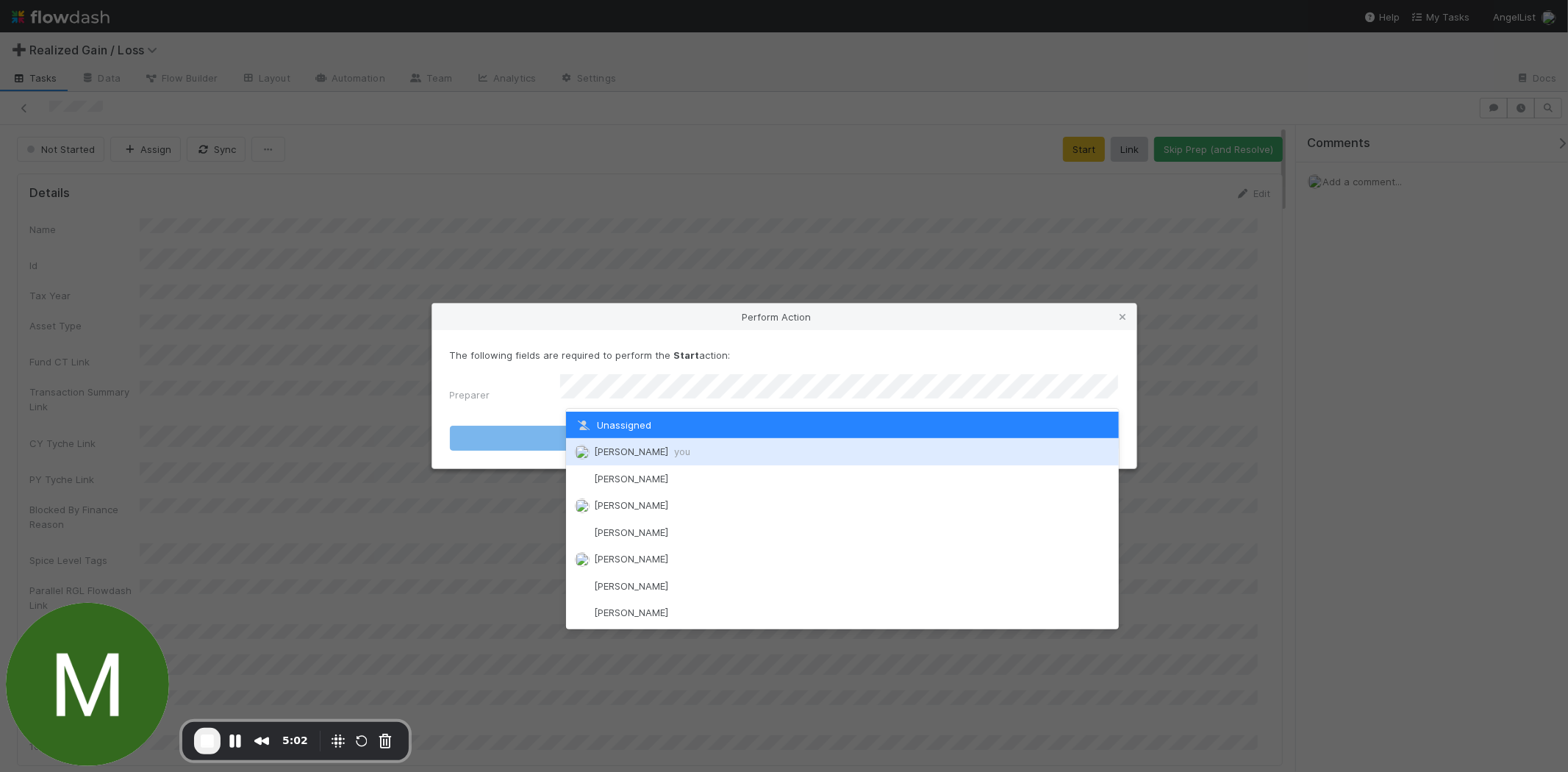
click at [839, 449] on div "Michael Binck you" at bounding box center [842, 450] width 553 height 26
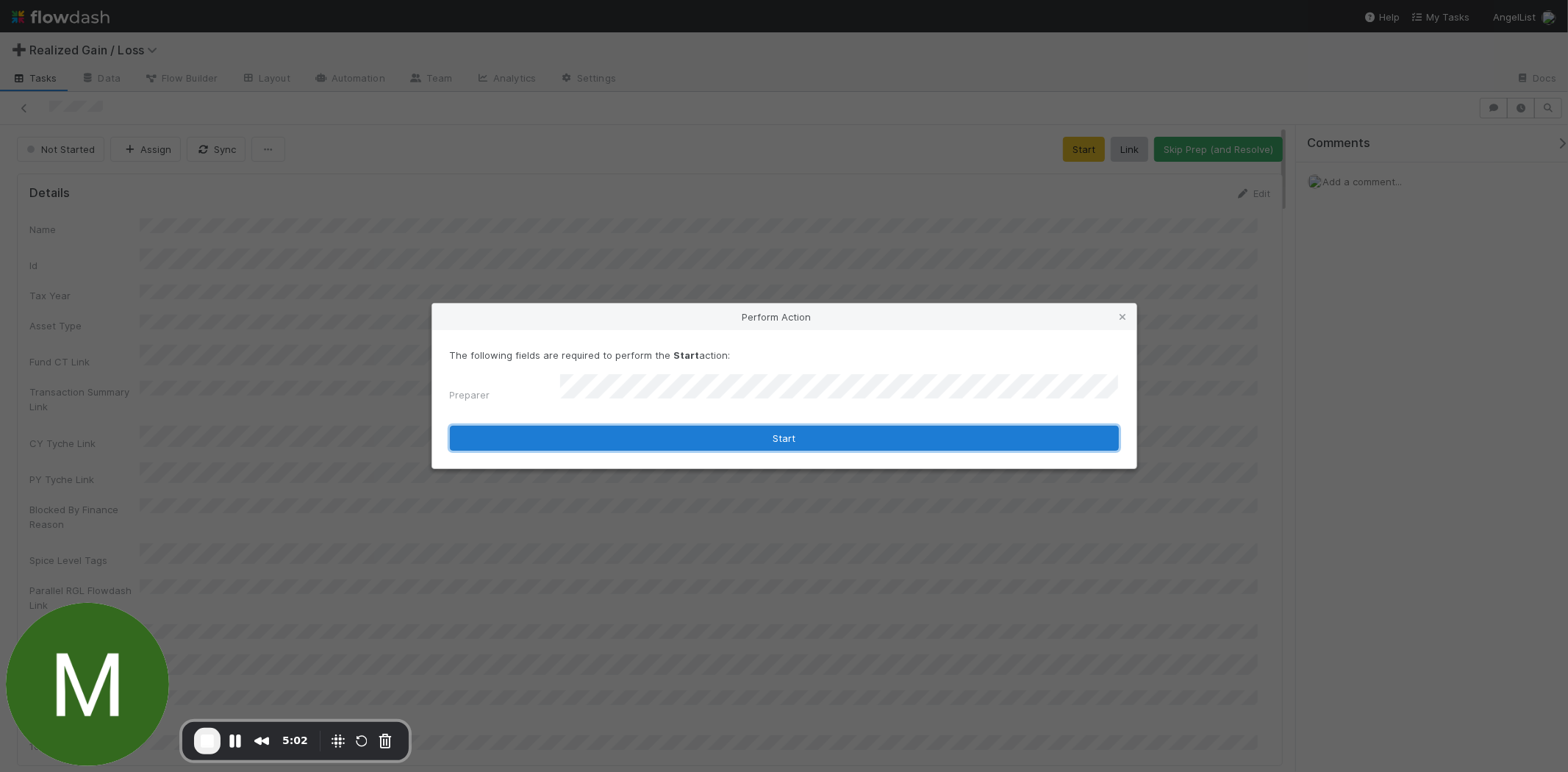
click at [850, 431] on button "Start" at bounding box center [784, 438] width 669 height 25
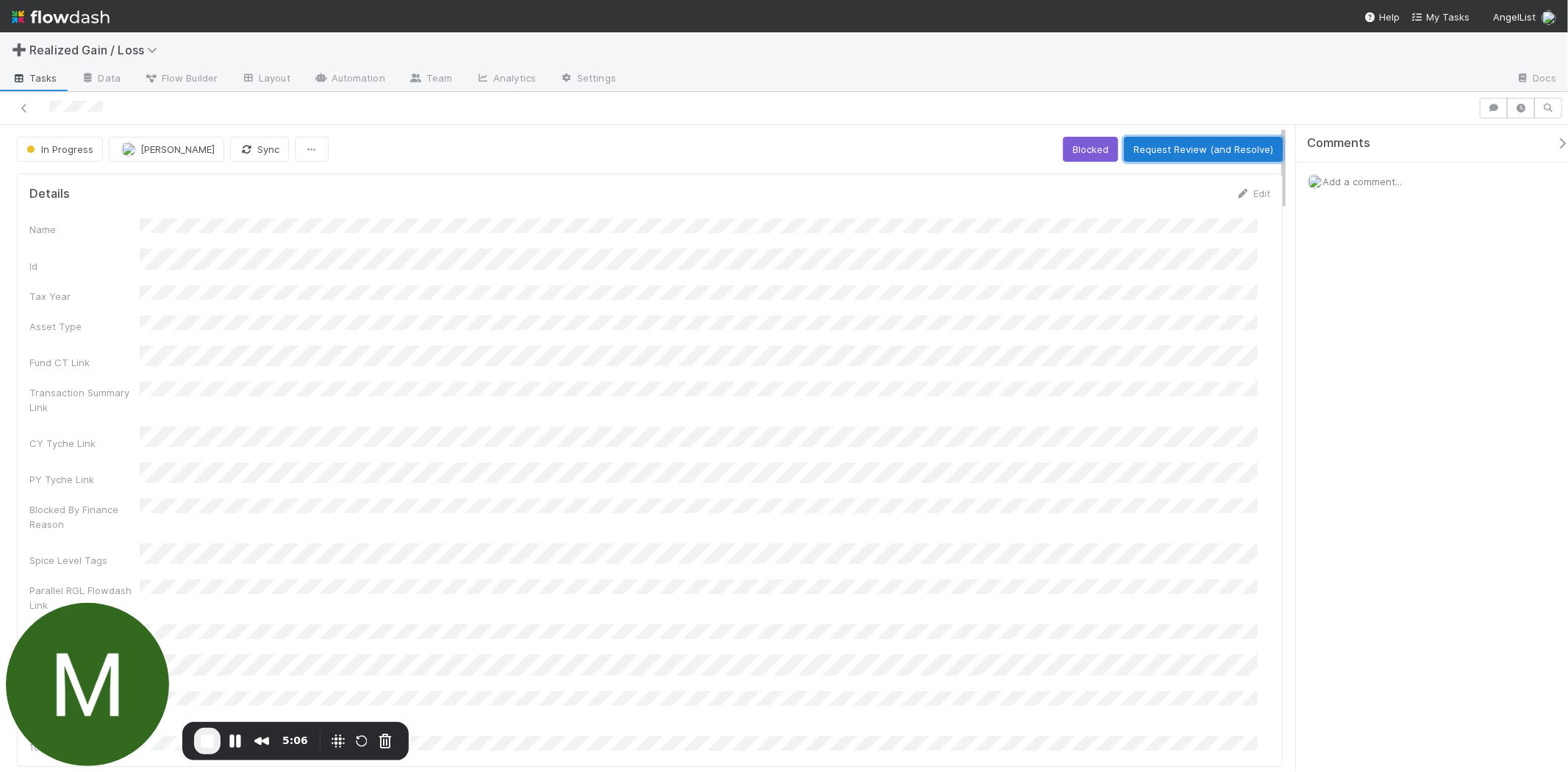
click at [1156, 155] on button "Request Review (and Resolve)" at bounding box center [1204, 149] width 159 height 25
click at [1121, 159] on button "Start" at bounding box center [1127, 149] width 42 height 25
click at [1137, 157] on button "Request Review (and Resolve)" at bounding box center [1204, 149] width 159 height 25
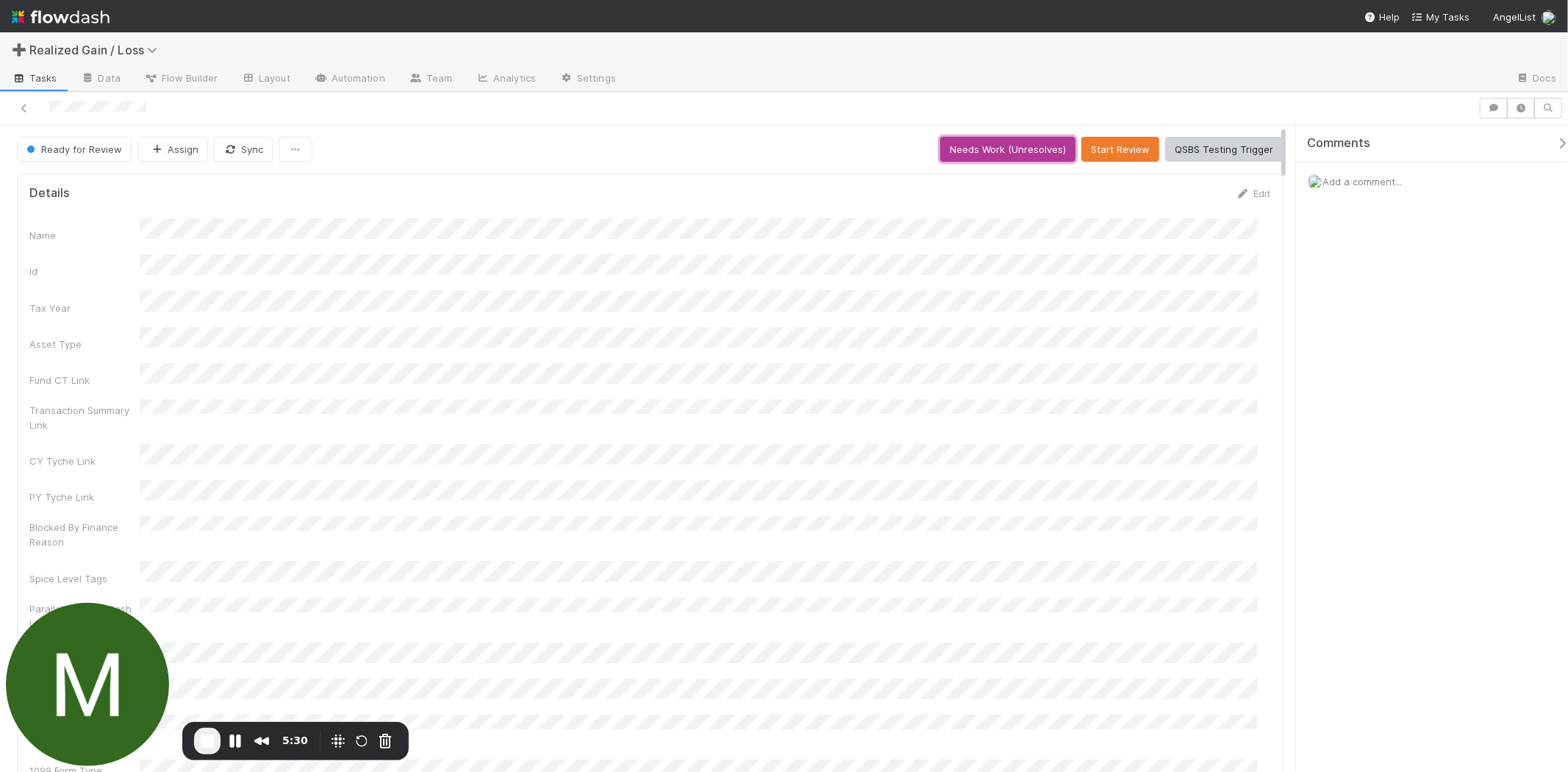
click at [1045, 151] on button "Needs Work (Unresolves)" at bounding box center [1008, 149] width 136 height 25
click at [1197, 152] on button "Skip Prep (and Resolve)" at bounding box center [1218, 149] width 129 height 25
click at [1131, 155] on button "Start Review" at bounding box center [1120, 149] width 78 height 25
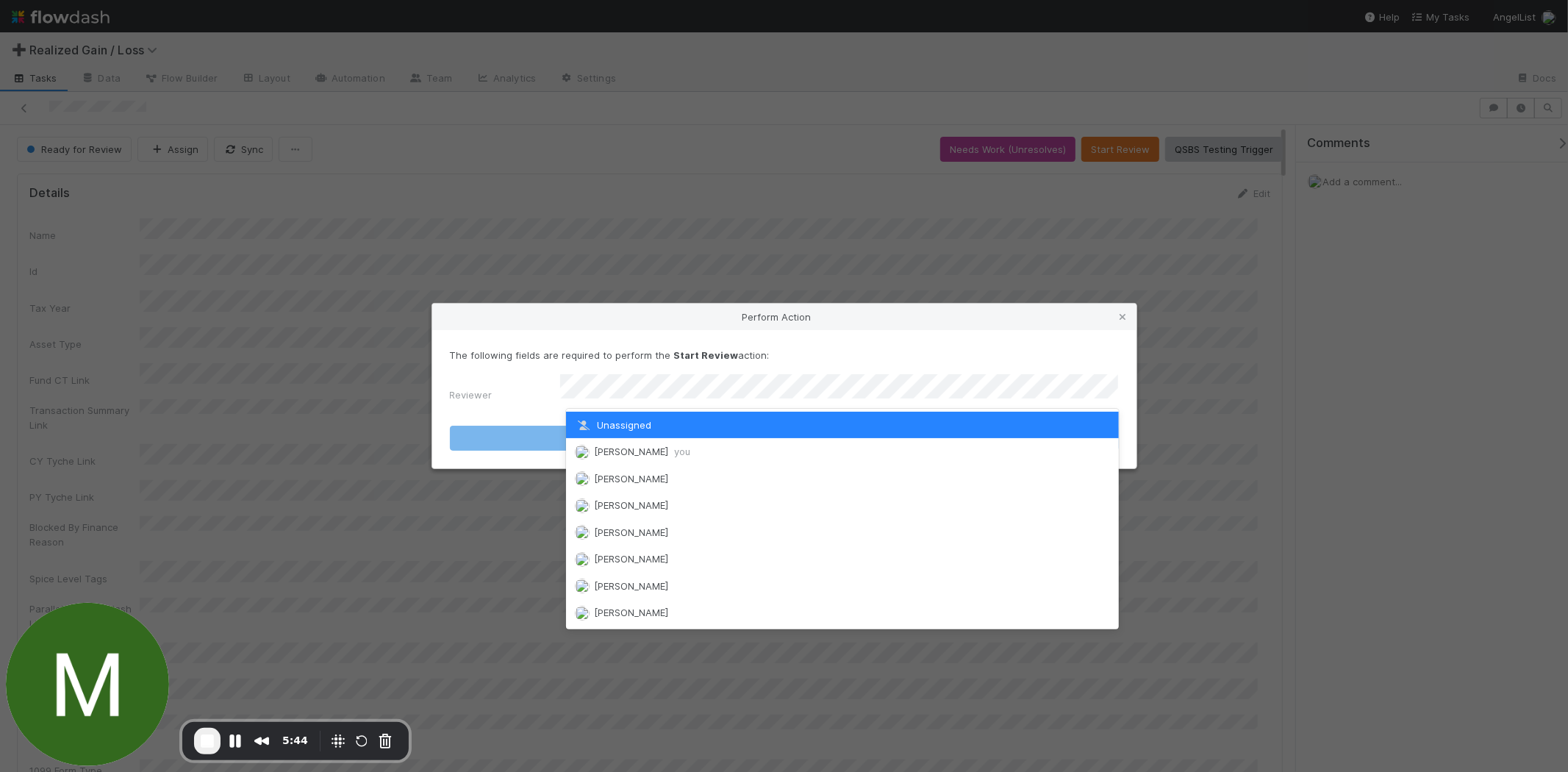
click at [913, 443] on div "Michael Binck you" at bounding box center [842, 450] width 553 height 26
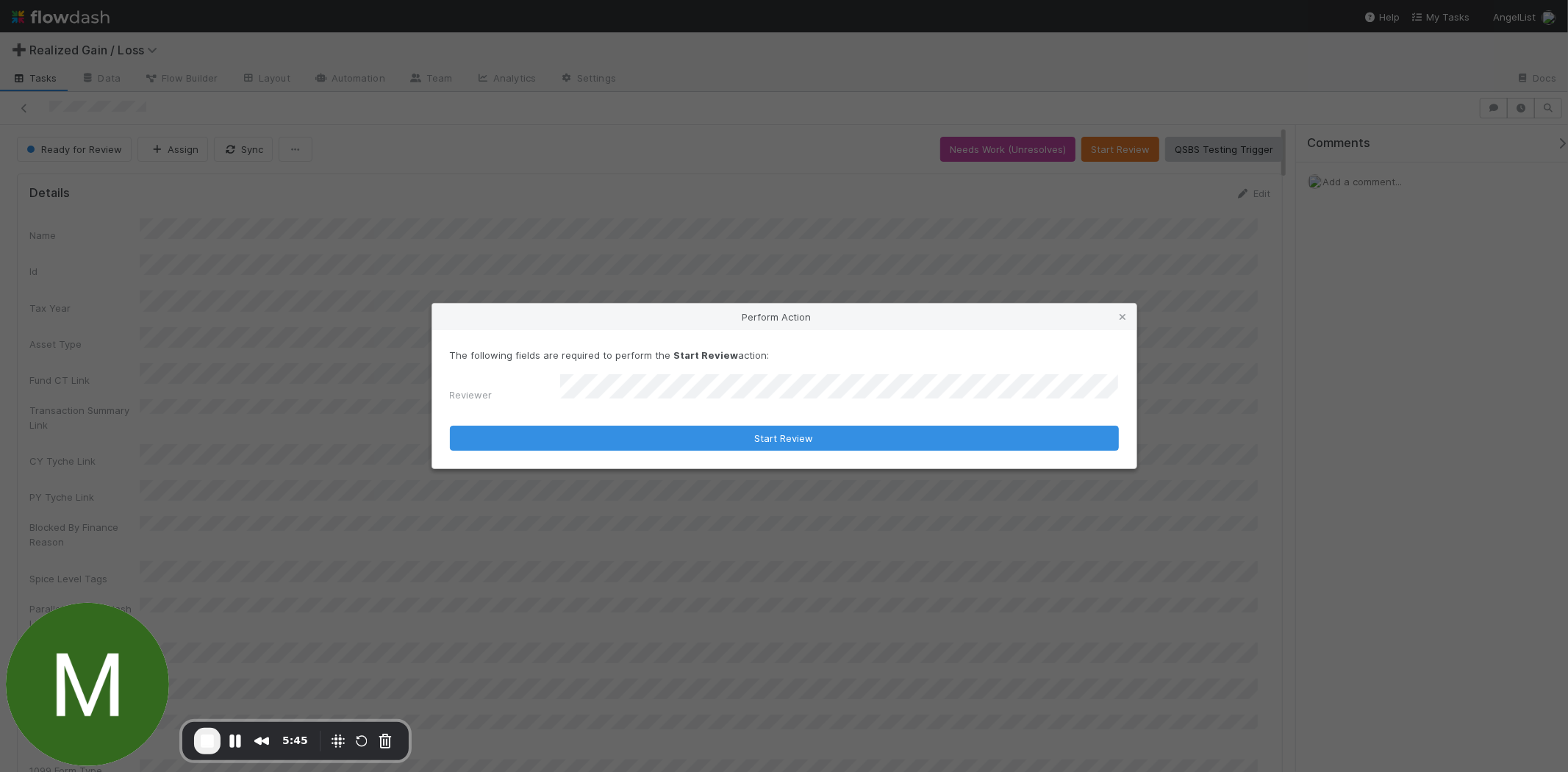
click at [907, 418] on form "The following fields are required to perform the Start Review action: Reviewer …" at bounding box center [784, 399] width 669 height 104
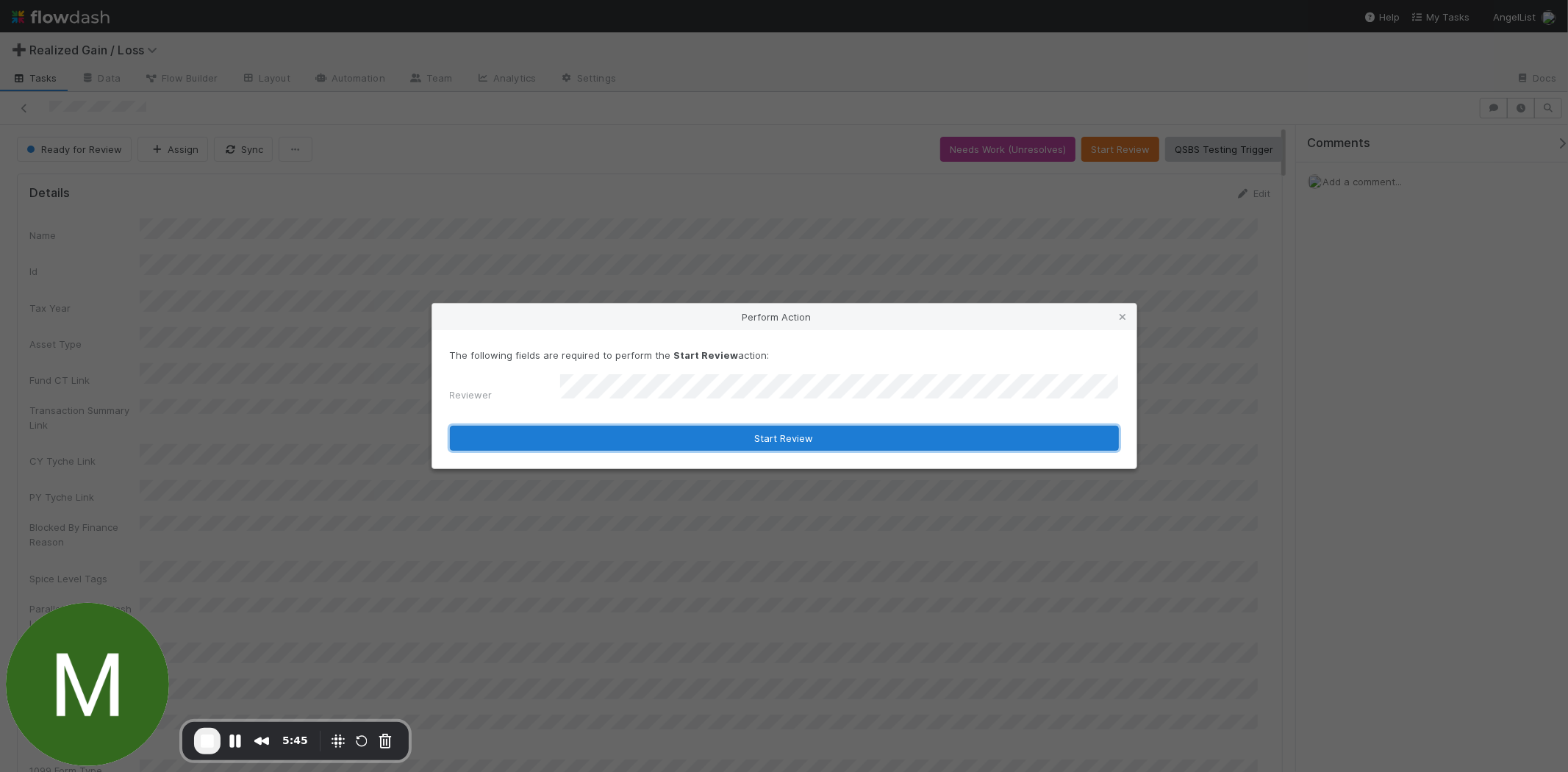
click at [907, 429] on button "Start Review" at bounding box center [784, 438] width 669 height 25
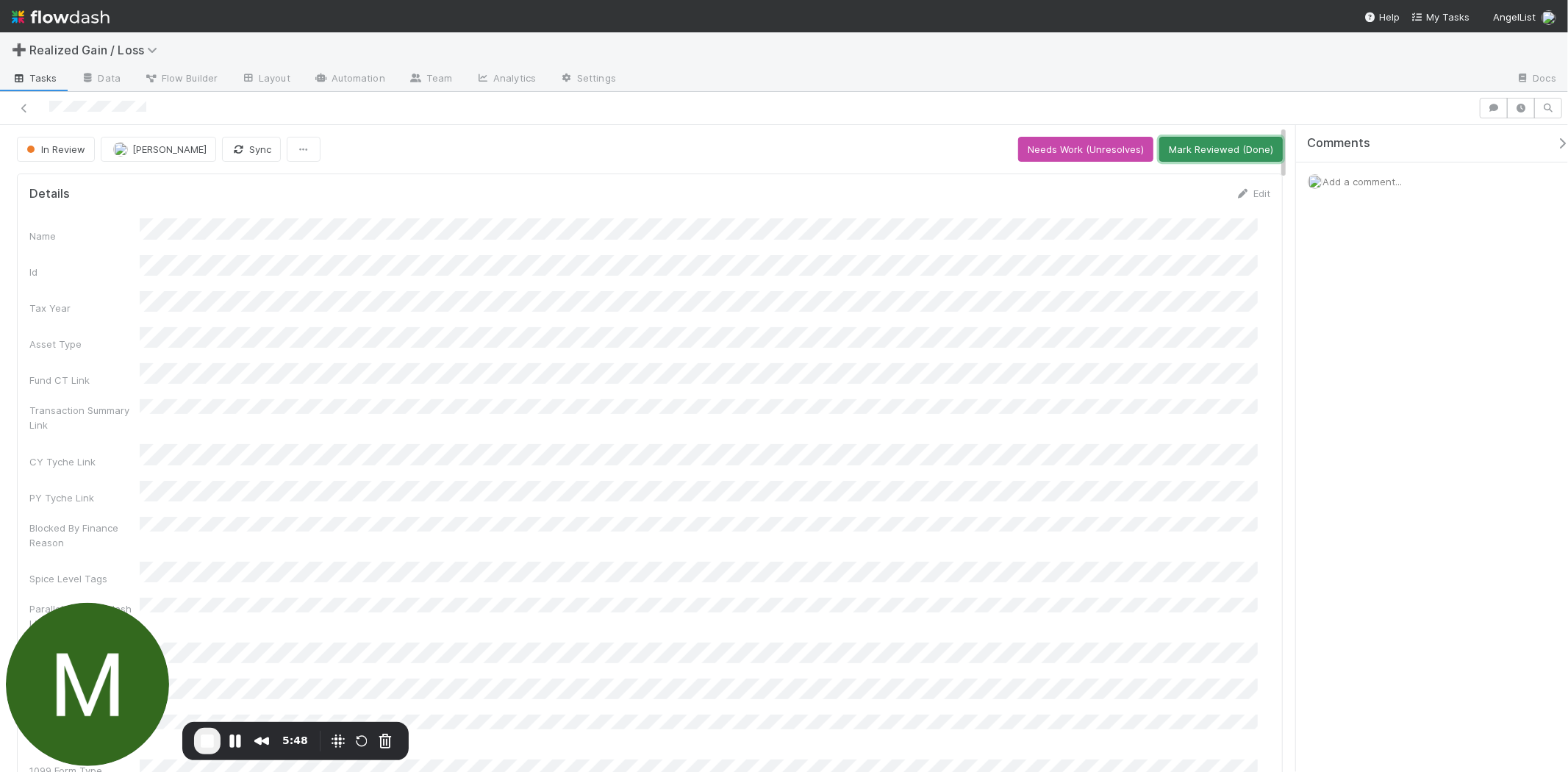
click at [1214, 151] on button "Mark Reviewed (Done)" at bounding box center [1221, 149] width 123 height 25
click at [211, 745] on span "End Recording" at bounding box center [207, 741] width 17 height 17
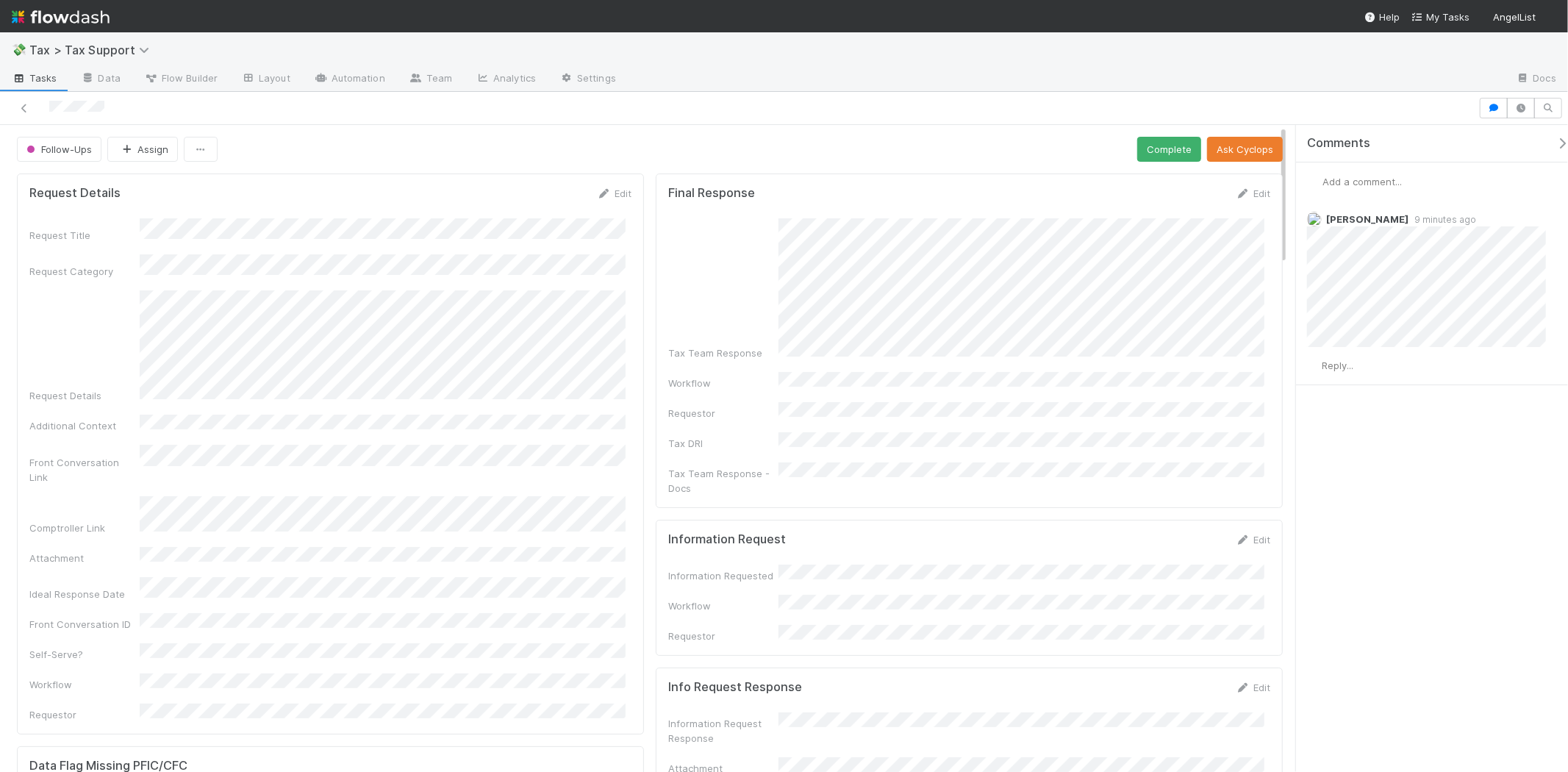
click at [1254, 178] on span "Add a comment..." at bounding box center [1363, 181] width 79 height 12
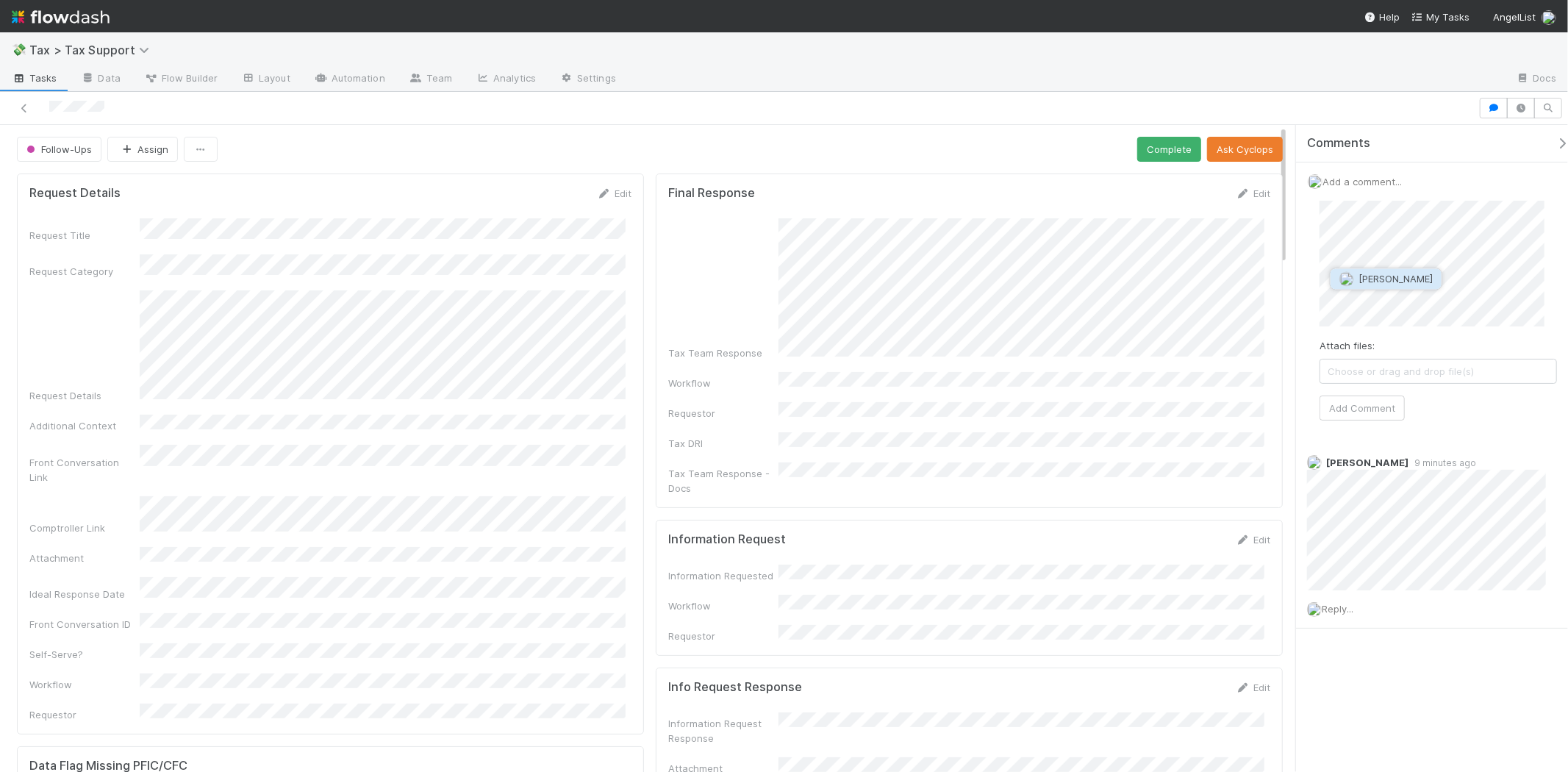
click at [1254, 282] on span "[PERSON_NAME]" at bounding box center [1396, 278] width 75 height 12
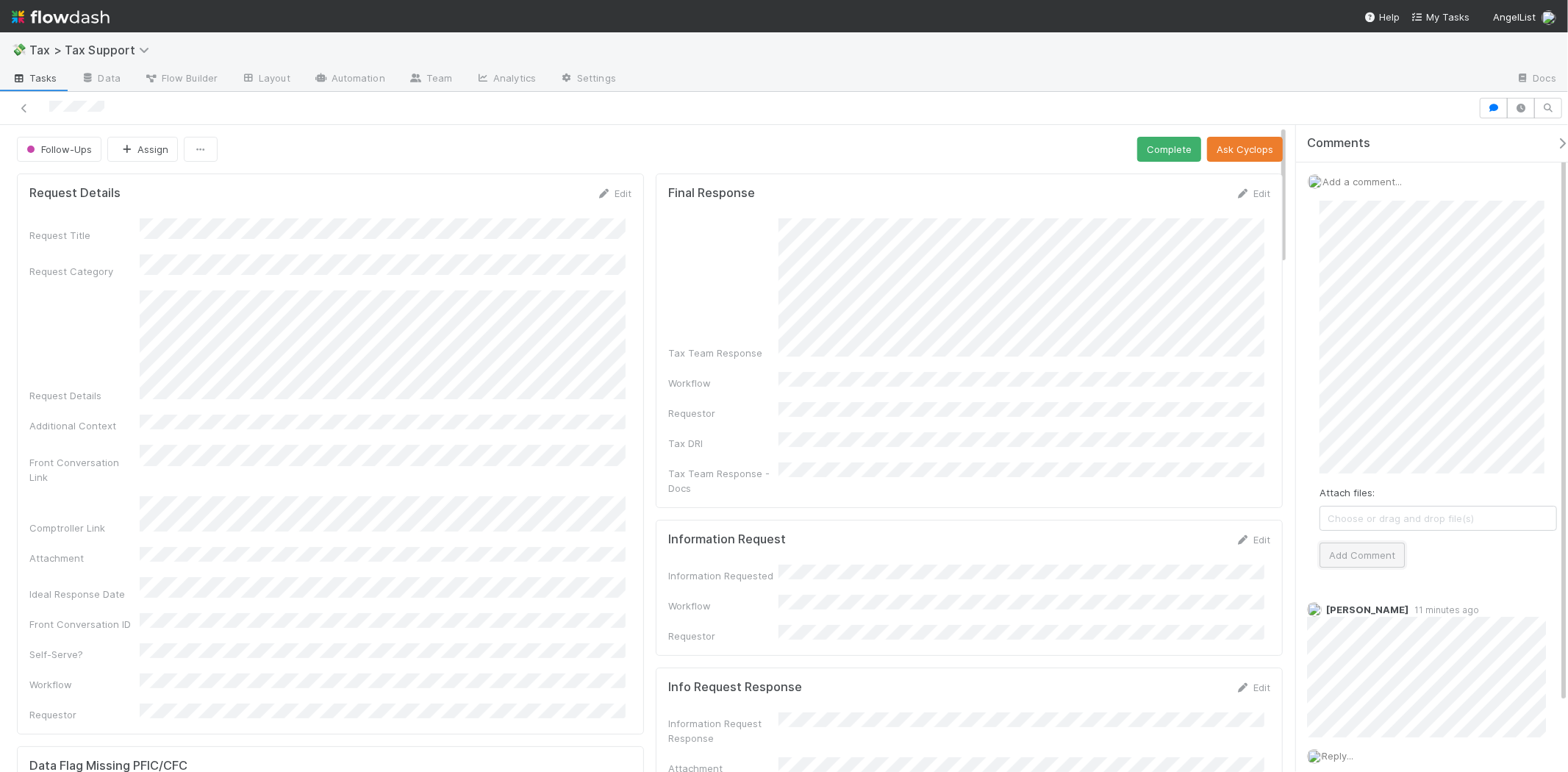
click at [1254, 551] on button "Add Comment" at bounding box center [1363, 555] width 85 height 25
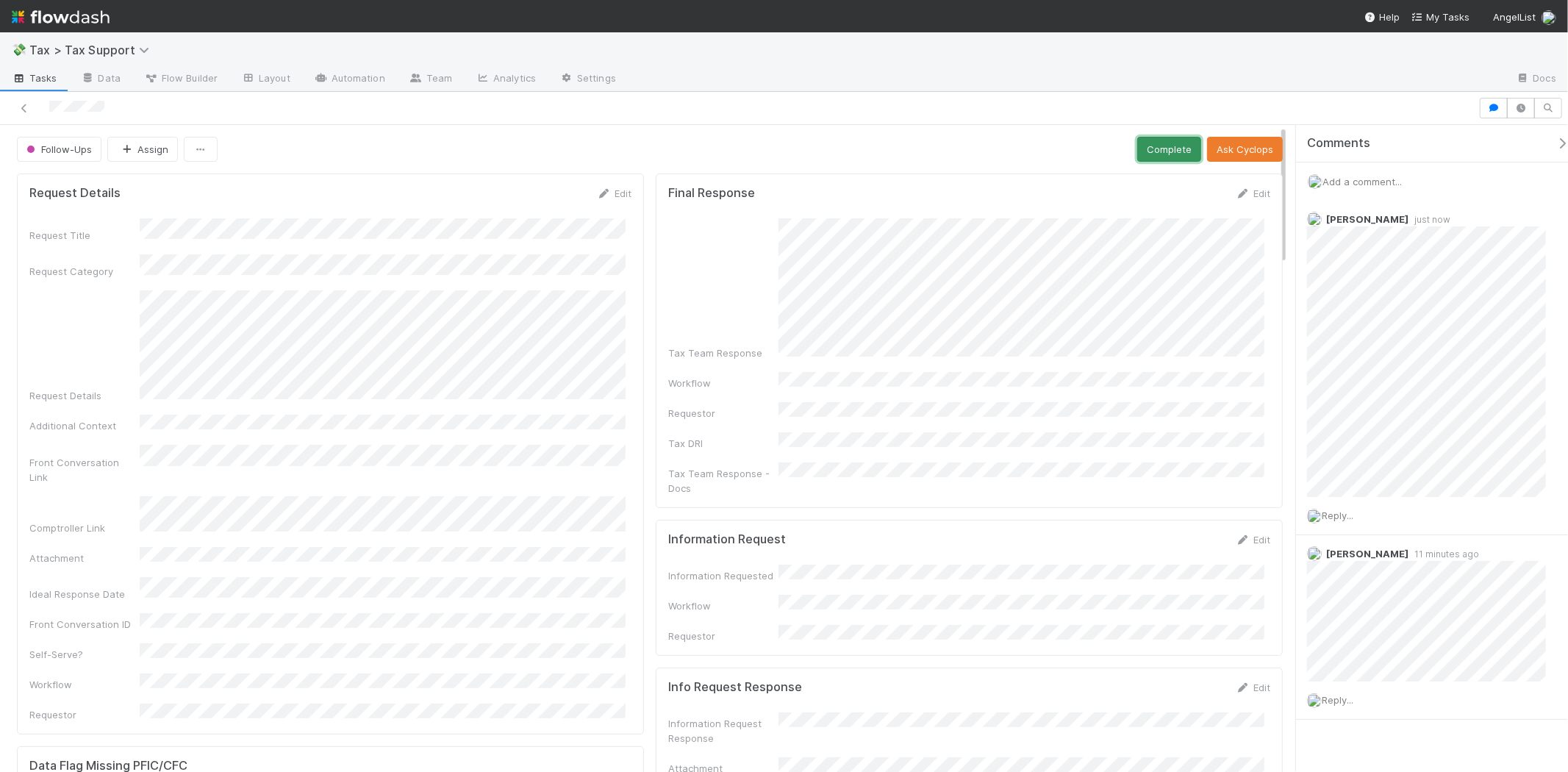
click at [1156, 158] on button "Complete" at bounding box center [1170, 149] width 64 height 25
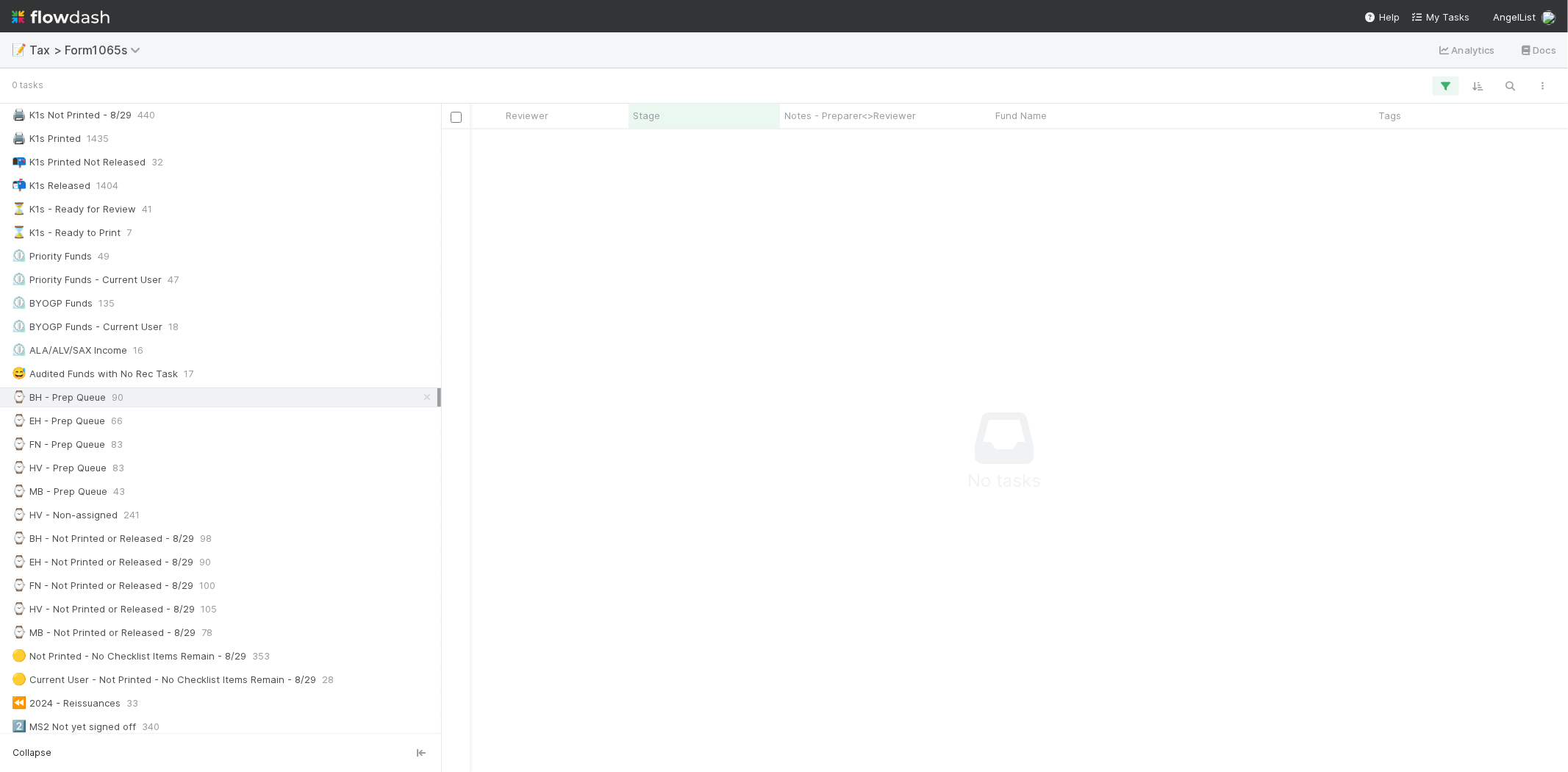
scroll to position [105, 0]
click at [255, 486] on div "⌚ MB - Prep Queue 43" at bounding box center [224, 492] width 425 height 18
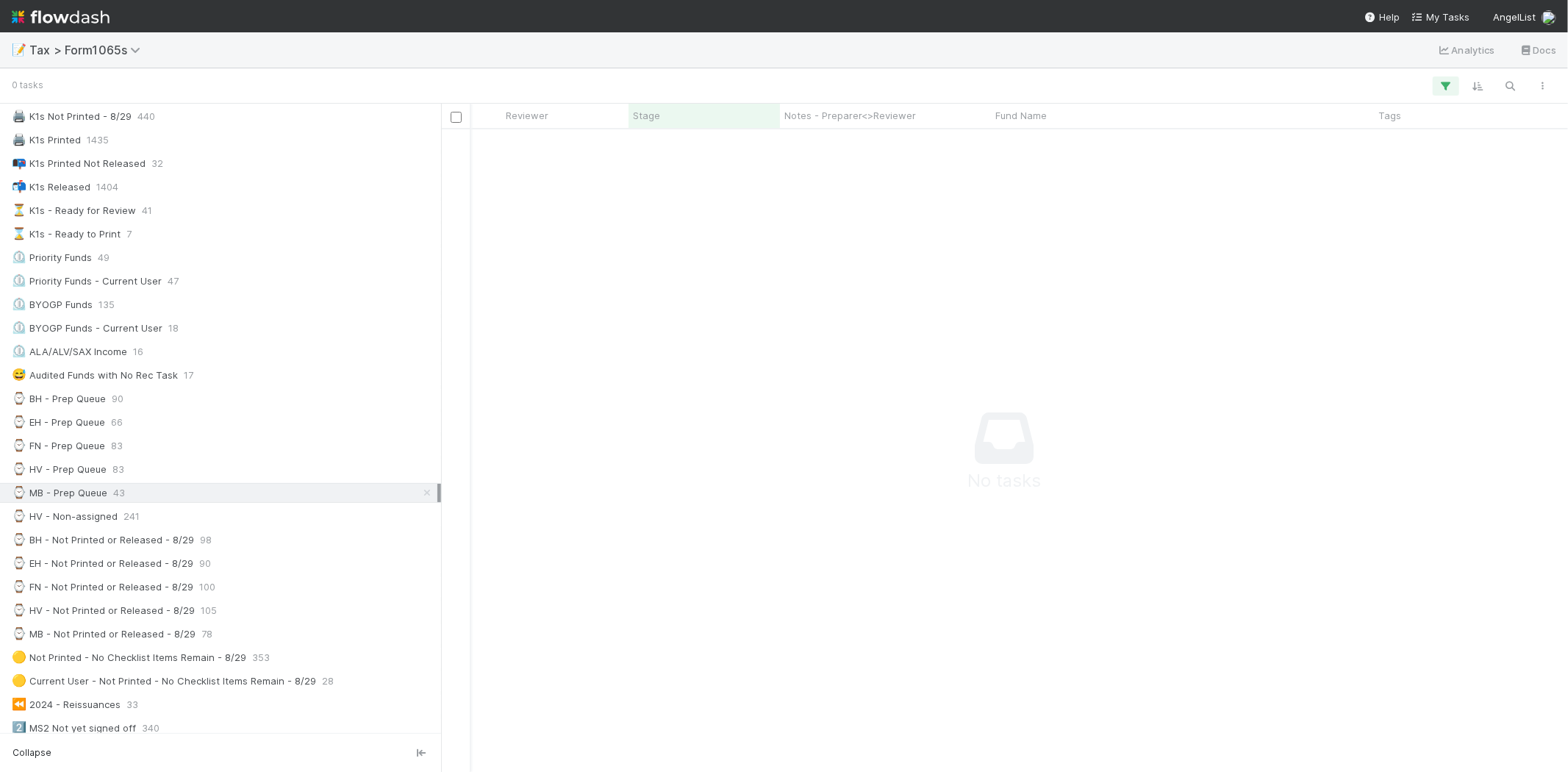
scroll to position [618, 1103]
click at [140, 474] on div "⌚ HV - Prep Queue 83" at bounding box center [224, 469] width 425 height 18
click at [168, 488] on div "⌚ MB - Prep Queue 42" at bounding box center [224, 492] width 425 height 18
click at [172, 519] on div "⌚ HV - Non-assigned 241" at bounding box center [224, 516] width 425 height 18
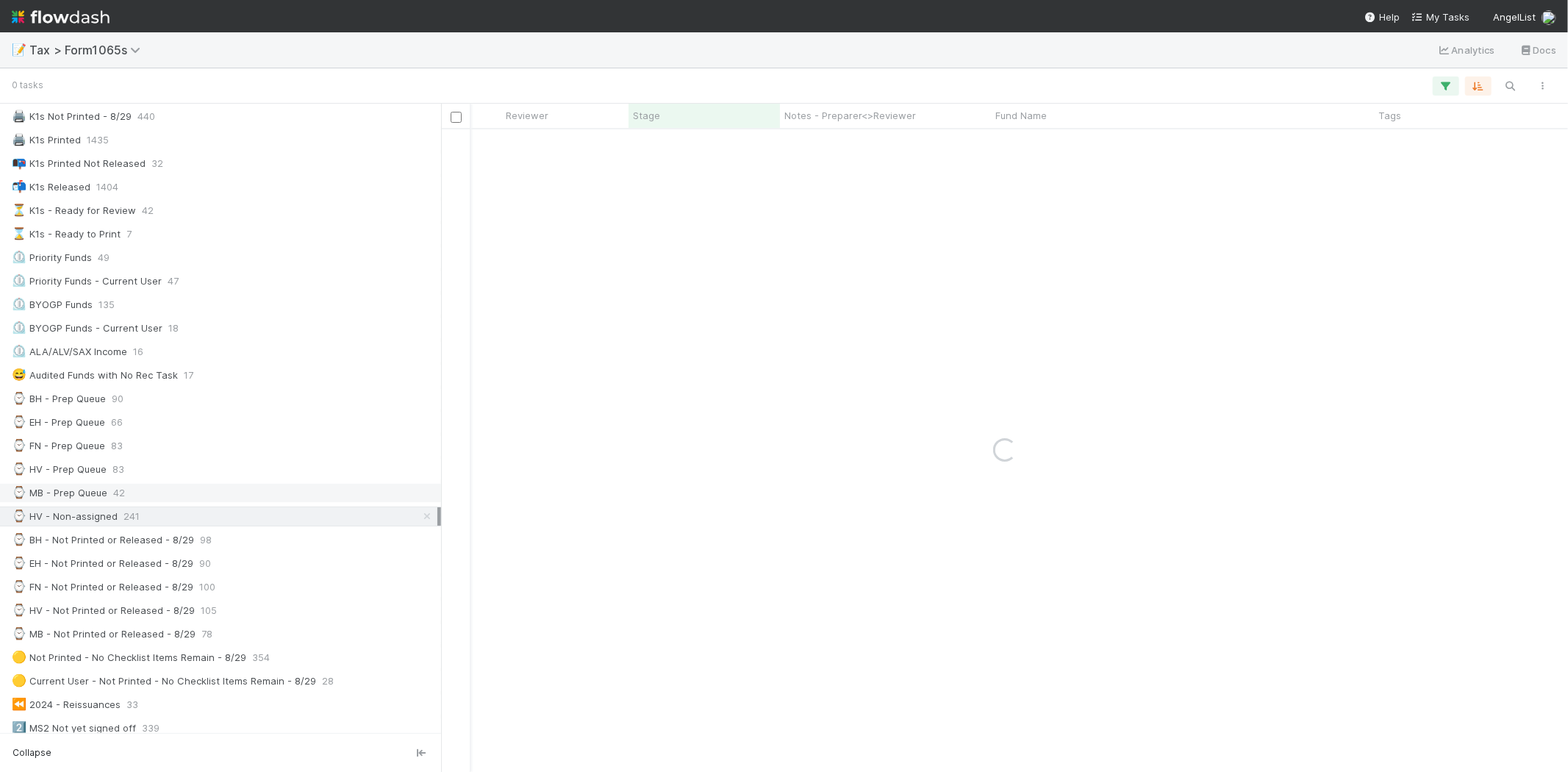
click at [148, 501] on div "⌚ MB - Prep Queue 42" at bounding box center [224, 492] width 425 height 18
click at [406, 501] on div "⌚ MB - Prep Queue 42" at bounding box center [224, 492] width 425 height 18
click at [420, 498] on icon at bounding box center [426, 493] width 15 height 10
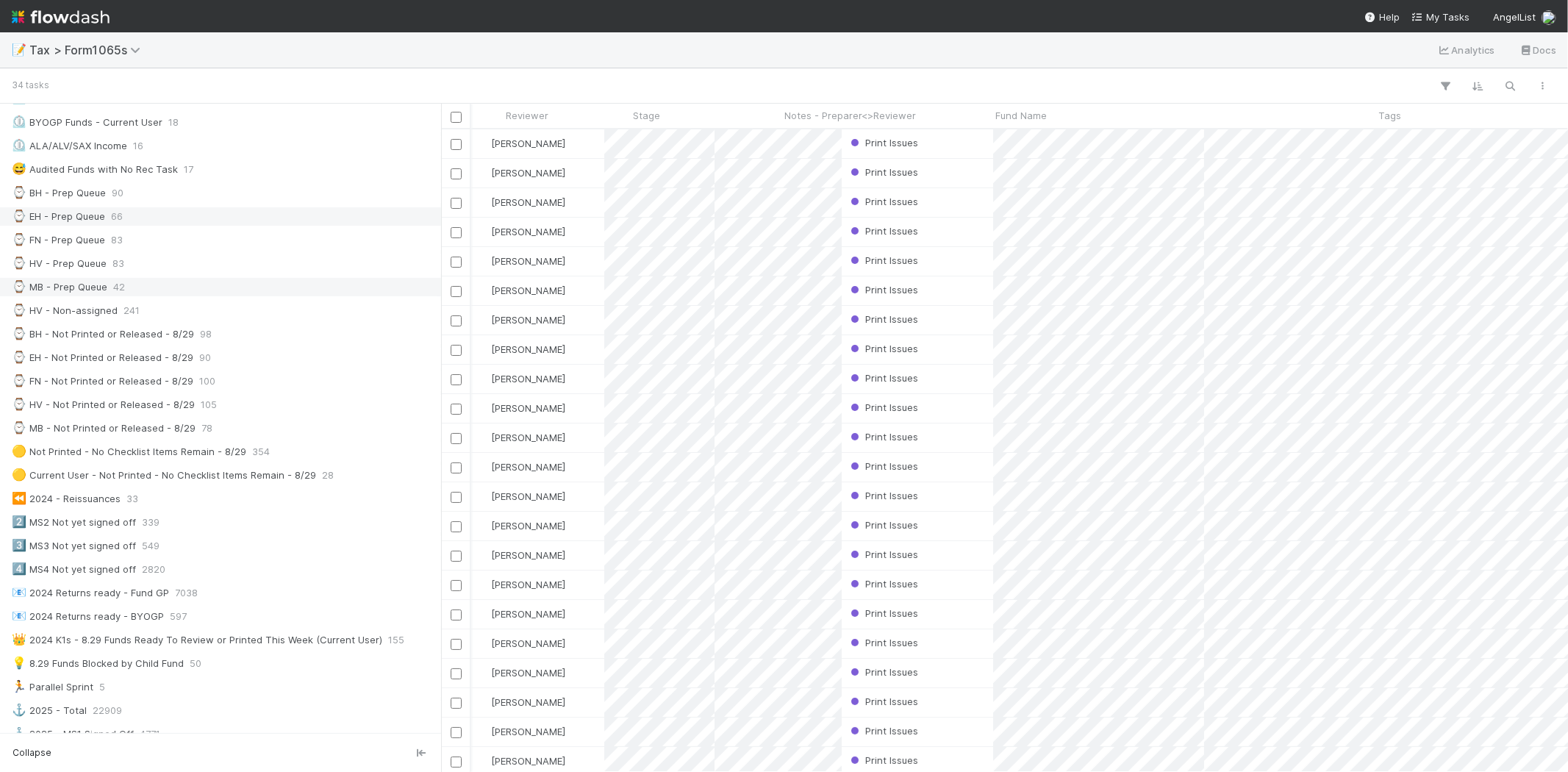
scroll to position [267, 0]
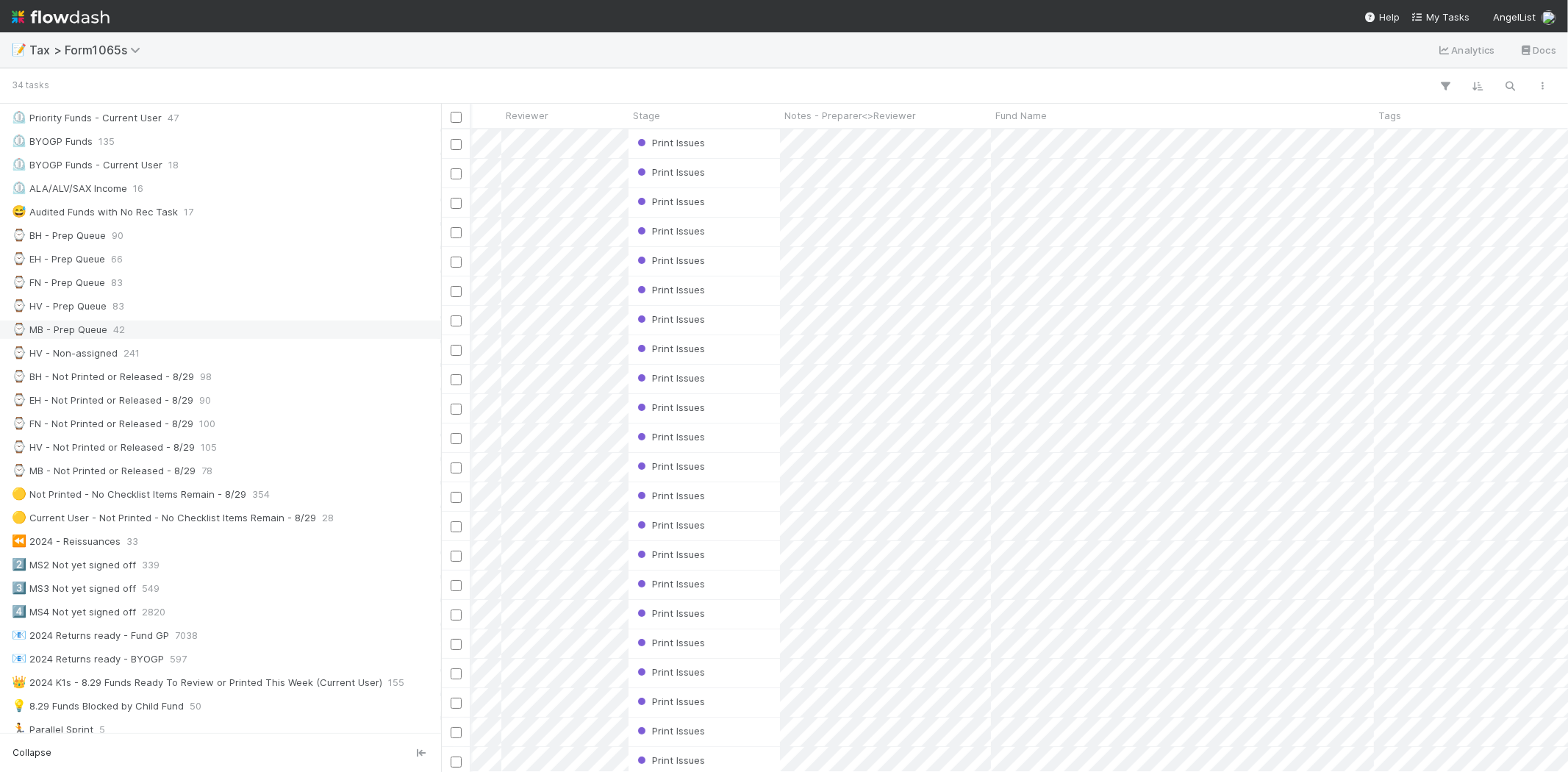
click at [168, 333] on div "⌚ MB - Prep Queue 42" at bounding box center [224, 329] width 425 height 18
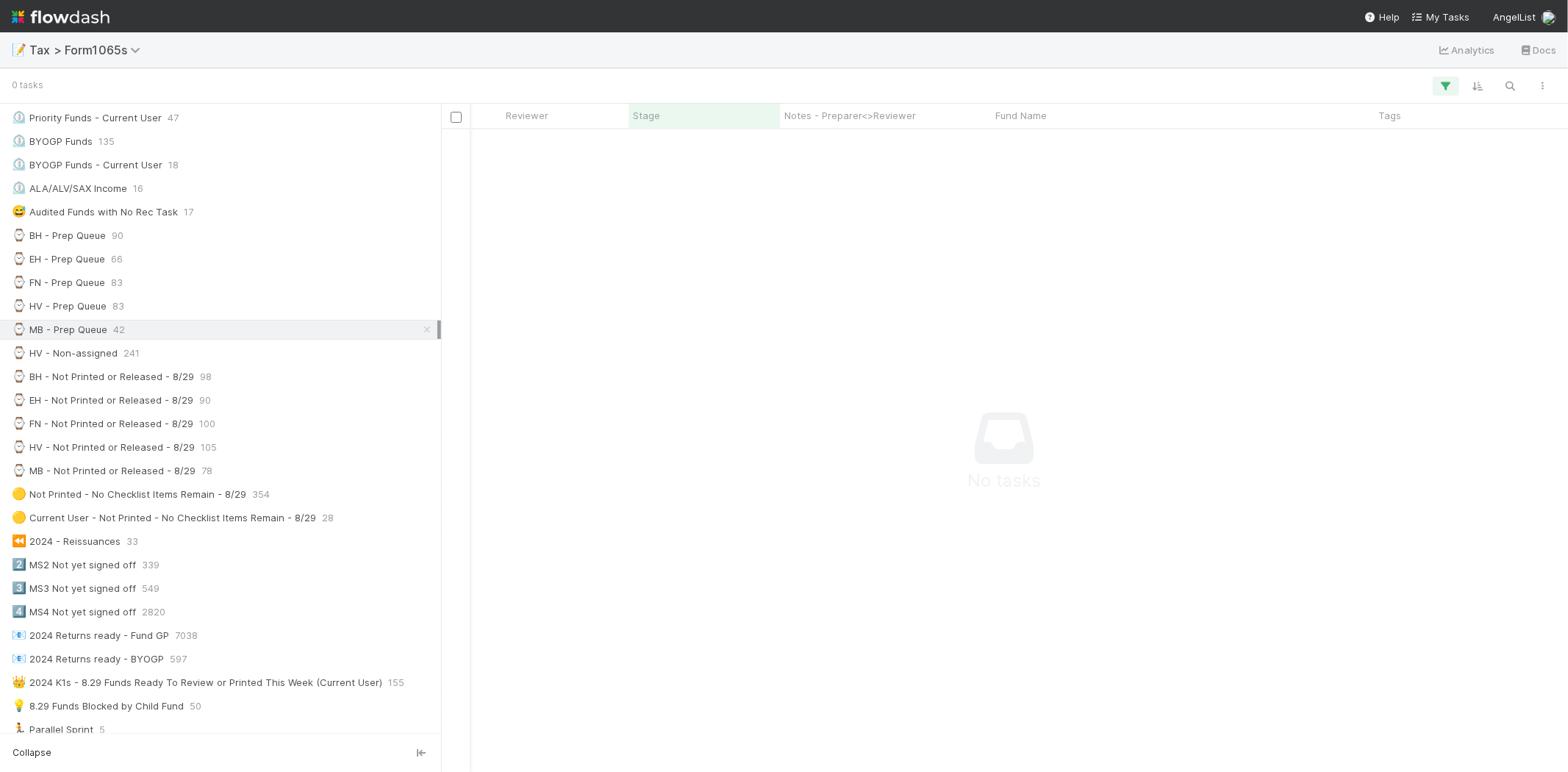
scroll to position [618, 1103]
click at [420, 331] on icon at bounding box center [426, 329] width 15 height 10
click at [322, 336] on div "⌚ MB - Prep Queue 42" at bounding box center [224, 329] width 425 height 18
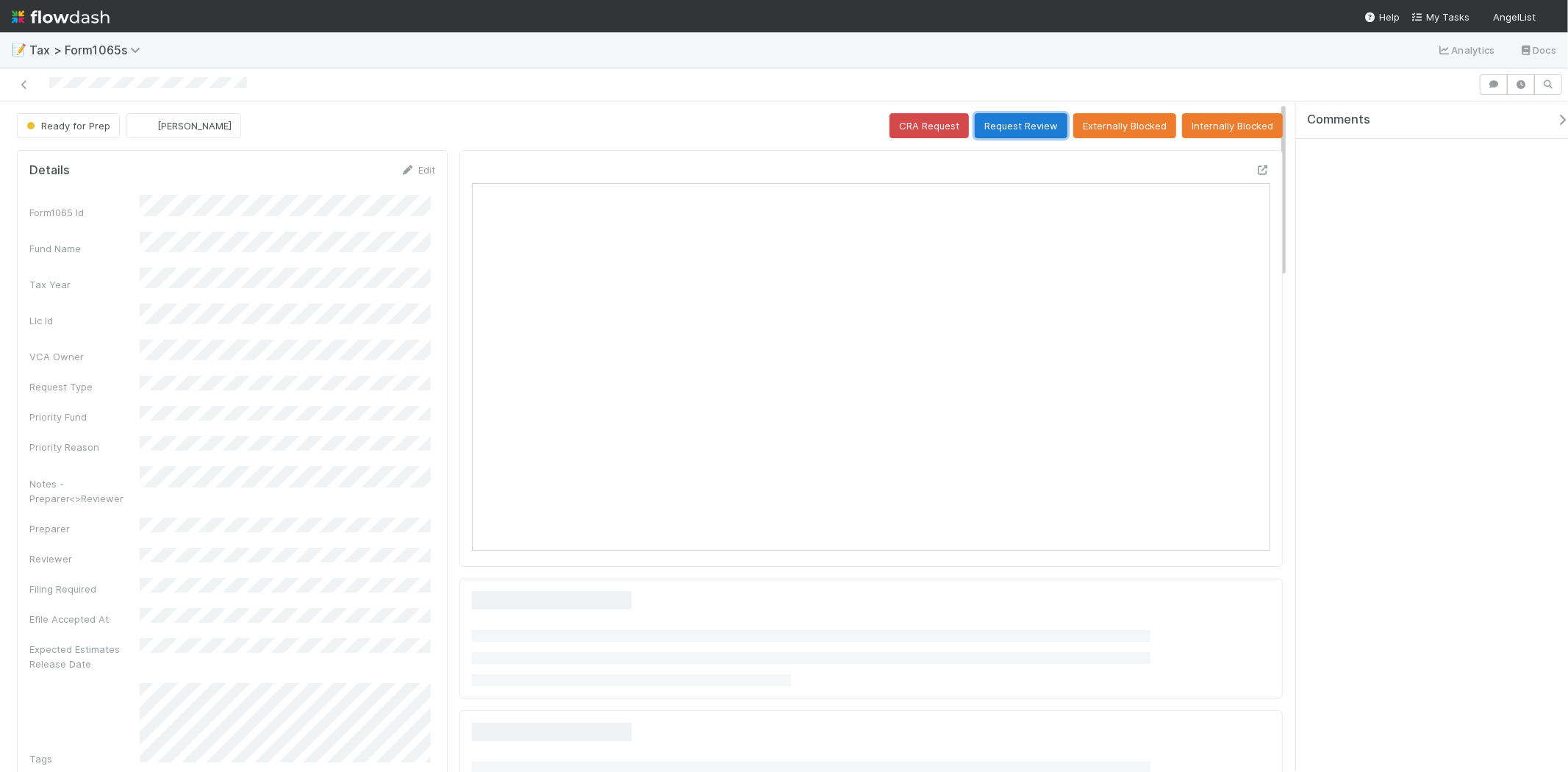
click at [1011, 116] on button "Request Review" at bounding box center [1021, 126] width 93 height 25
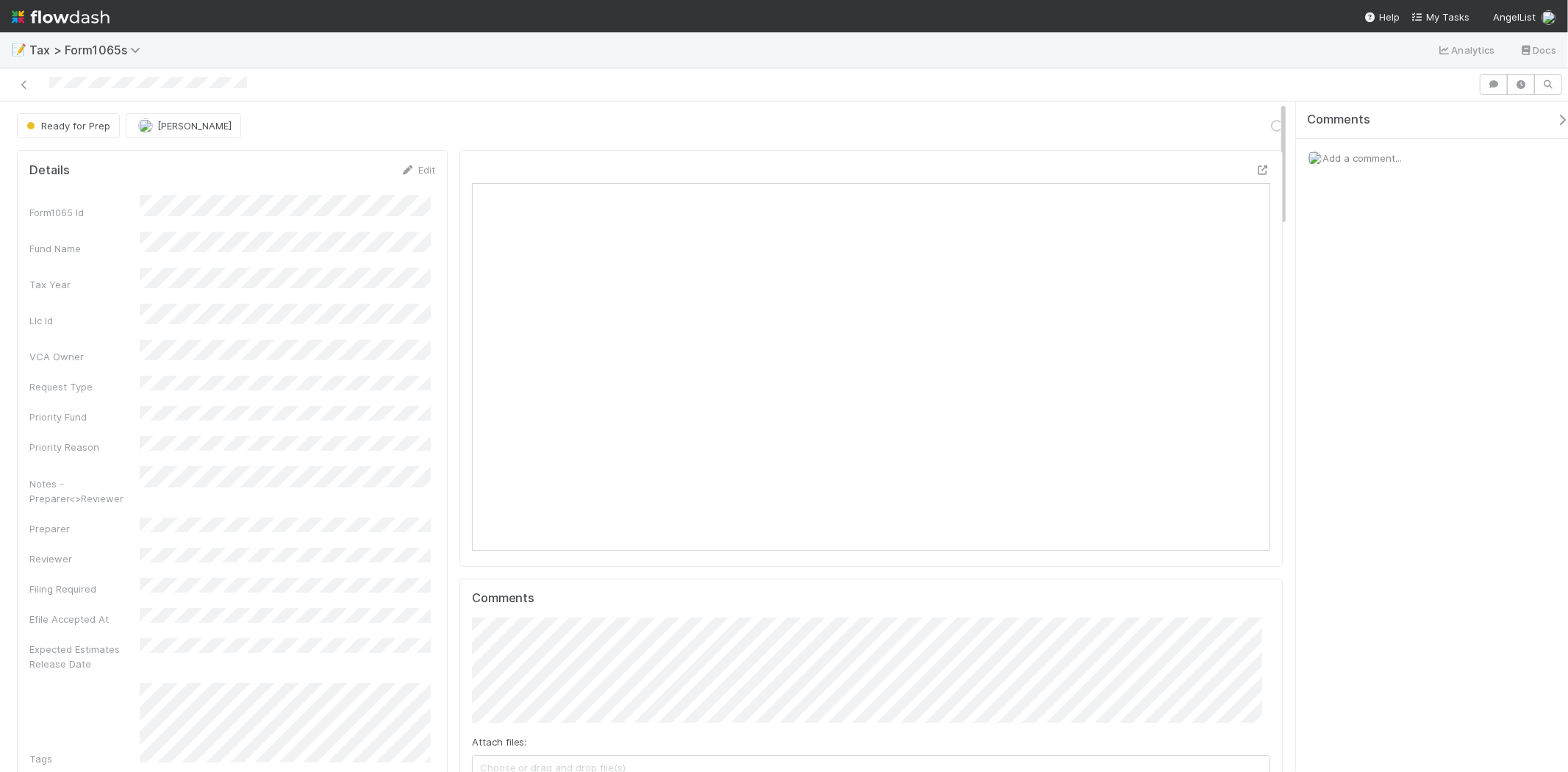
scroll to position [287, 778]
click at [417, 166] on link "Edit" at bounding box center [419, 170] width 35 height 12
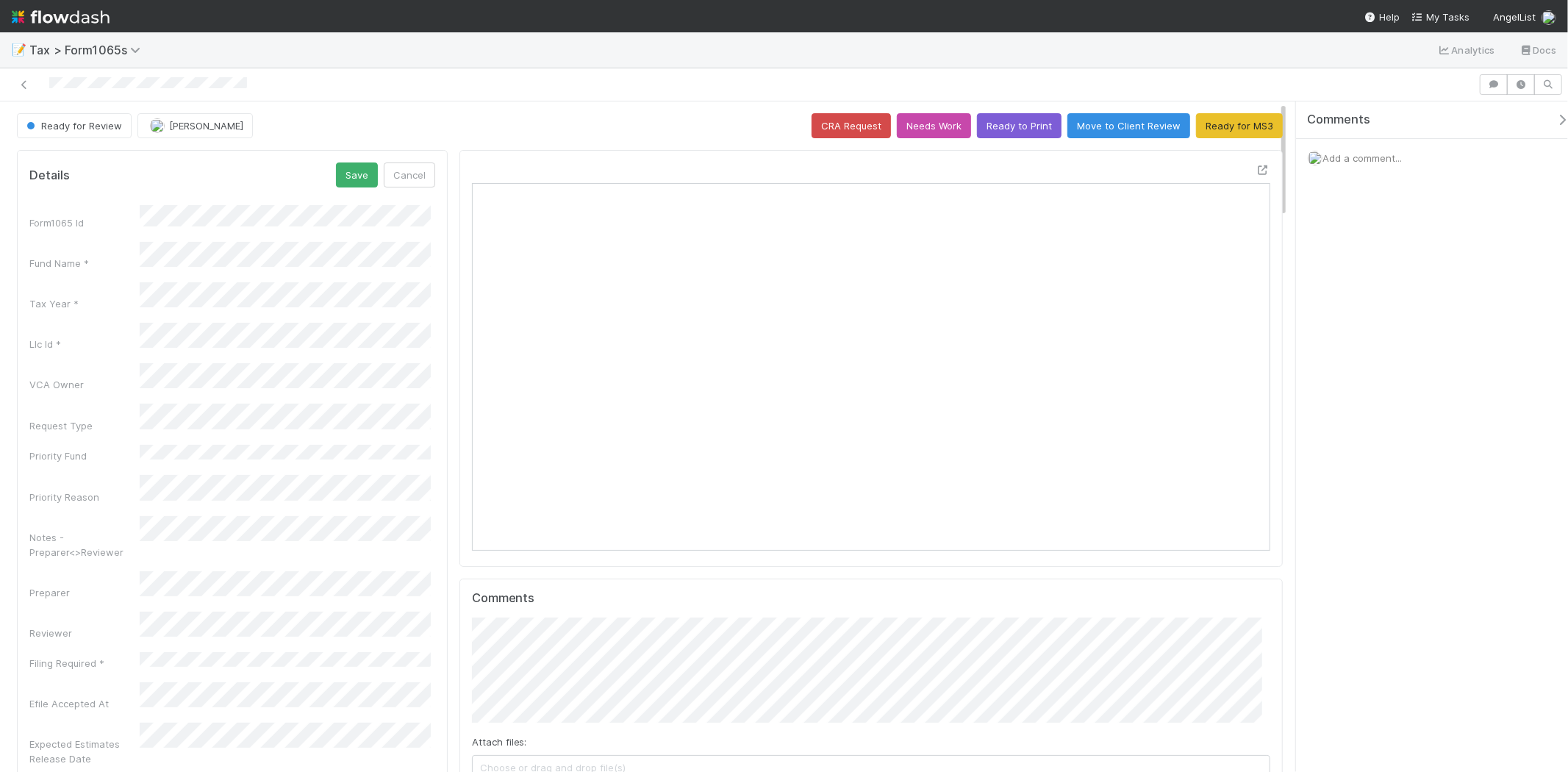
click at [346, 178] on button "Save" at bounding box center [357, 175] width 42 height 25
click at [76, 8] on img at bounding box center [60, 17] width 98 height 25
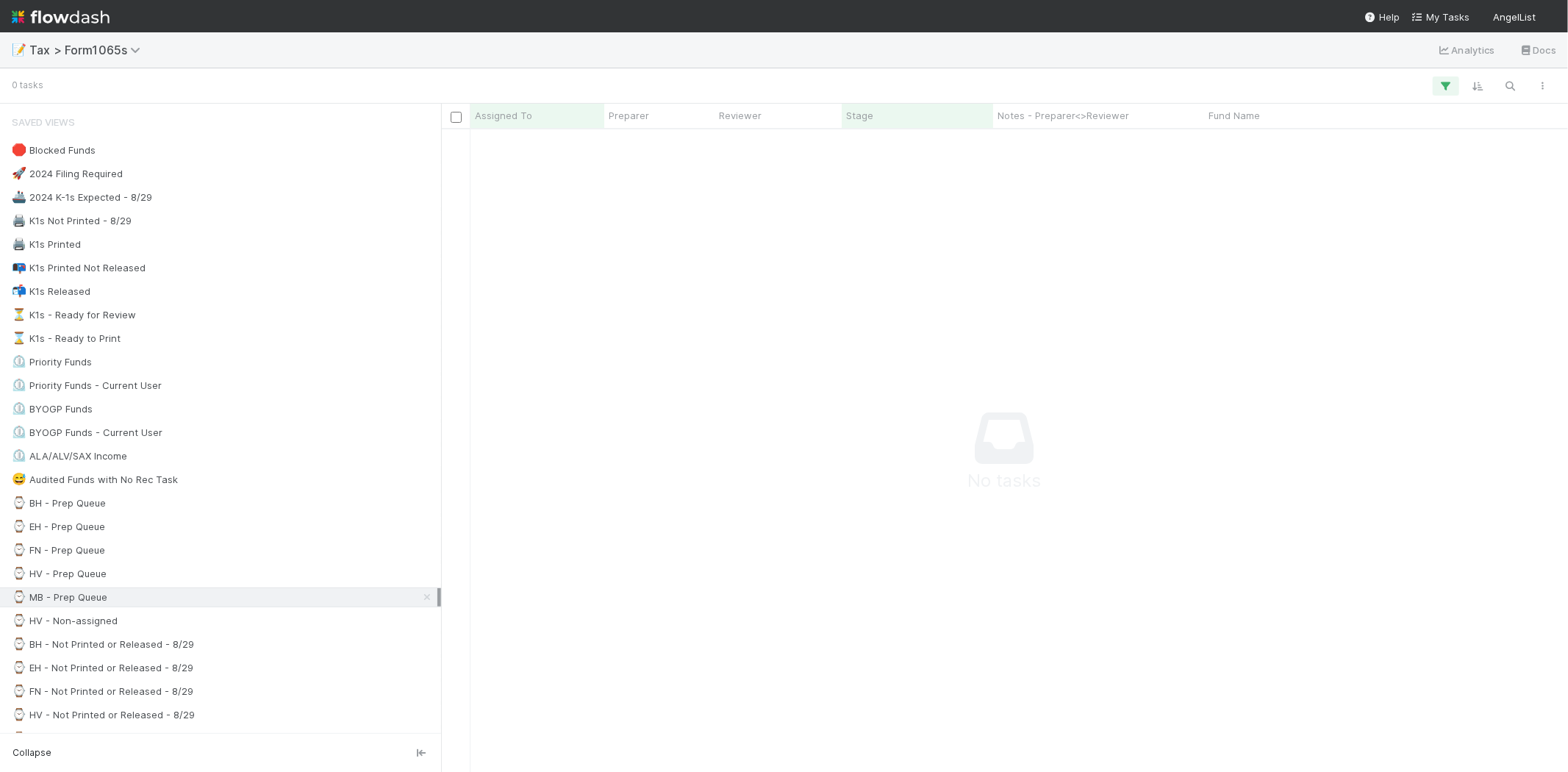
scroll to position [13, 13]
